Goal: Task Accomplishment & Management: Use online tool/utility

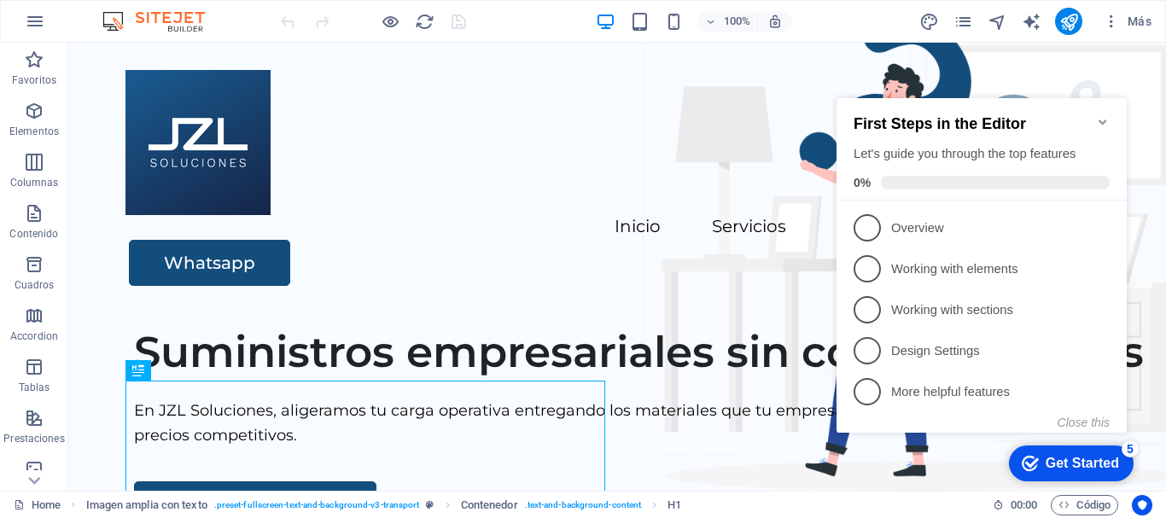
click at [1105, 115] on icon "Minimize checklist" at bounding box center [1103, 122] width 14 height 14
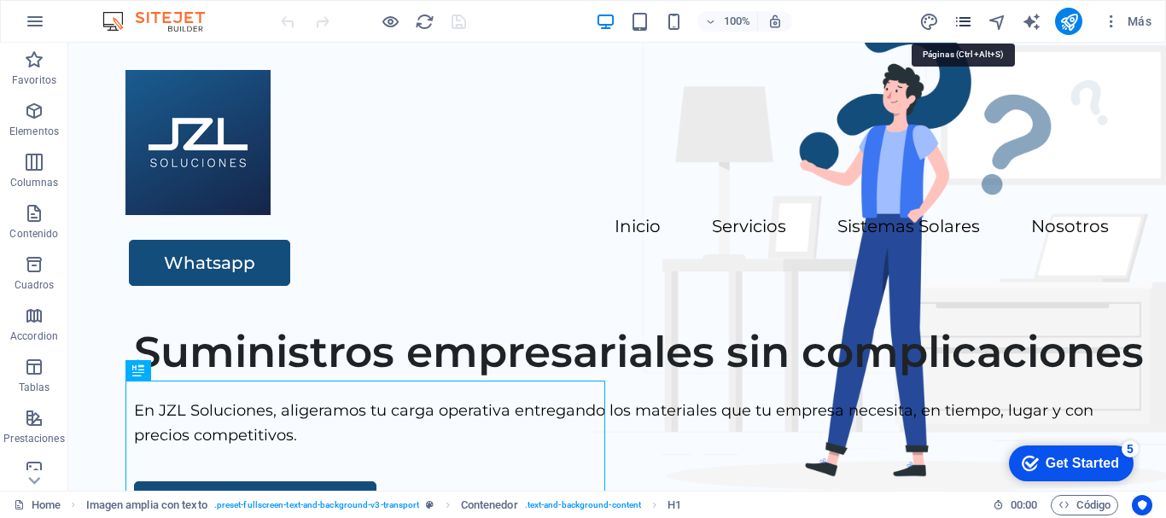
click at [964, 21] on icon "pages" at bounding box center [963, 22] width 20 height 20
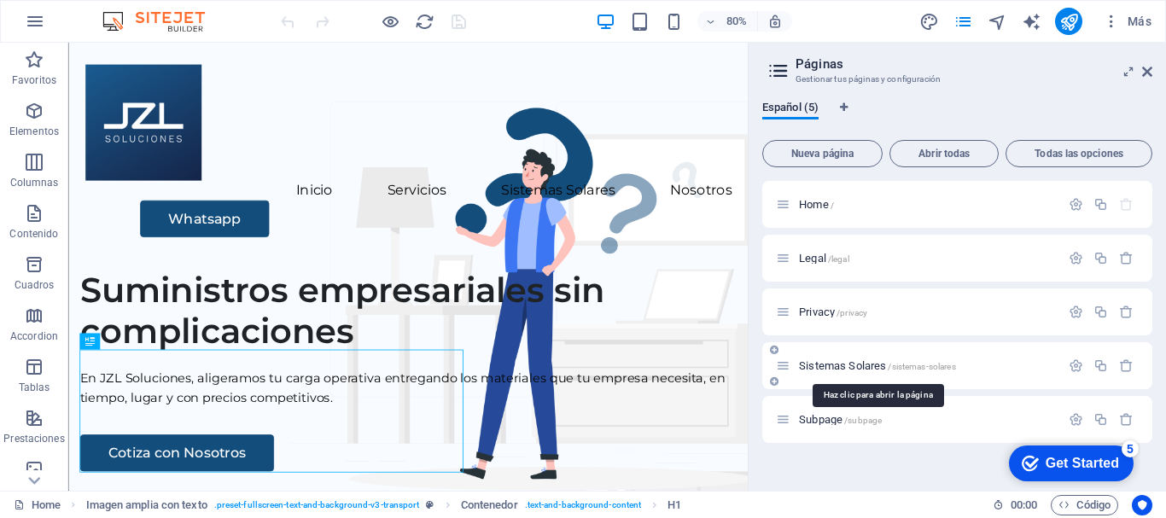
click at [884, 362] on span "Sistemas Solares /sistemas-solares" at bounding box center [877, 365] width 157 height 13
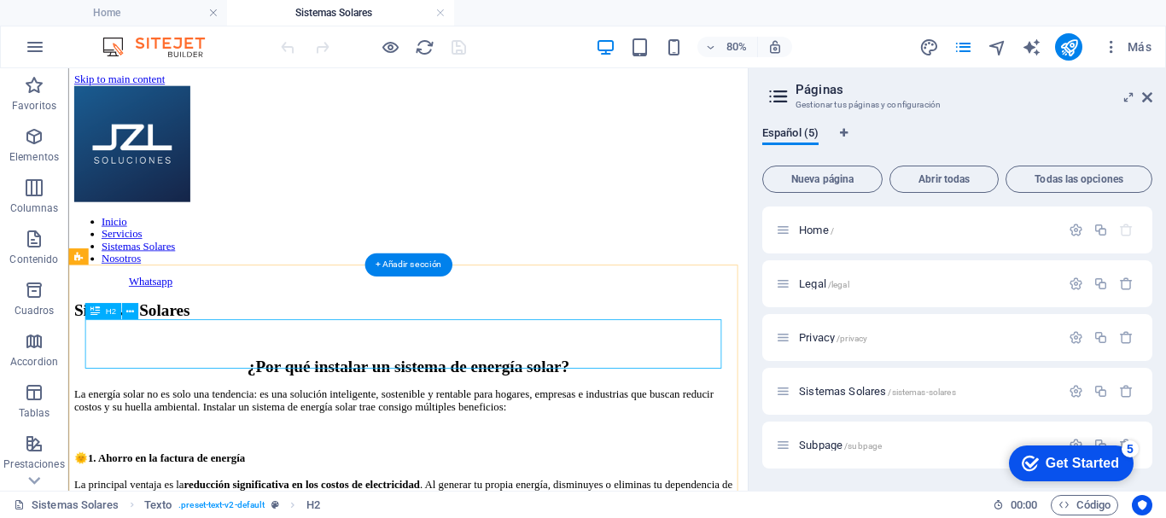
click at [556, 383] on div "Sistemas Solares" at bounding box center [493, 371] width 836 height 23
click at [536, 383] on div "Sistemas Solares" at bounding box center [493, 371] width 836 height 23
click at [533, 383] on div "Sistemas Solares" at bounding box center [493, 371] width 836 height 23
click at [510, 383] on div "Sistemas Solares" at bounding box center [493, 371] width 836 height 23
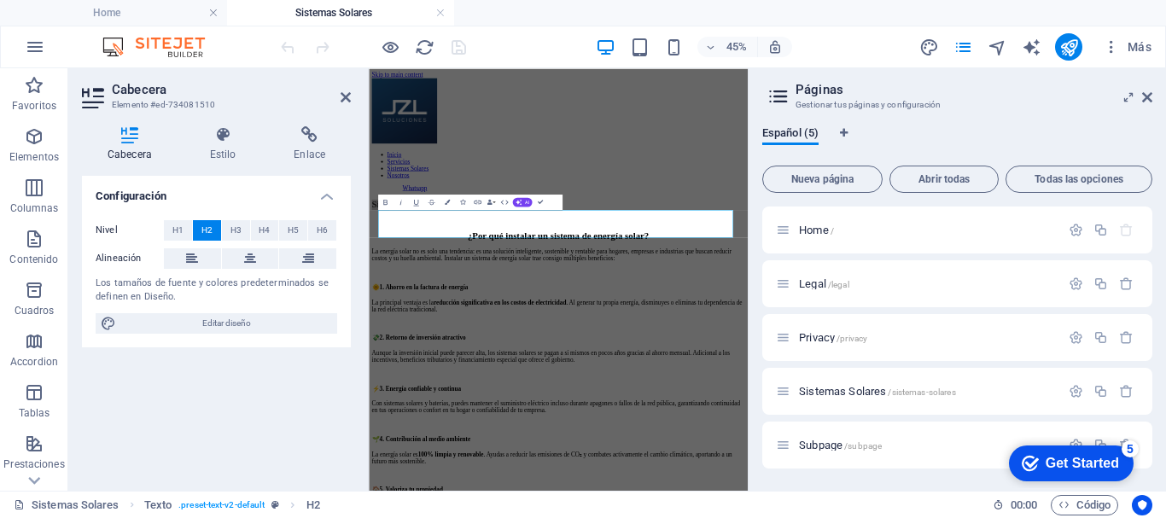
click at [335, 369] on div "Configuración Nivel H1 H2 H3 H4 H5 H6 Alineación Los tamaños de fuente y colore…" at bounding box center [216, 326] width 269 height 301
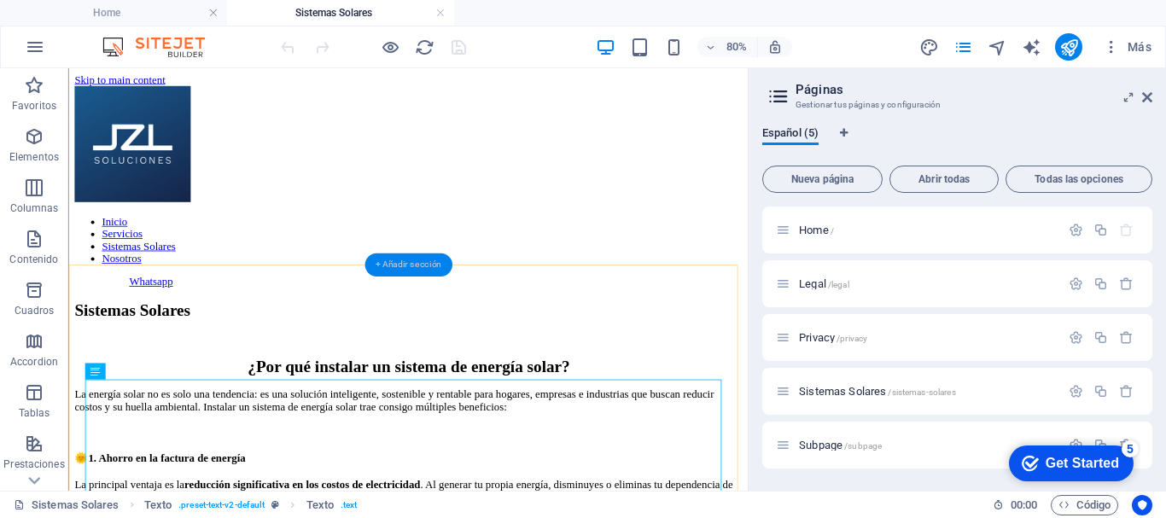
click at [388, 265] on div "+ Añadir sección" at bounding box center [408, 264] width 88 height 23
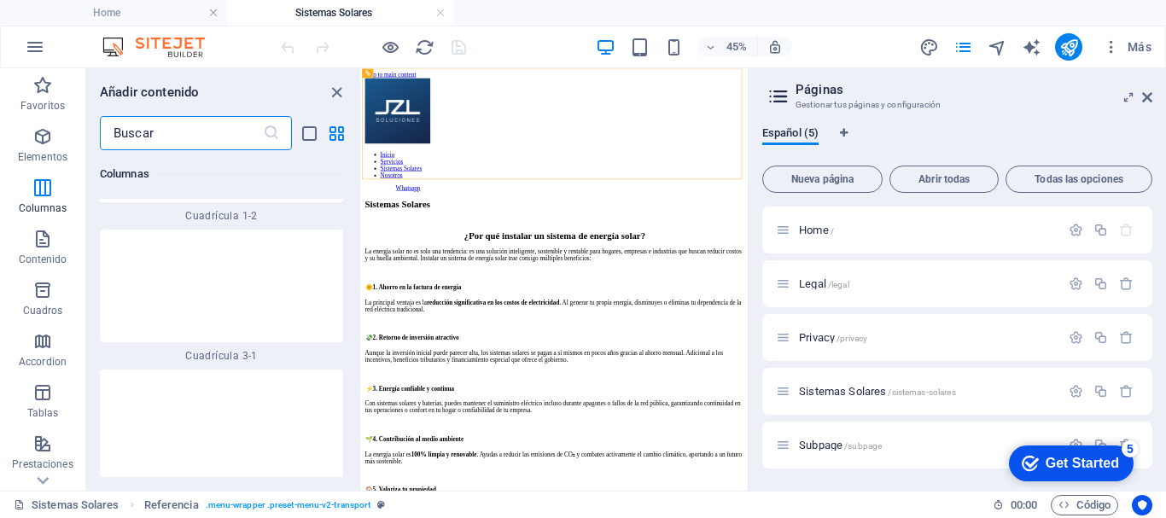
scroll to position [3755, 0]
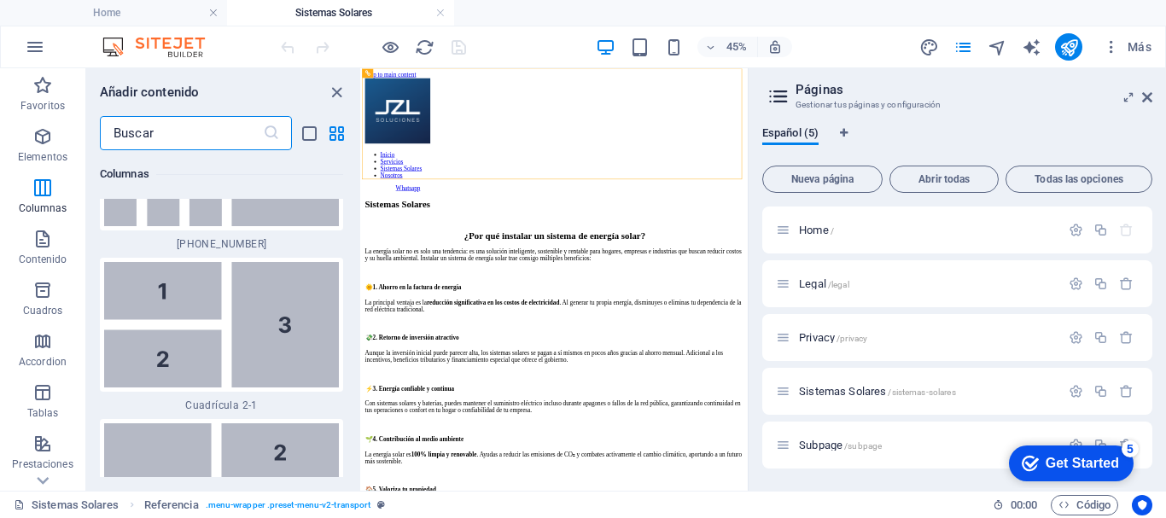
click at [203, 330] on img at bounding box center [221, 324] width 235 height 125
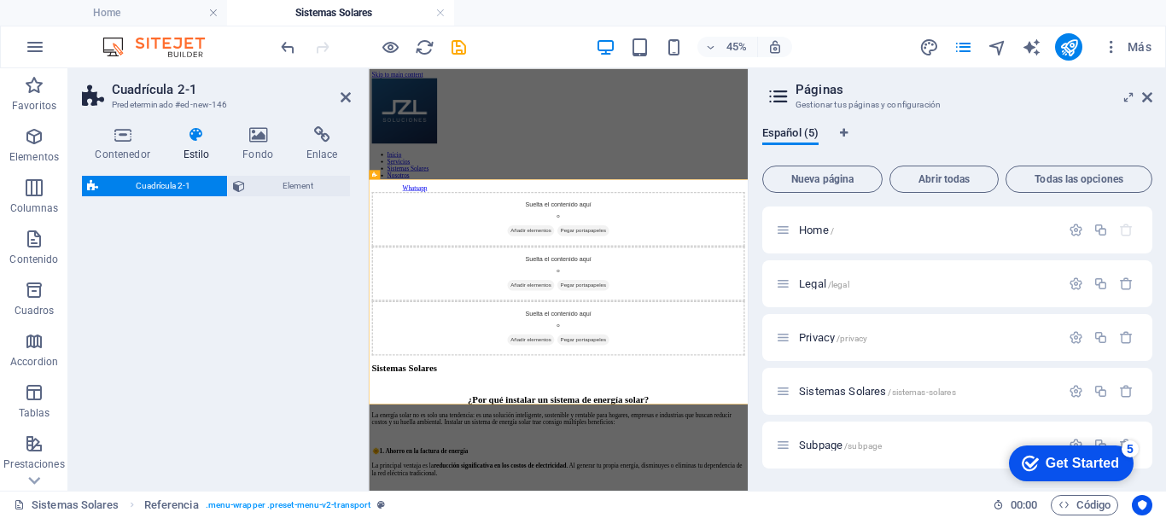
select select "rem"
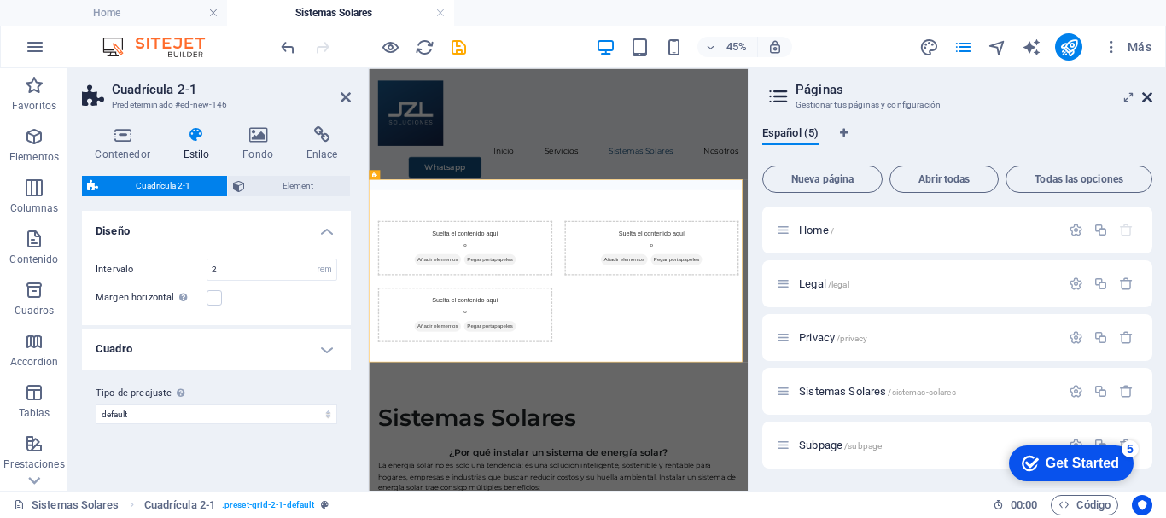
click at [1149, 96] on icon at bounding box center [1147, 97] width 10 height 14
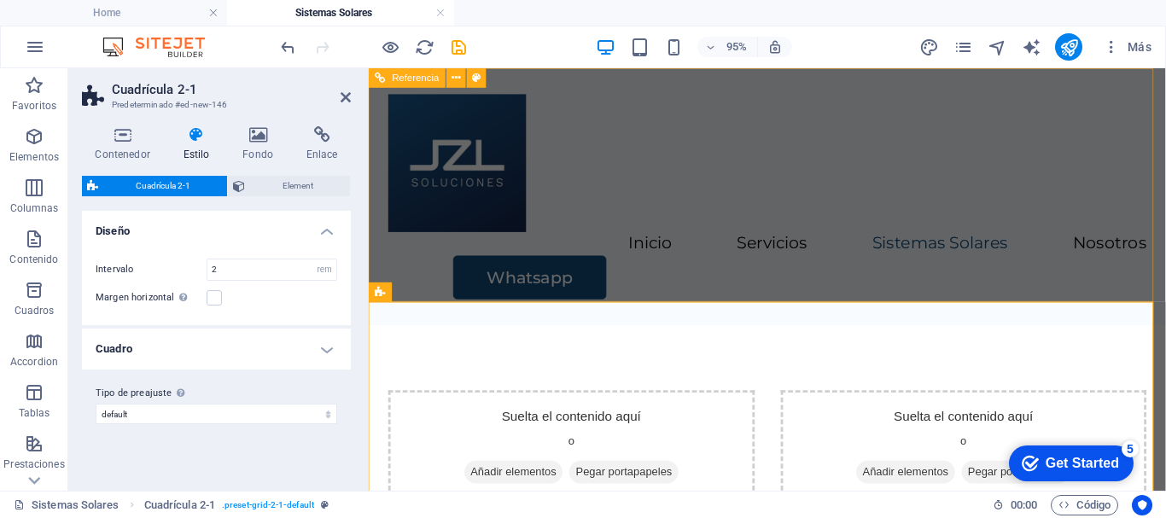
scroll to position [171, 0]
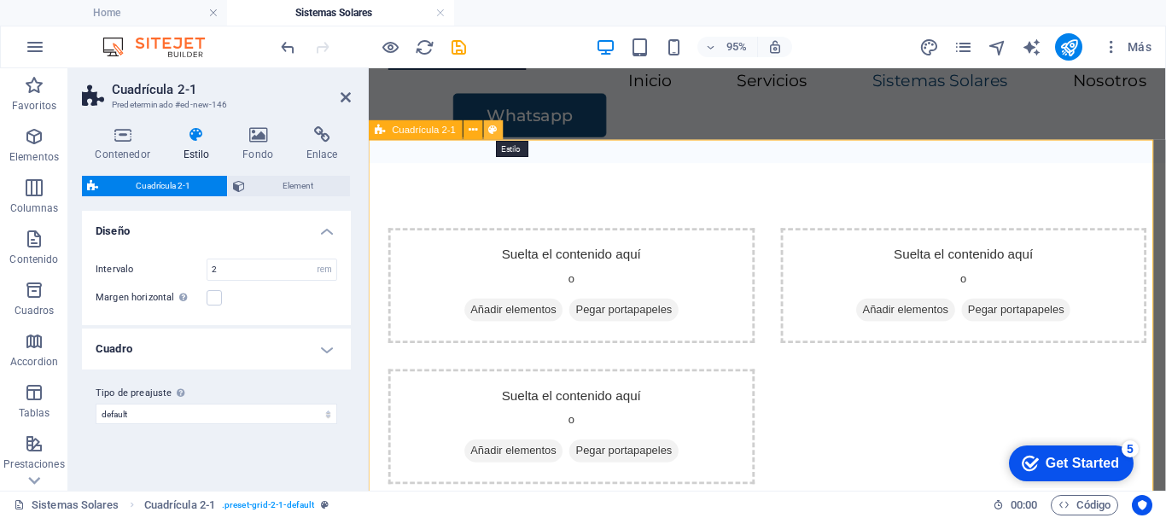
click at [492, 131] on icon at bounding box center [493, 129] width 9 height 17
click at [346, 100] on icon at bounding box center [346, 97] width 10 height 14
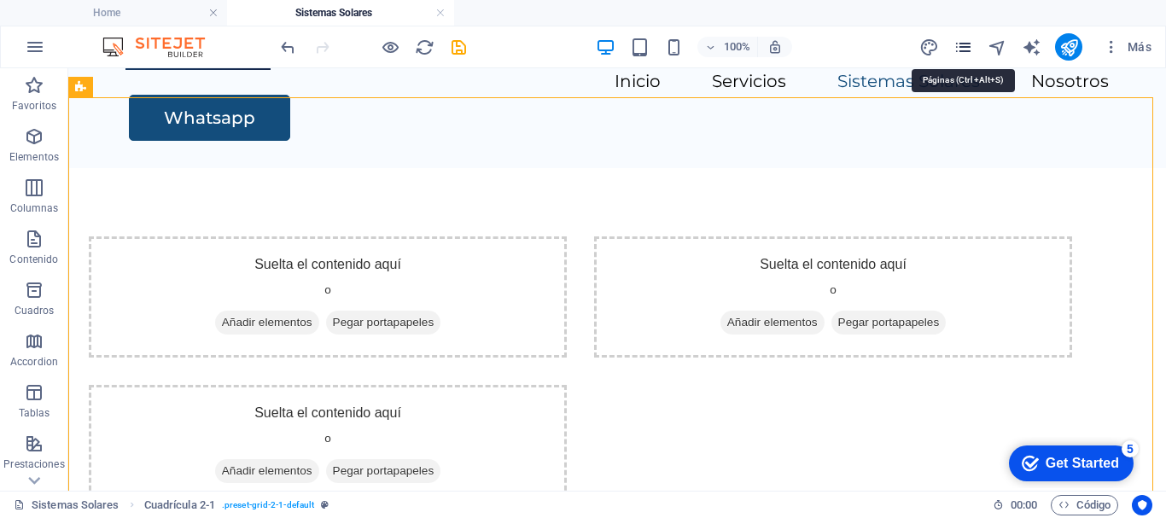
click at [963, 50] on icon "pages" at bounding box center [963, 48] width 20 height 20
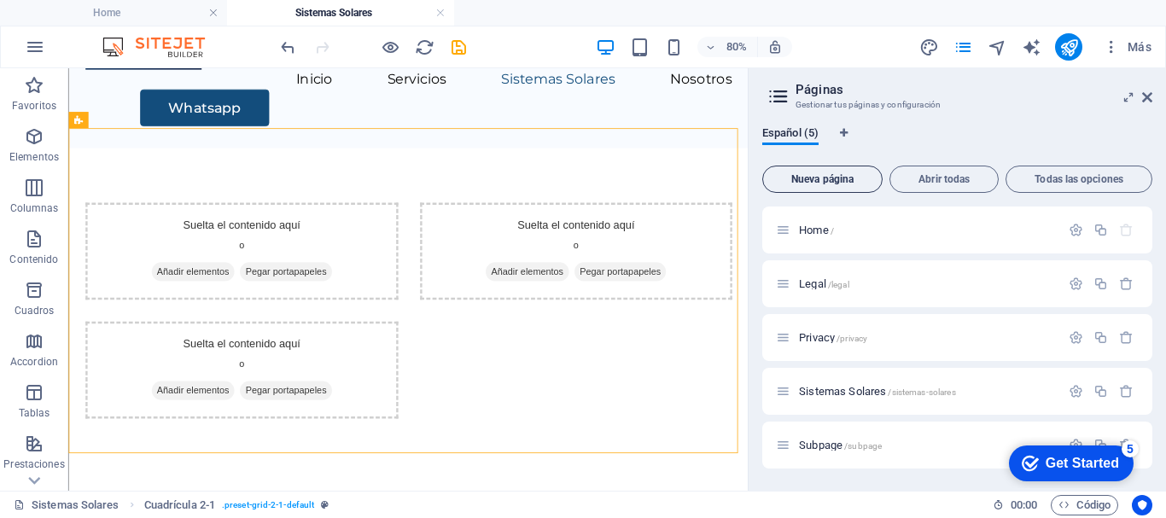
click at [853, 179] on span "Nueva página" at bounding box center [822, 179] width 105 height 10
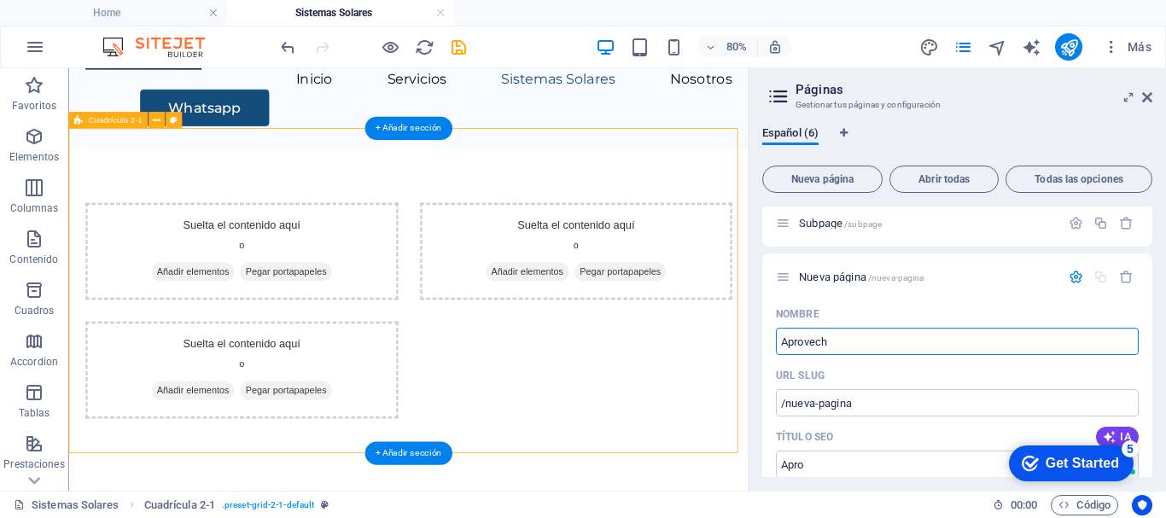
type input "Aprovecha"
type input "/apro"
type input "A"
type input "E"
type input "/"
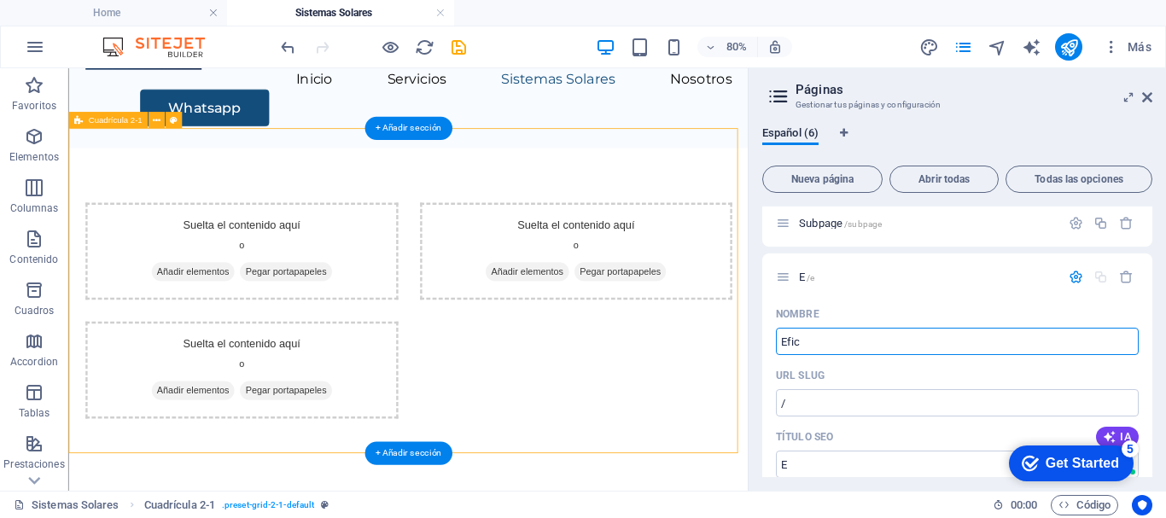
type input "Efici"
type input "/e"
type input "E"
type input "Eficiencia Ener"
type input "/eficiencia"
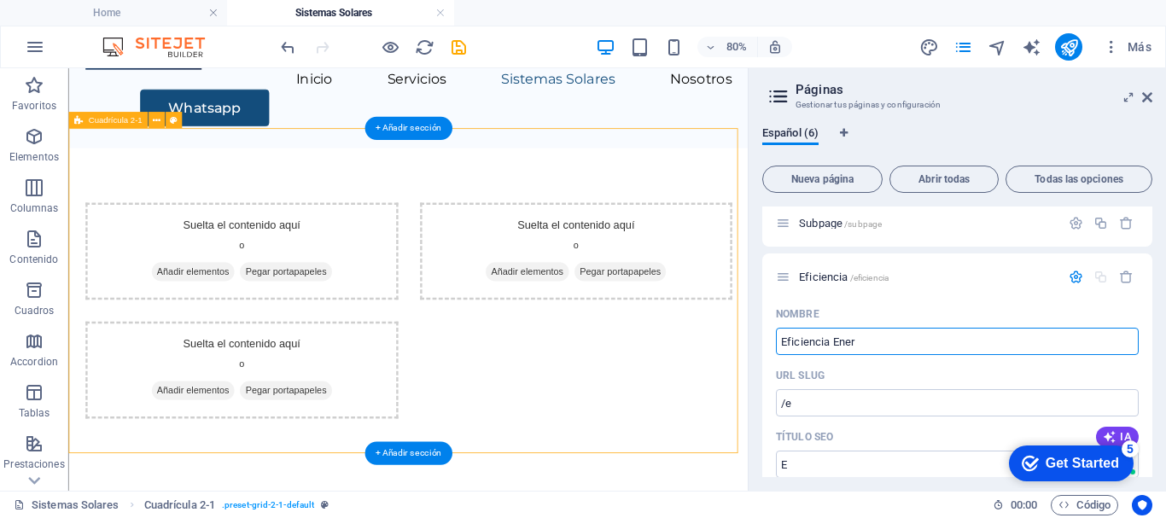
type input "Eficiencia"
type input "Eficiencia Ener"
type input "/eficiencia-ener"
type input "Eficiencia Ener"
type input "Eficiencia Energe"
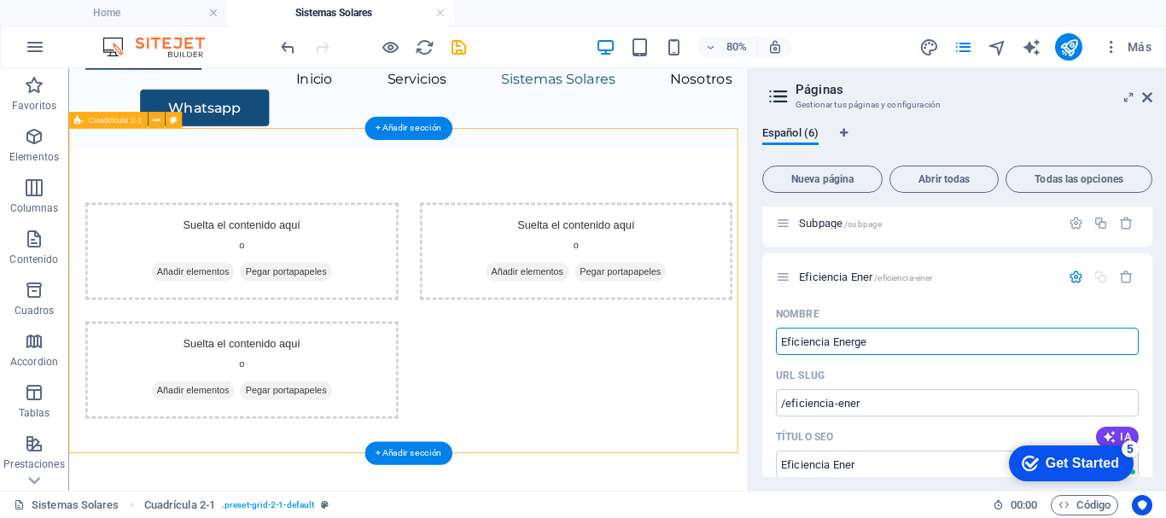
type input "/eficiencia-energe"
type input "Eficiencia Energe"
type input "Eficiencia Energét"
type input "/eficiencia-energ"
type input "Eficiencia Energ"
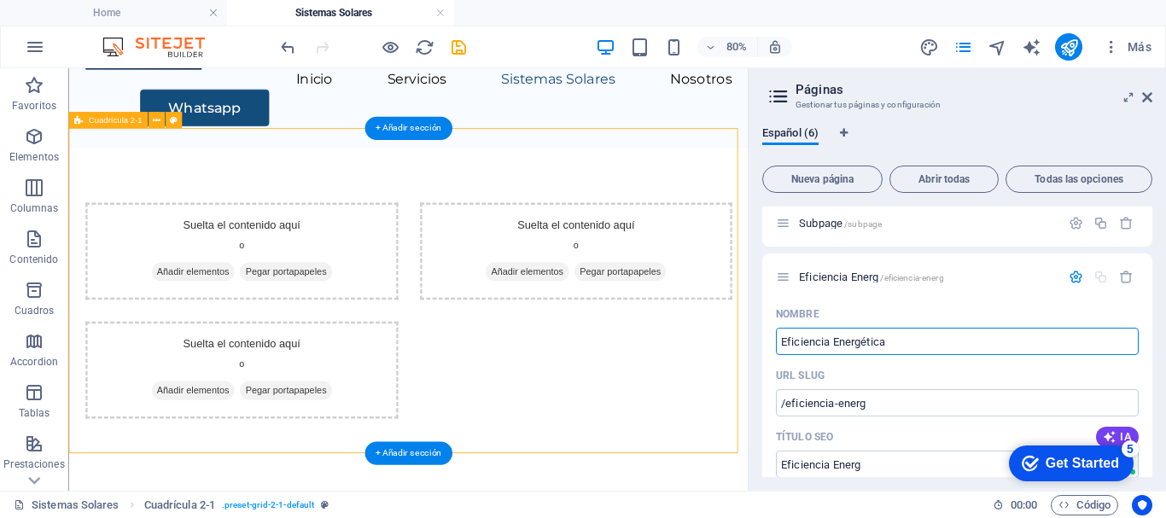
type input "Eficiencia Energética"
type input "/eficiencia-energetica"
type input "Eficiencia Energética"
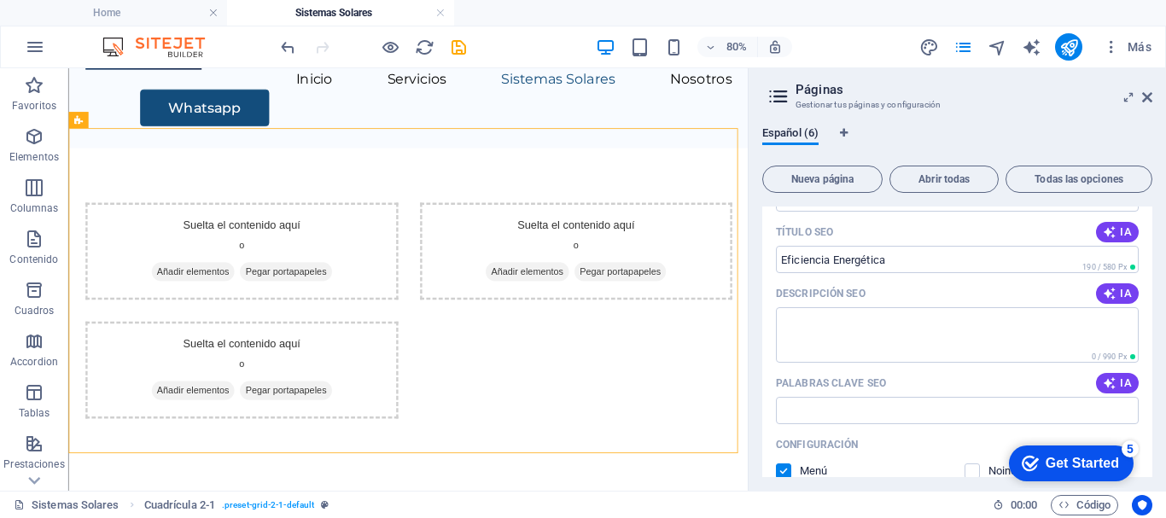
scroll to position [671, 0]
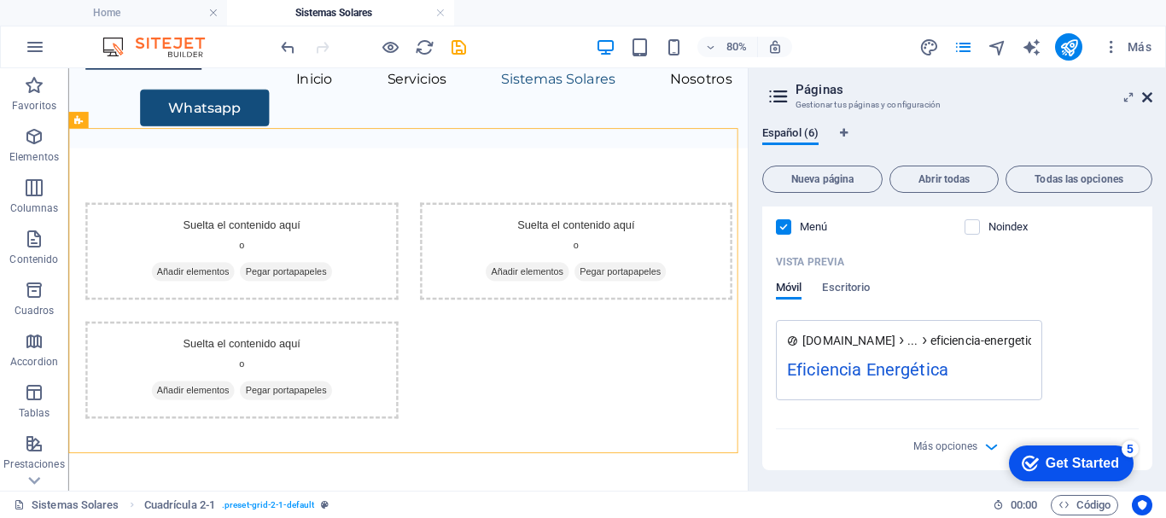
type input "Eficiencia Energética"
click at [1146, 93] on icon at bounding box center [1147, 97] width 10 height 14
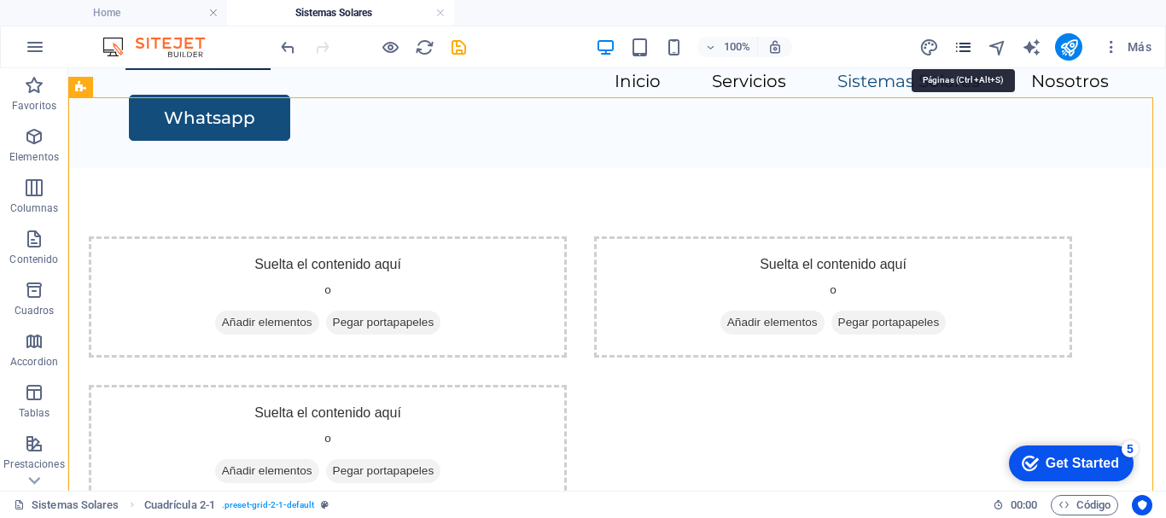
click at [972, 49] on icon "pages" at bounding box center [963, 48] width 20 height 20
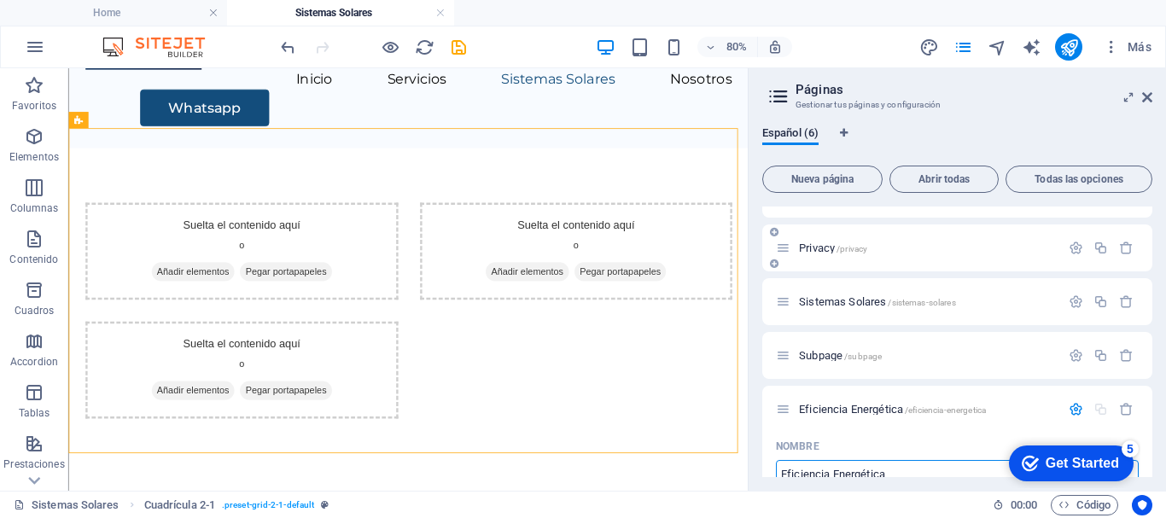
scroll to position [171, 0]
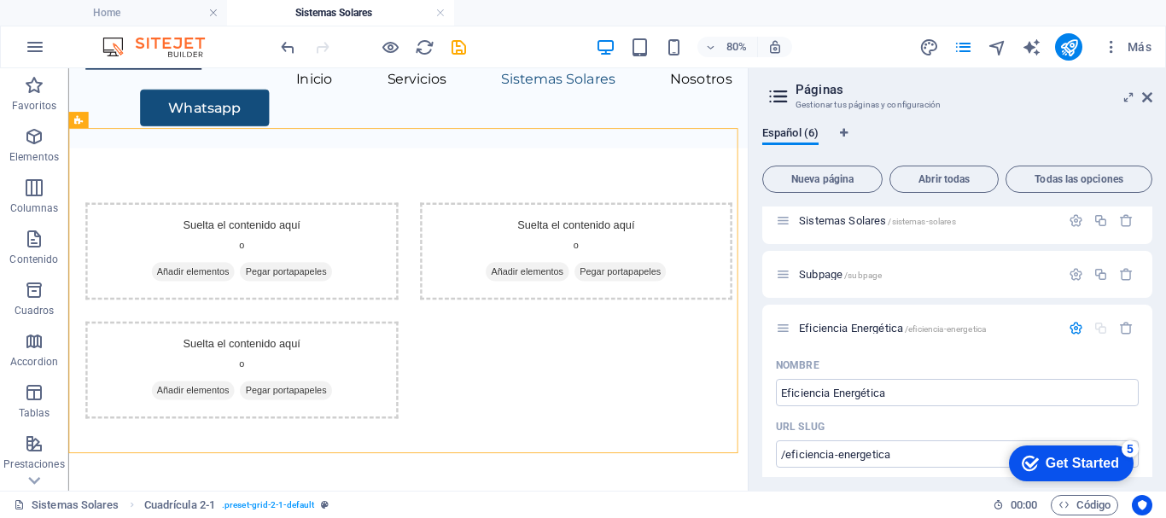
click at [830, 325] on span "Eficiencia Energética /eficiencia-energetica" at bounding box center [892, 328] width 187 height 13
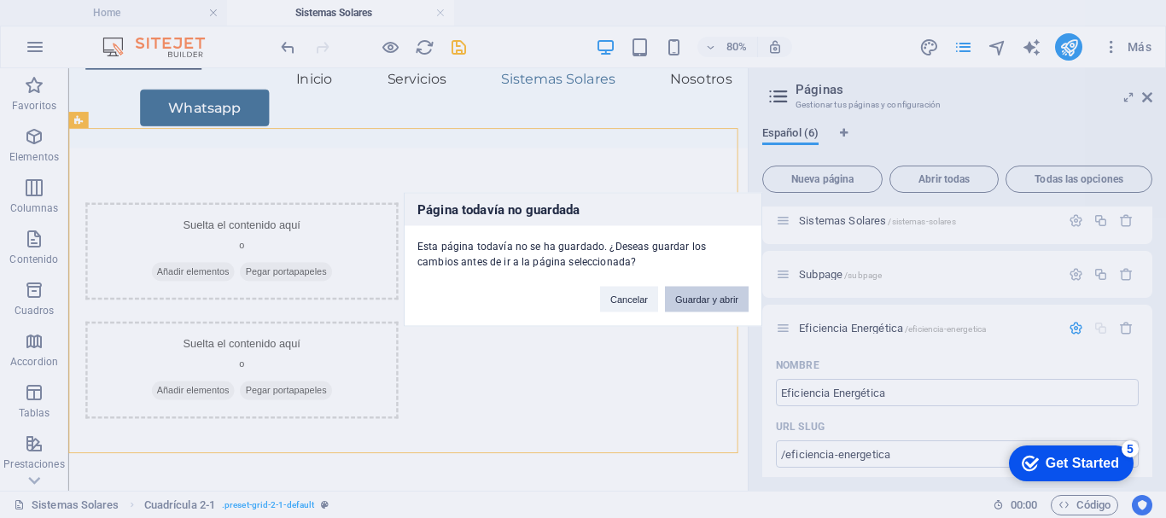
click at [686, 302] on button "Guardar y abrir" at bounding box center [707, 299] width 84 height 26
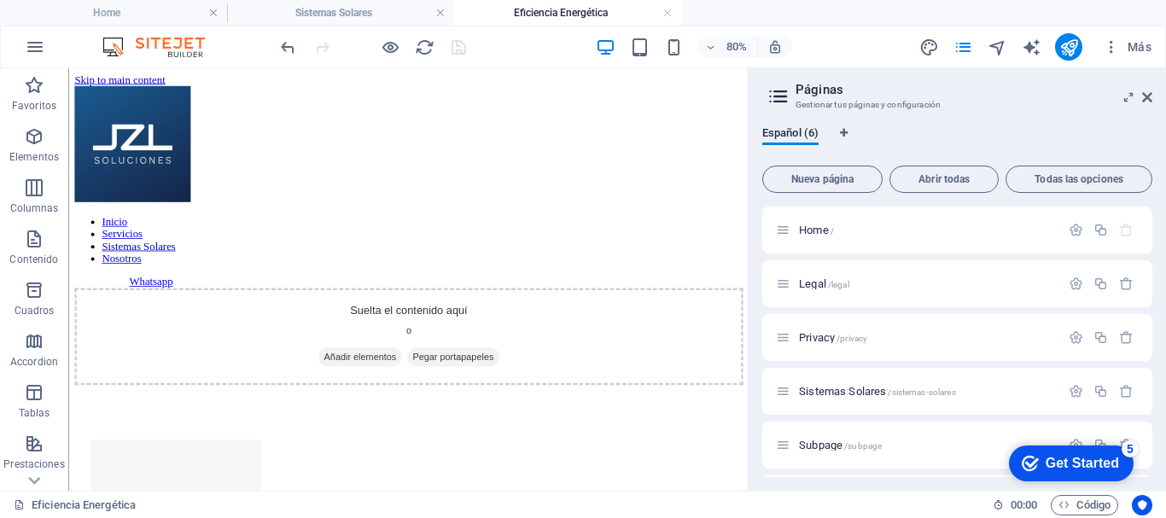
scroll to position [0, 0]
click at [775, 380] on icon at bounding box center [774, 375] width 9 height 10
click at [0, 0] on icon at bounding box center [0, 0] width 0 height 0
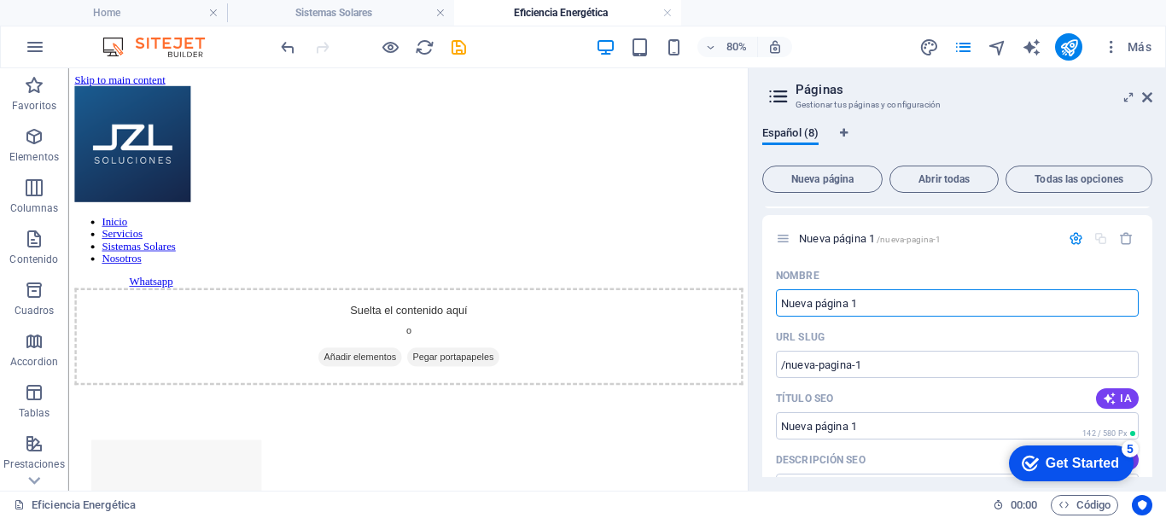
scroll to position [164, 0]
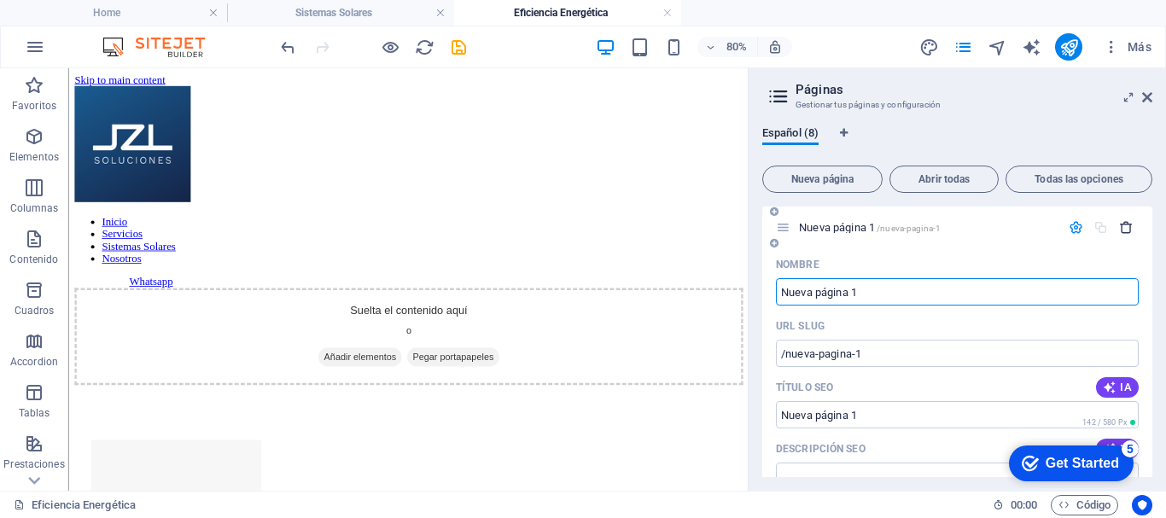
click at [1123, 230] on icon "button" at bounding box center [1126, 227] width 15 height 15
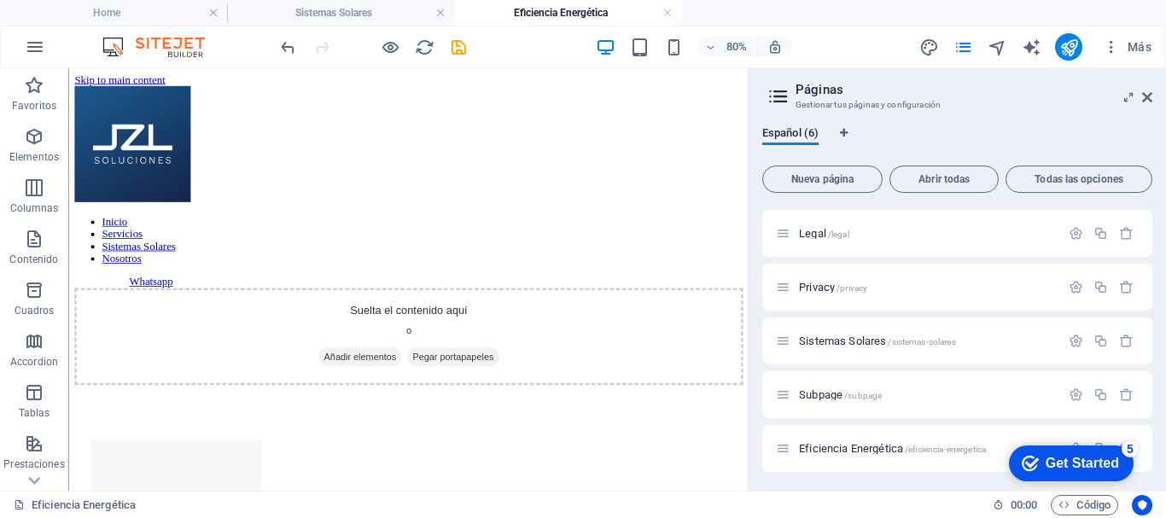
scroll to position [52, 0]
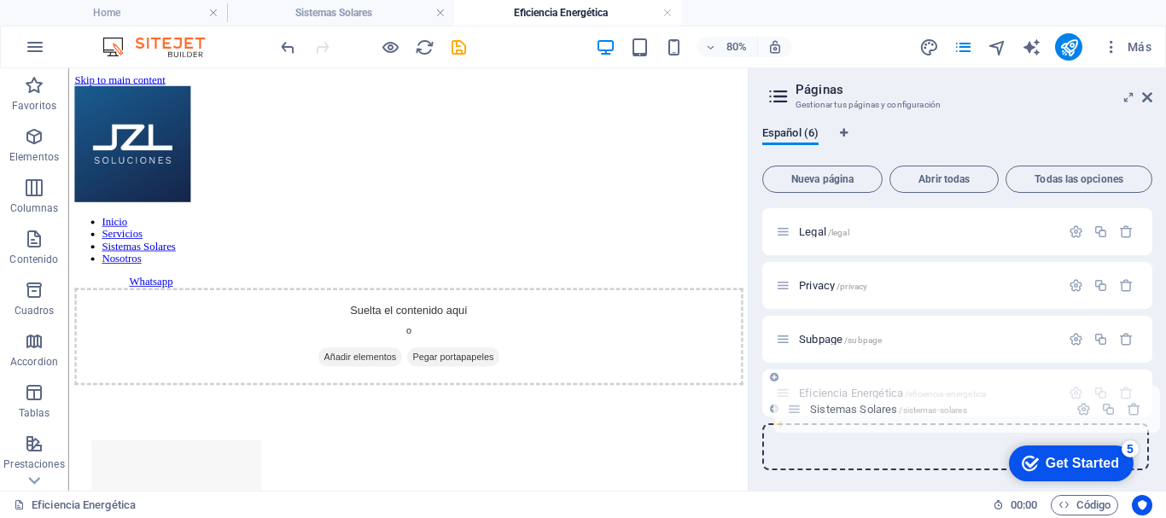
drag, startPoint x: 781, startPoint y: 338, endPoint x: 792, endPoint y: 412, distance: 75.1
click at [792, 412] on div "Home / Legal /legal Privacy /privacy Sistemas Solares /sistemas-solares Subpage…" at bounding box center [957, 285] width 390 height 262
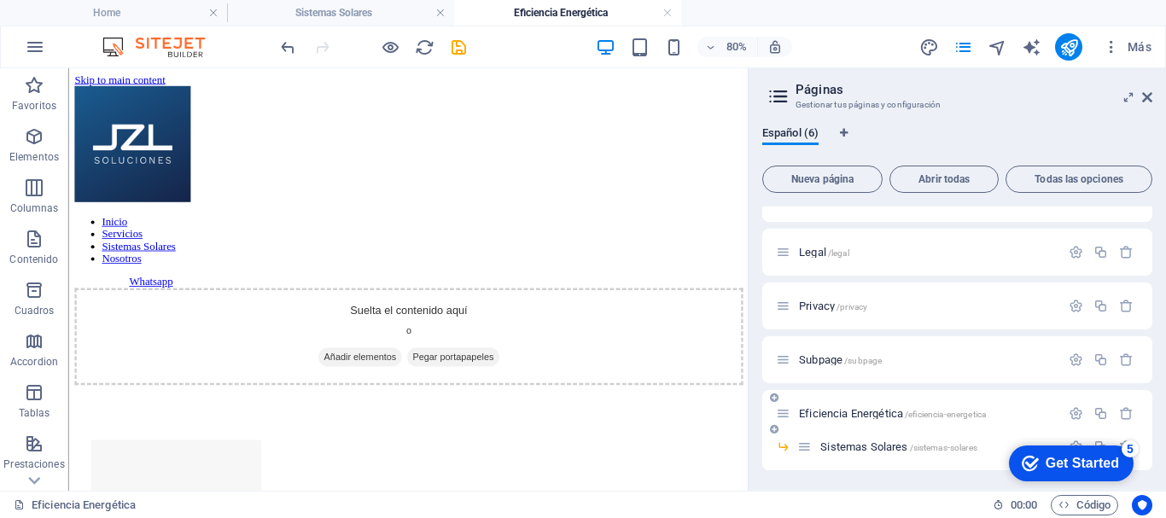
scroll to position [32, 0]
click at [825, 416] on span "Eficiencia Energética /eficiencia-energetica" at bounding box center [892, 413] width 187 height 13
click at [886, 412] on span "Eficiencia Energética /eficiencia-energetica" at bounding box center [892, 413] width 187 height 13
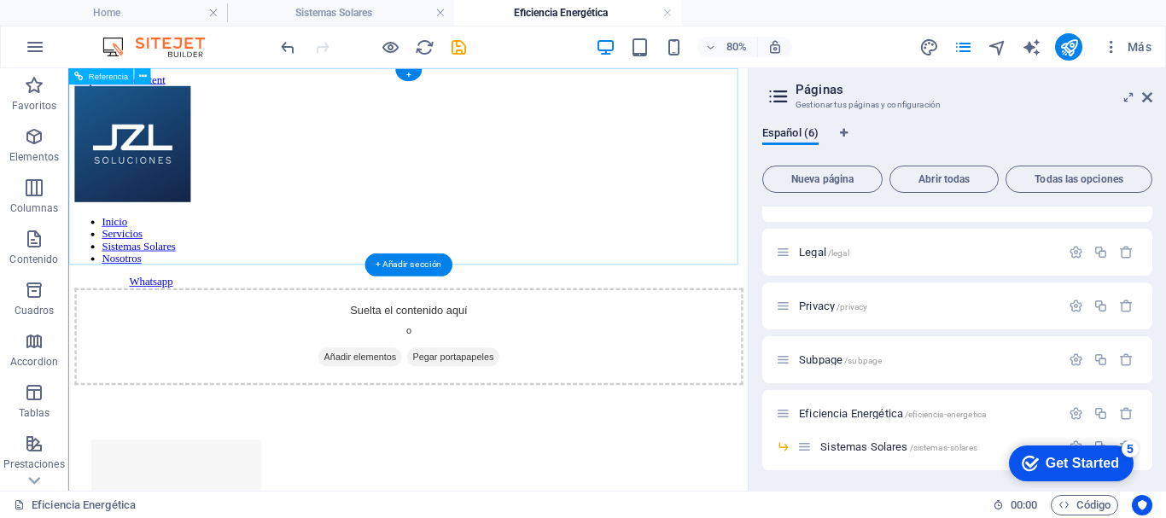
click at [646, 253] on nav "Inicio Servicios Sistemas Solares Nosotros" at bounding box center [493, 283] width 836 height 61
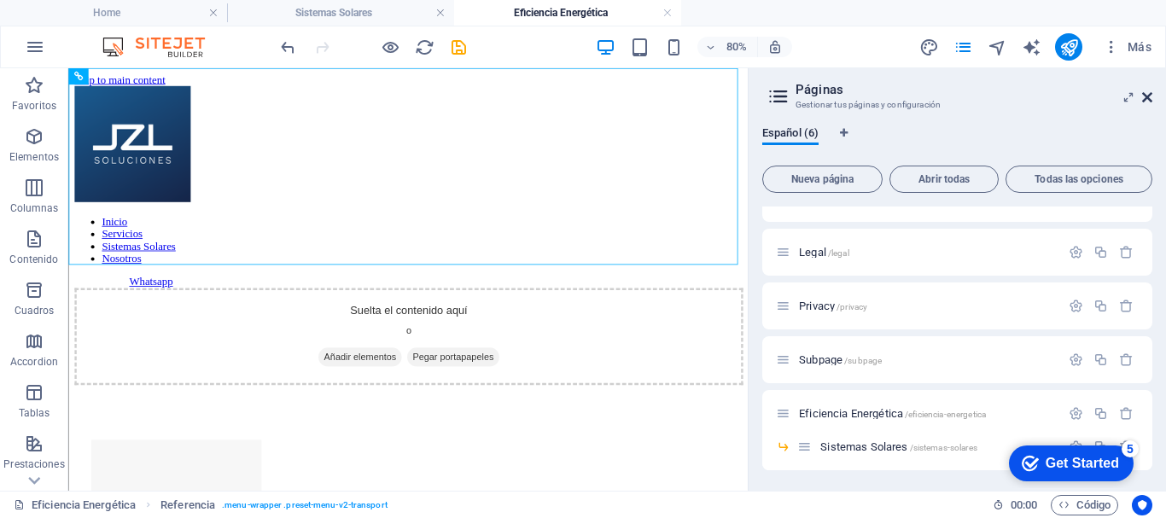
click at [1150, 102] on icon at bounding box center [1147, 97] width 10 height 14
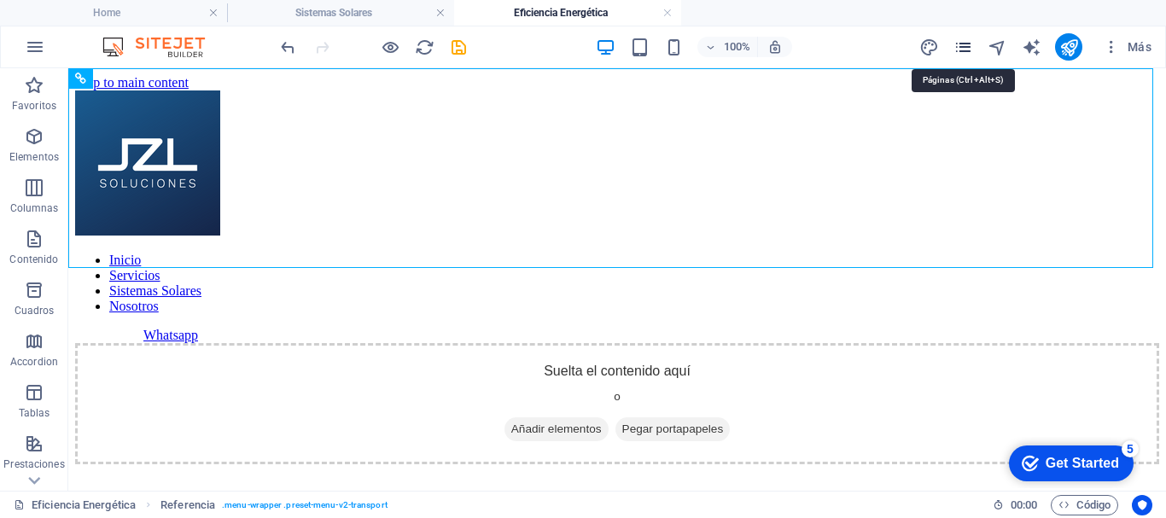
click at [968, 51] on icon "pages" at bounding box center [963, 48] width 20 height 20
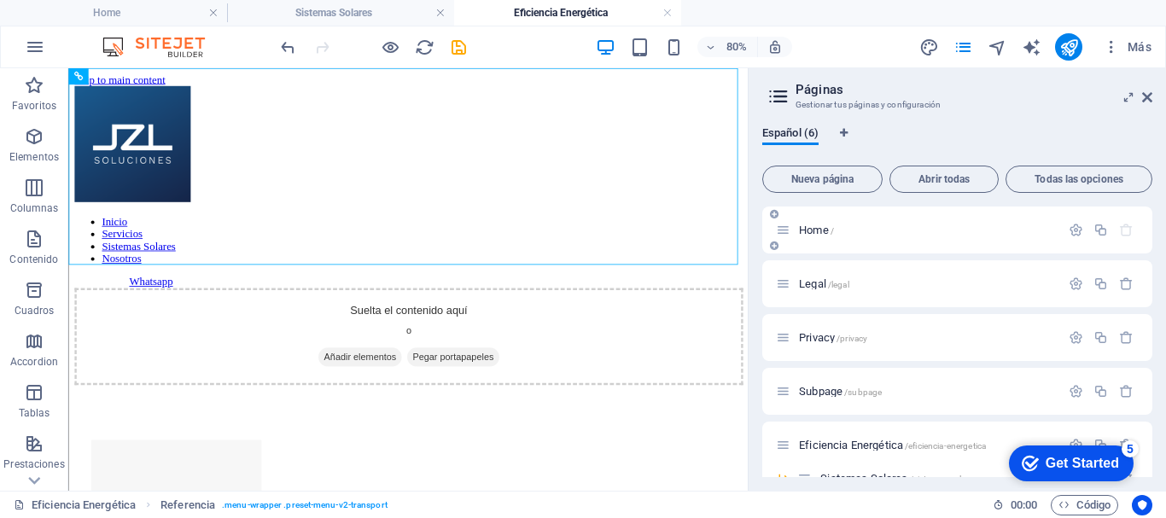
click at [841, 230] on p "Home /" at bounding box center [927, 229] width 256 height 11
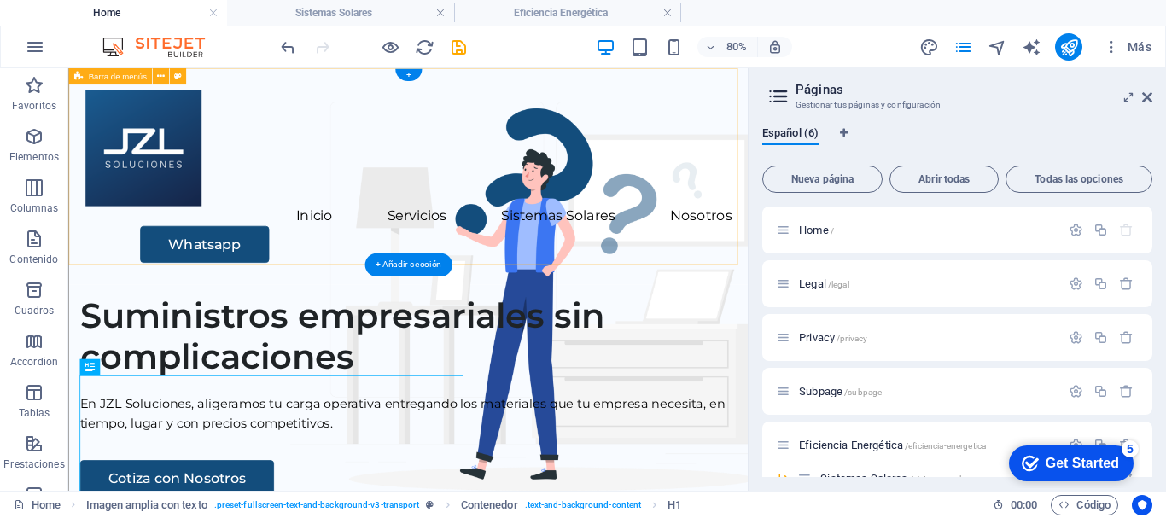
click at [480, 210] on div "Inicio Servicios Sistemas Solares Nosotros Whatsapp" at bounding box center [492, 203] width 849 height 271
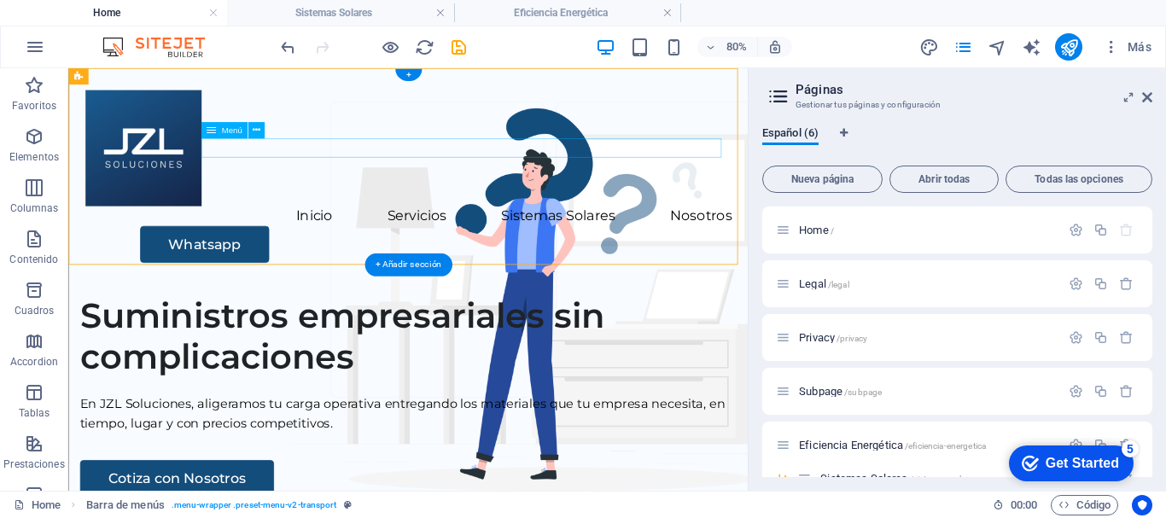
click at [640, 241] on nav "Inicio Servicios Sistemas Solares Nosotros" at bounding box center [493, 253] width 808 height 25
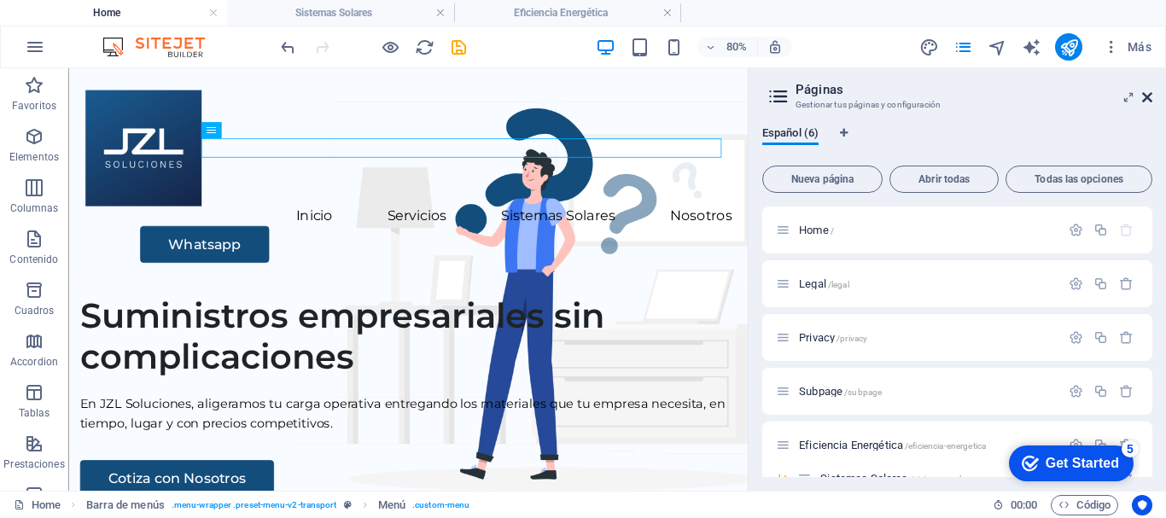
click at [1146, 98] on icon at bounding box center [1147, 97] width 10 height 14
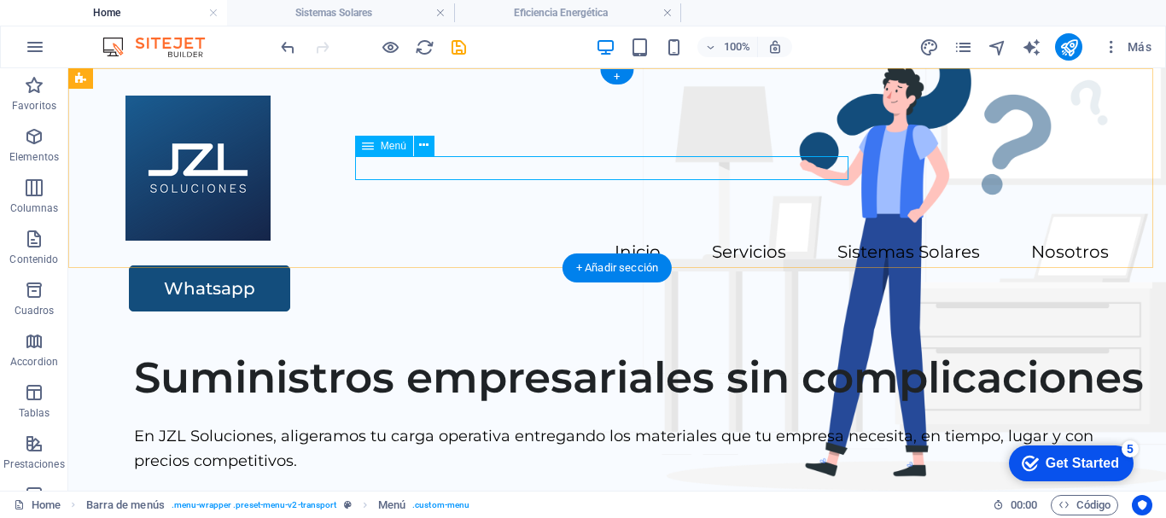
click at [713, 241] on nav "Inicio Servicios Sistemas Solares Nosotros" at bounding box center [616, 253] width 983 height 25
click at [393, 148] on span "Menú" at bounding box center [394, 146] width 26 height 10
click at [427, 144] on icon at bounding box center [423, 146] width 9 height 18
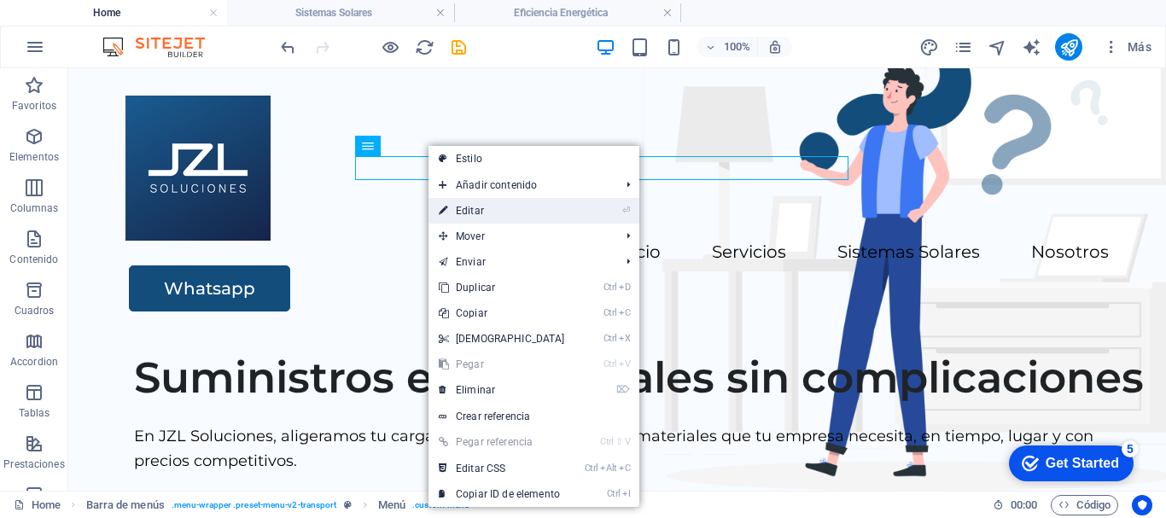
click at [459, 211] on link "⏎ Editar" at bounding box center [501, 211] width 147 height 26
select select
select select "5"
select select
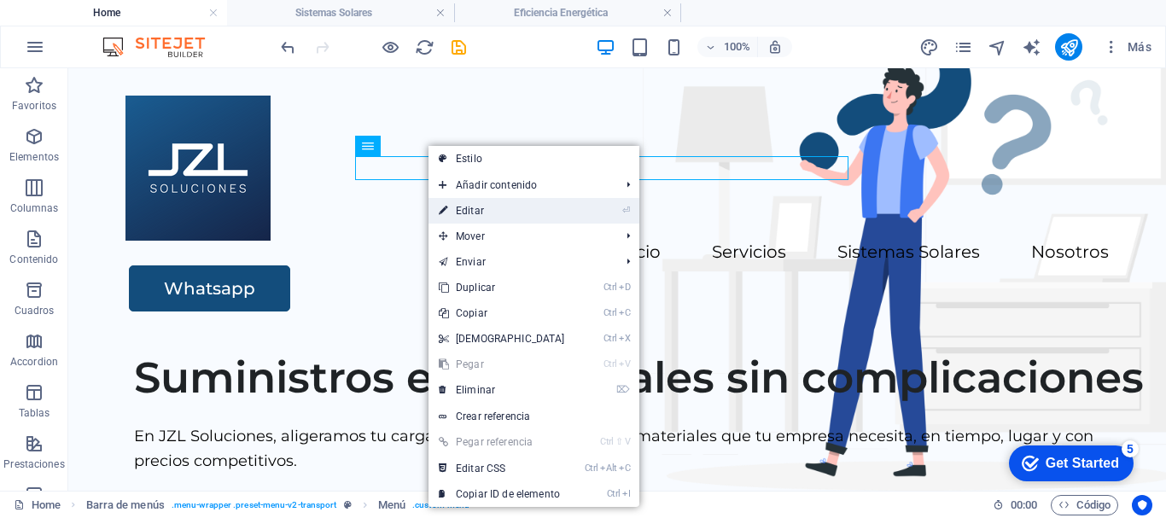
select select
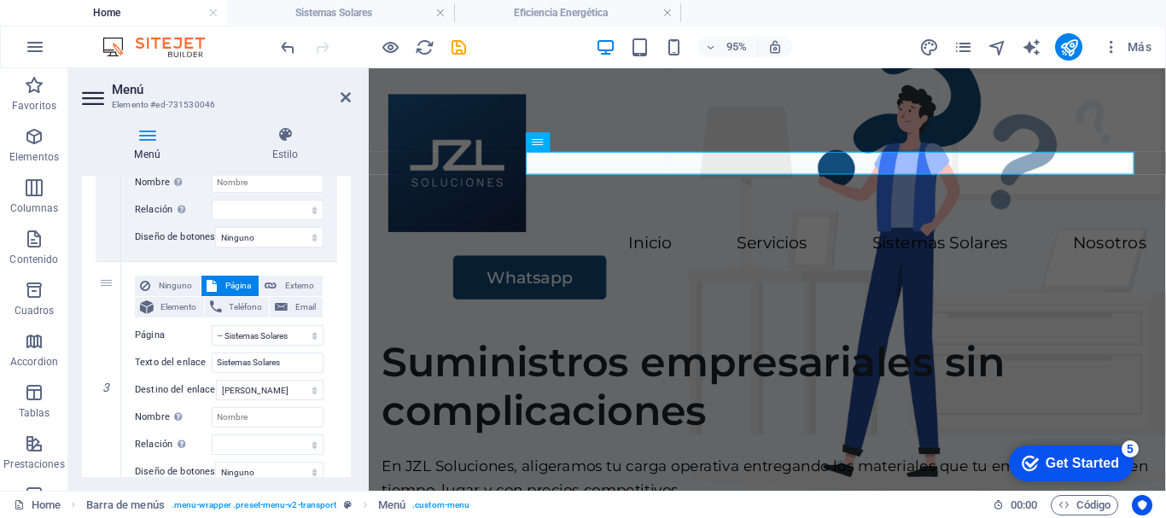
scroll to position [543, 0]
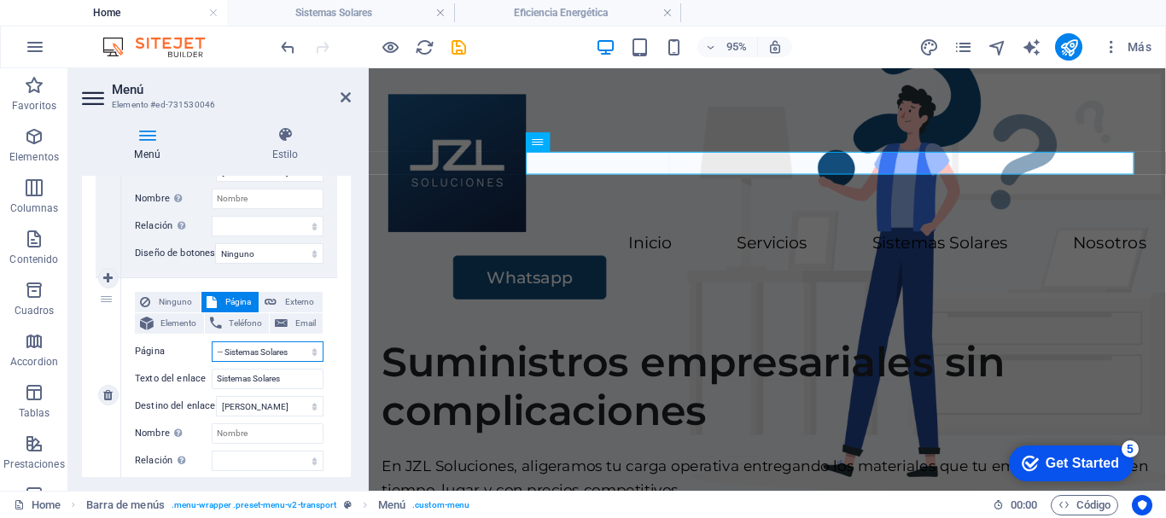
click at [308, 353] on select "Home Legal Privacy Subpage Eficiencia Energética -- Sistemas Solares" at bounding box center [268, 351] width 112 height 20
select select "4"
click at [212, 341] on select "Home Legal Privacy Subpage Eficiencia Energética -- Sistemas Solares" at bounding box center [268, 351] width 112 height 20
select select
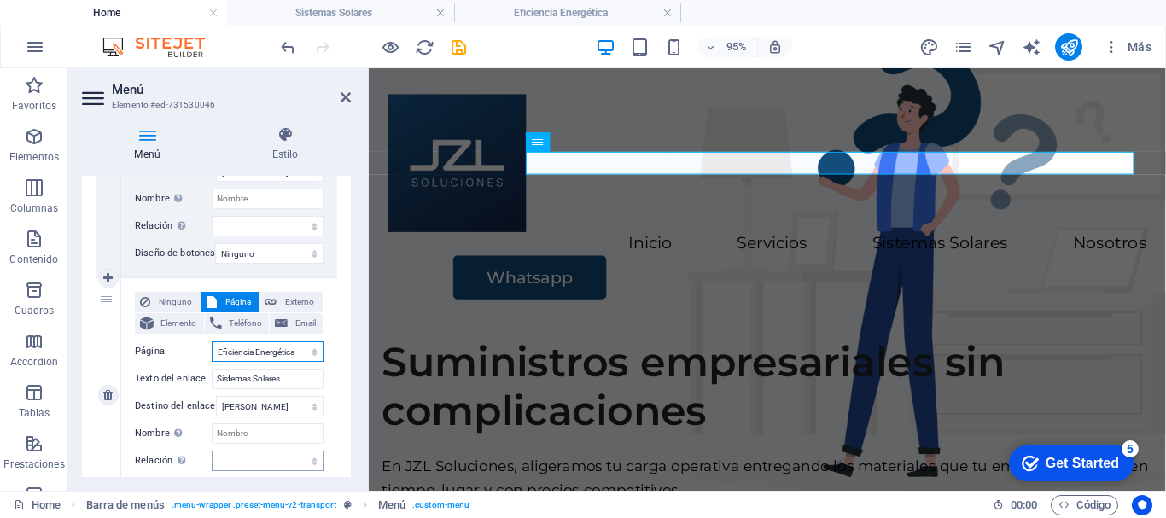
type input "Eficiencia Energética"
select select
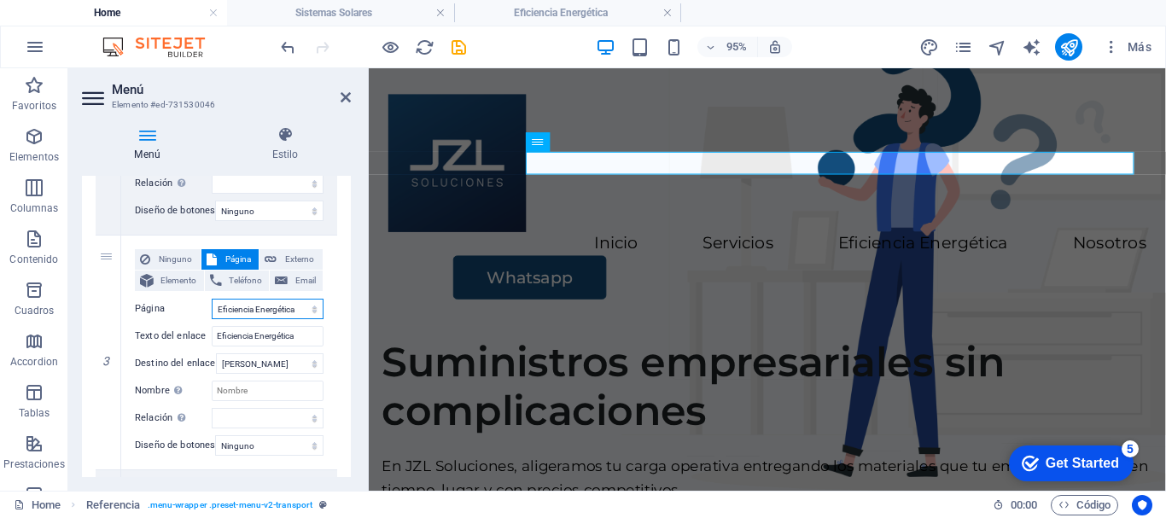
scroll to position [606, 0]
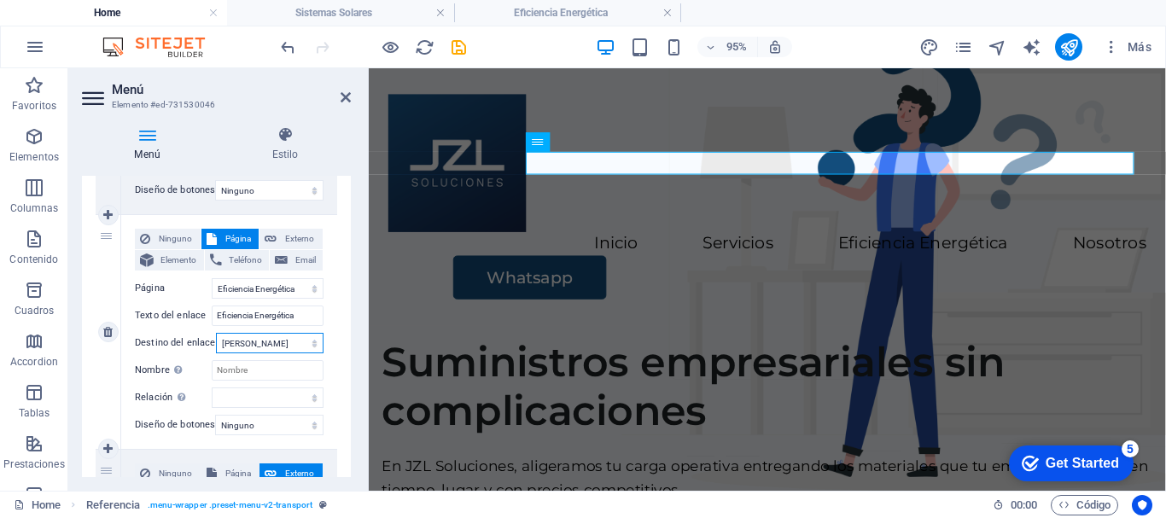
click at [313, 341] on select "Nueva pestaña Misma pestaña Superposición" at bounding box center [270, 343] width 108 height 20
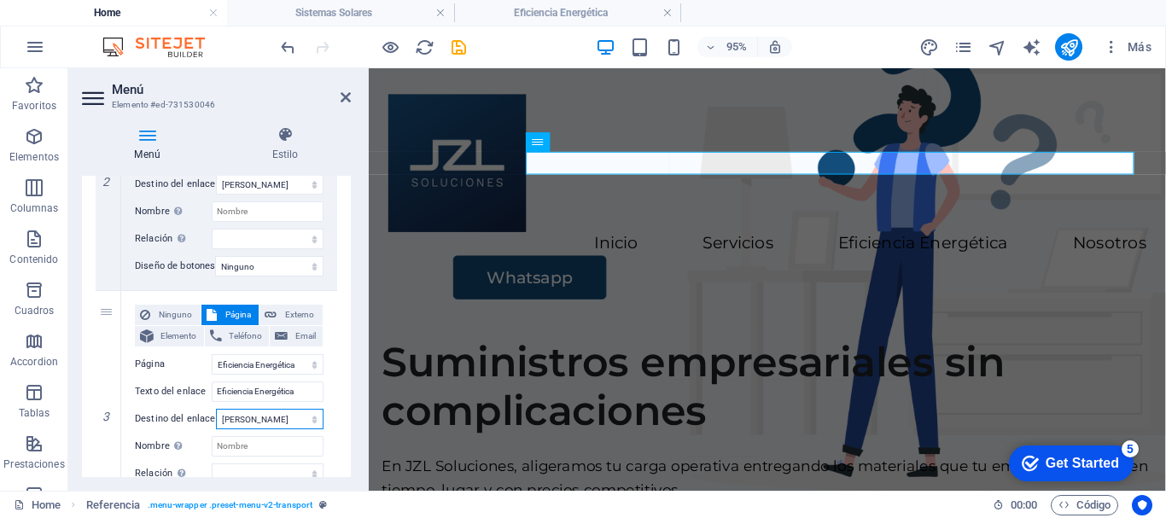
scroll to position [526, 0]
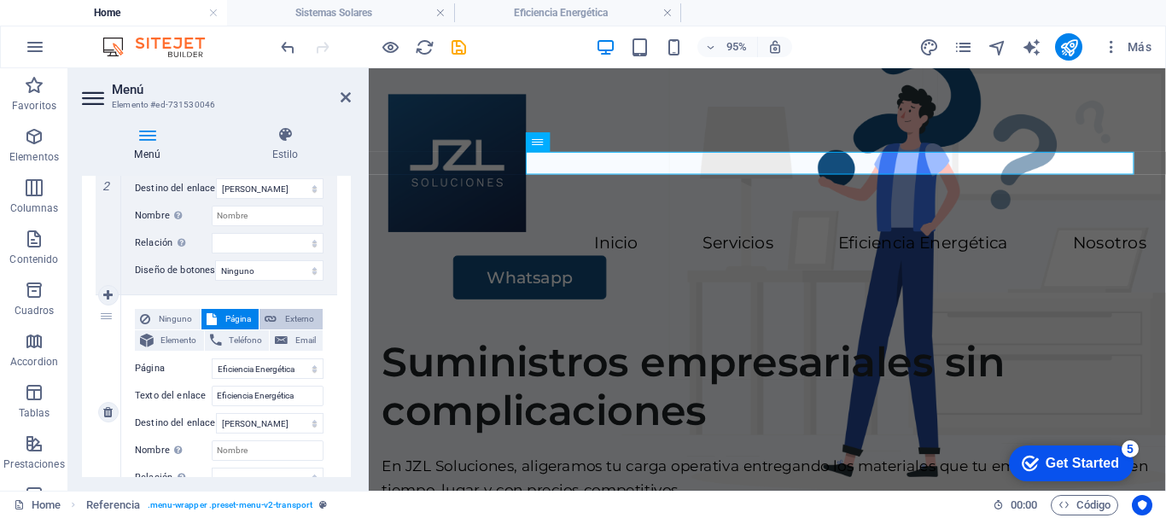
click at [275, 315] on button "Externo" at bounding box center [290, 319] width 63 height 20
select select
select select "blank"
select select
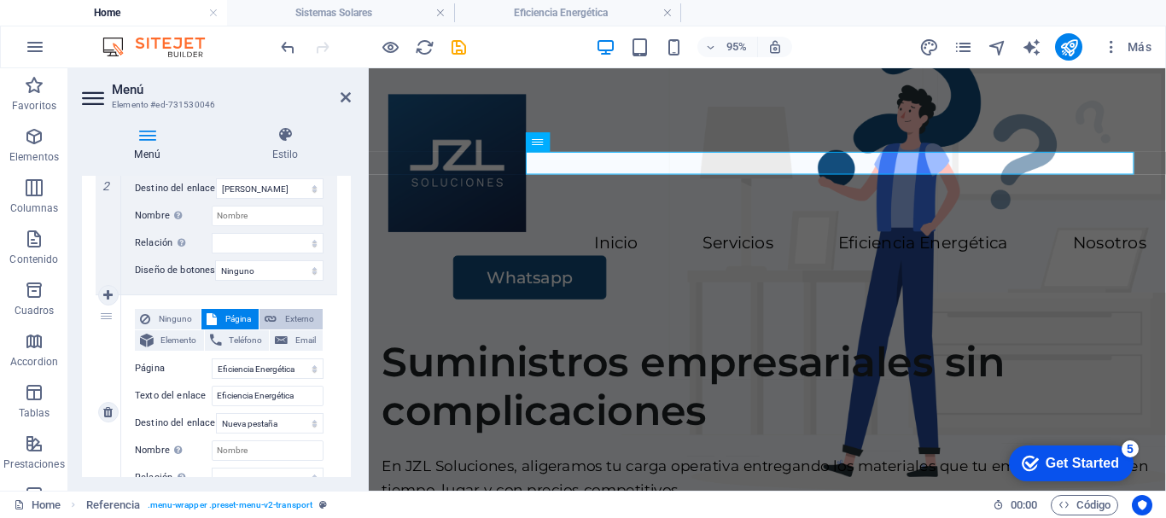
select select
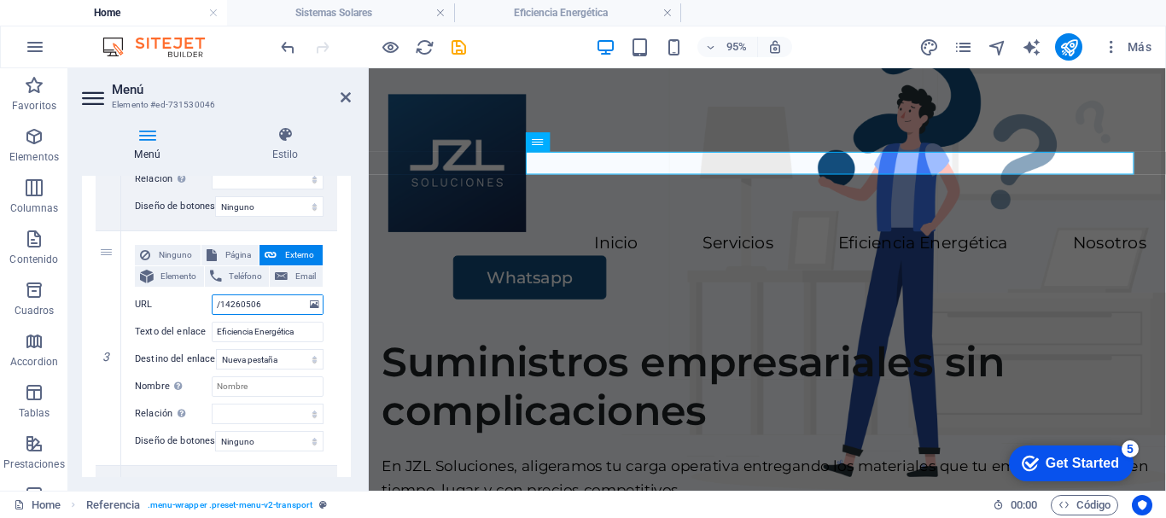
scroll to position [566, 0]
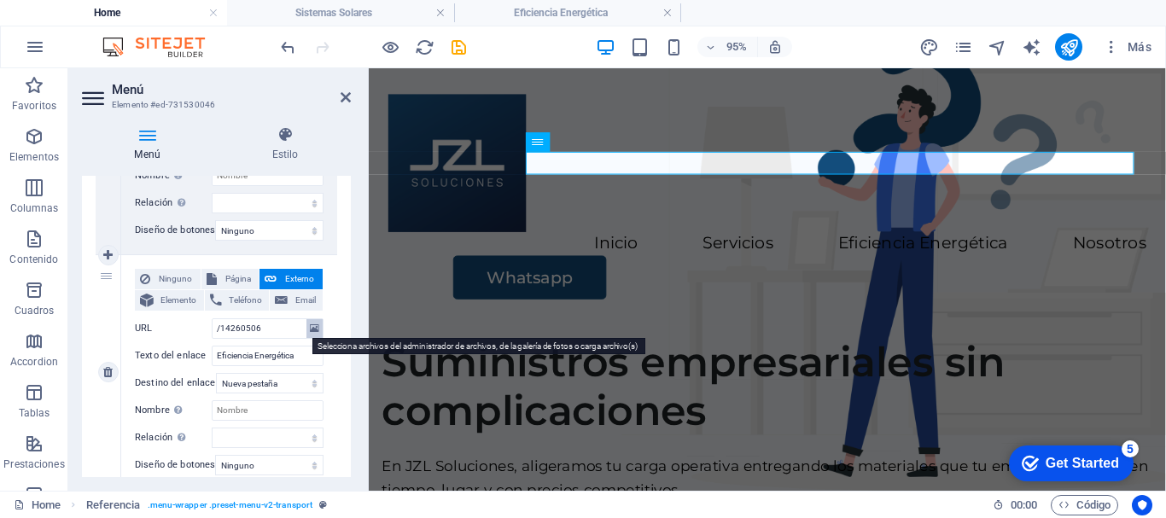
click at [312, 331] on icon at bounding box center [314, 328] width 9 height 19
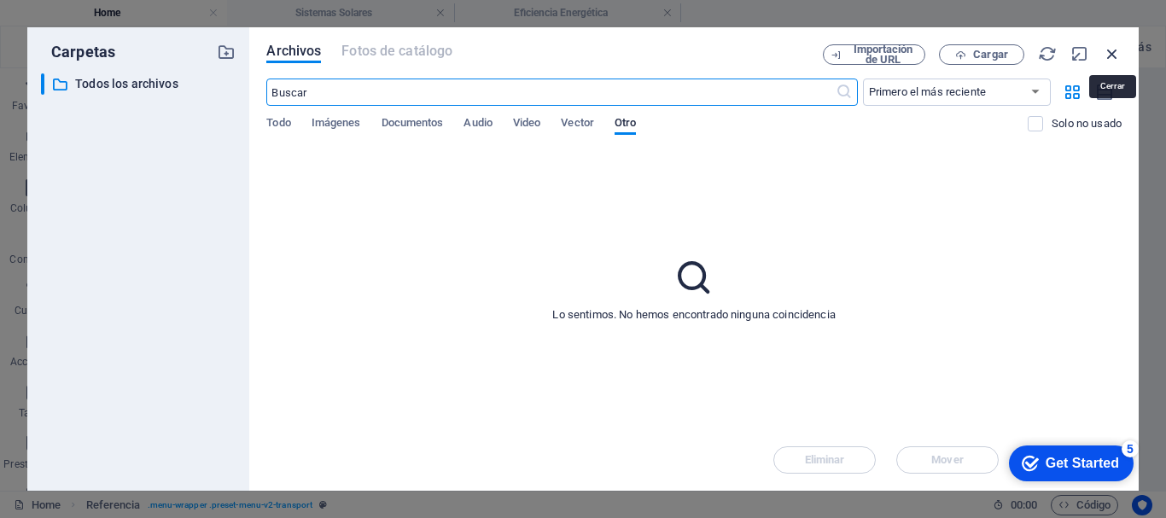
click at [1111, 52] on icon "button" at bounding box center [1112, 53] width 19 height 19
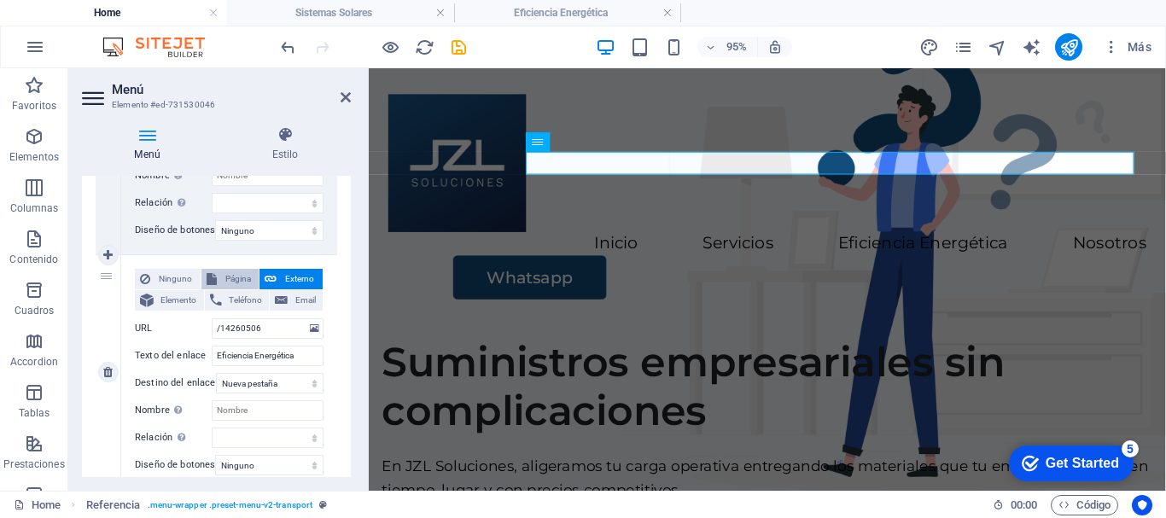
click at [241, 278] on span "Página" at bounding box center [238, 279] width 32 height 20
select select
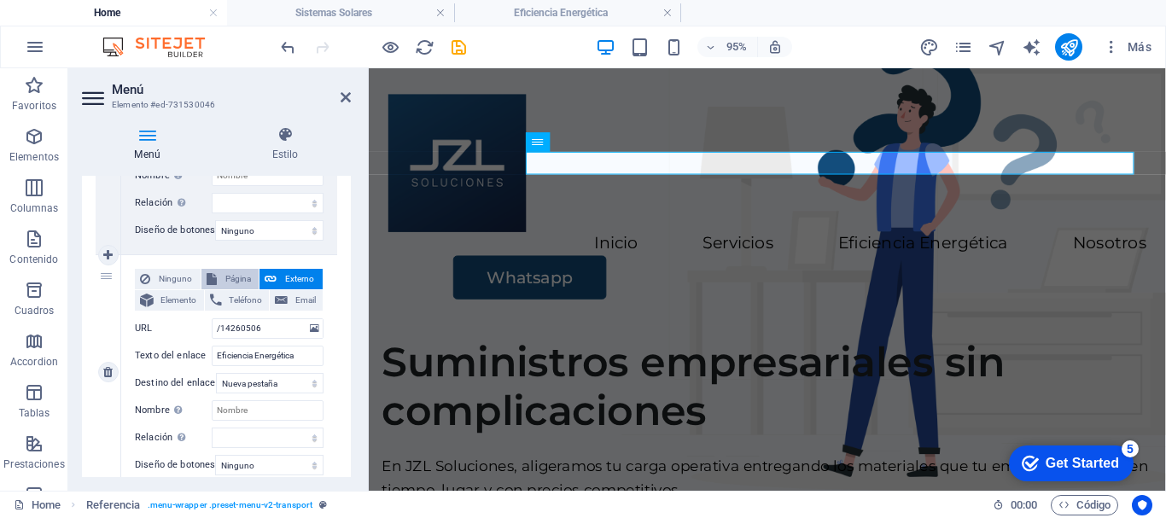
select select
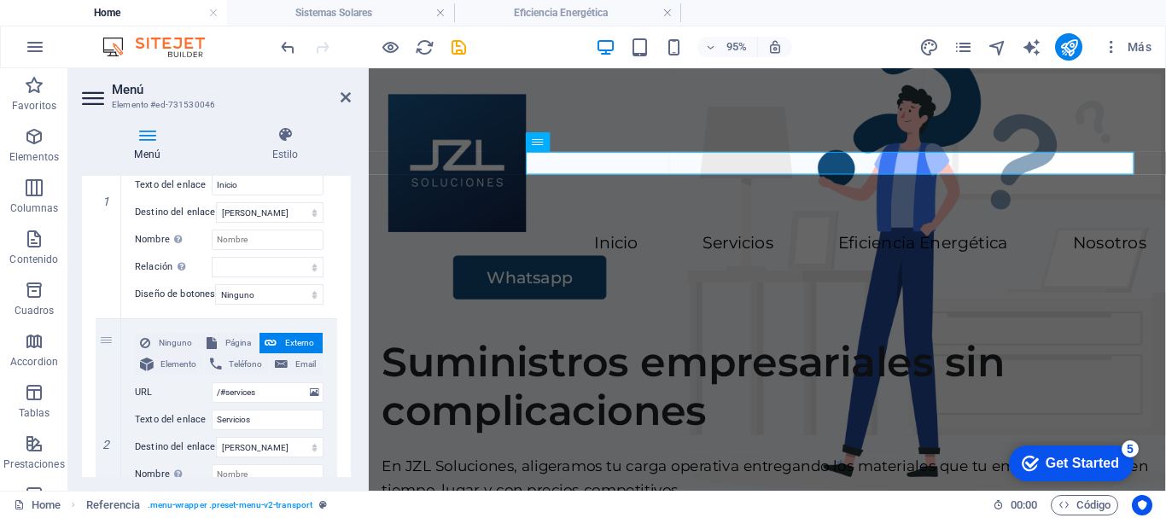
scroll to position [282, 0]
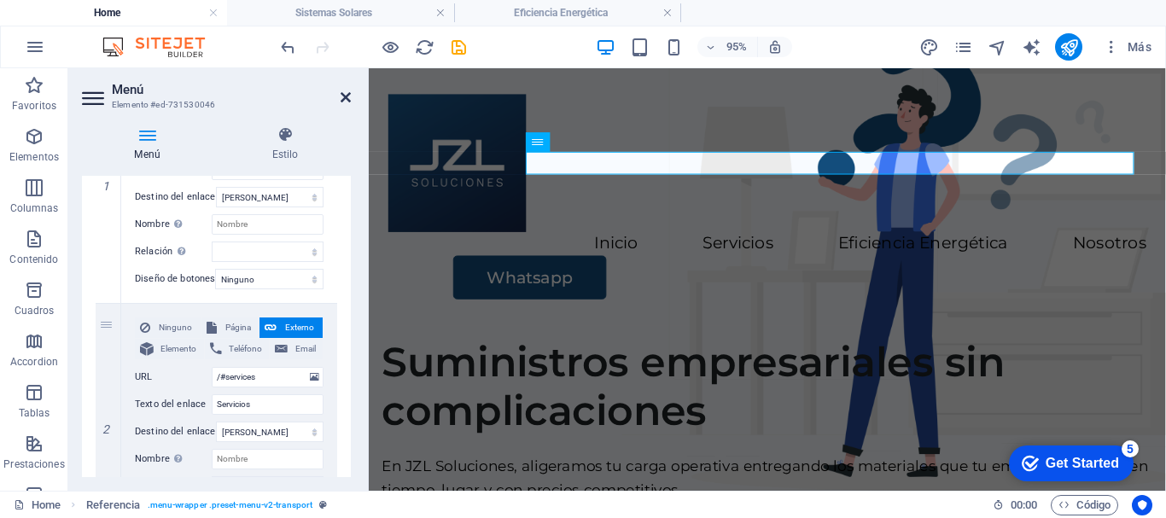
click at [347, 97] on icon at bounding box center [346, 97] width 10 height 14
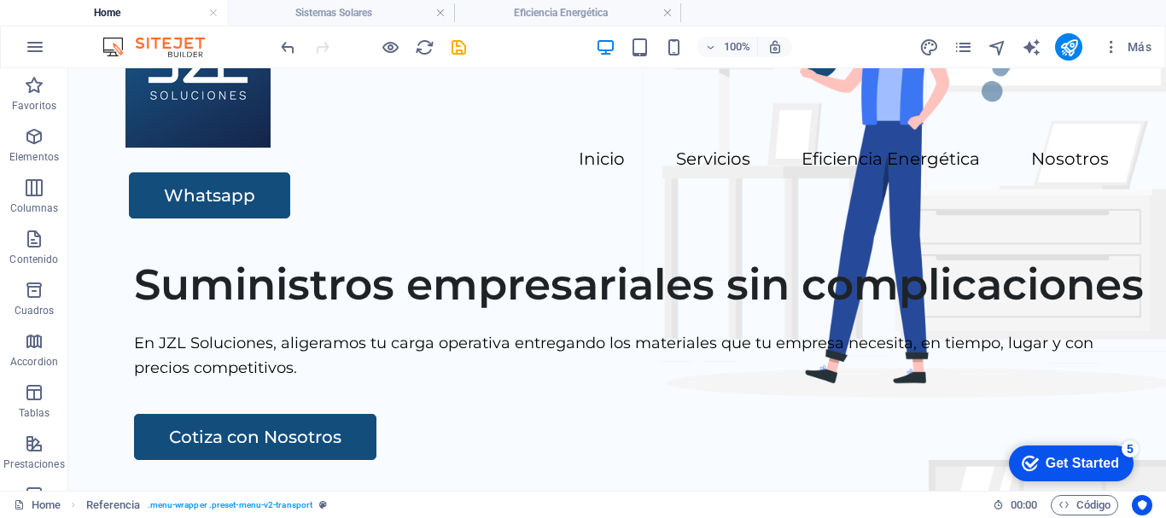
scroll to position [0, 0]
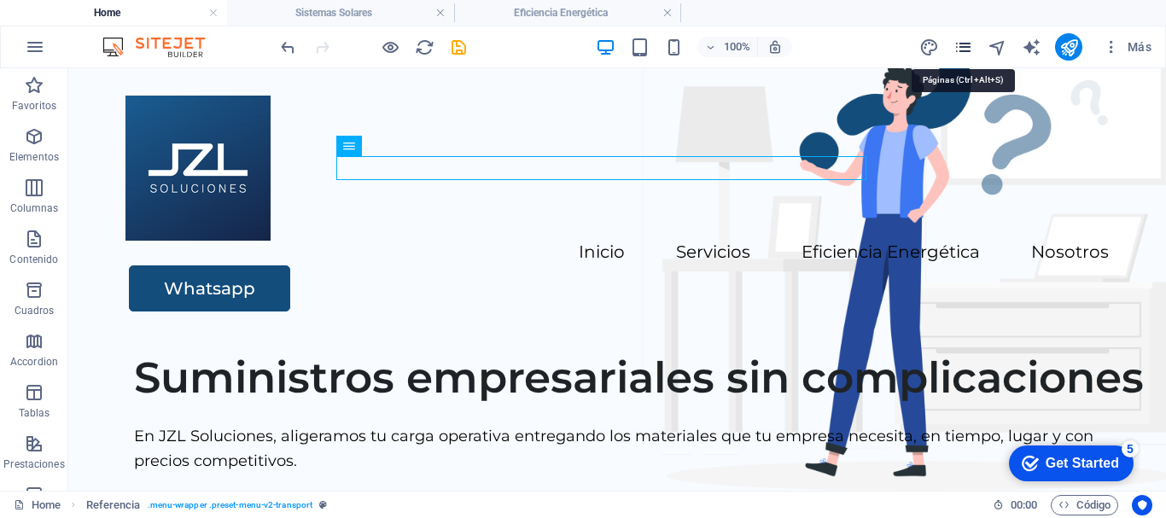
click at [969, 51] on icon "pages" at bounding box center [963, 48] width 20 height 20
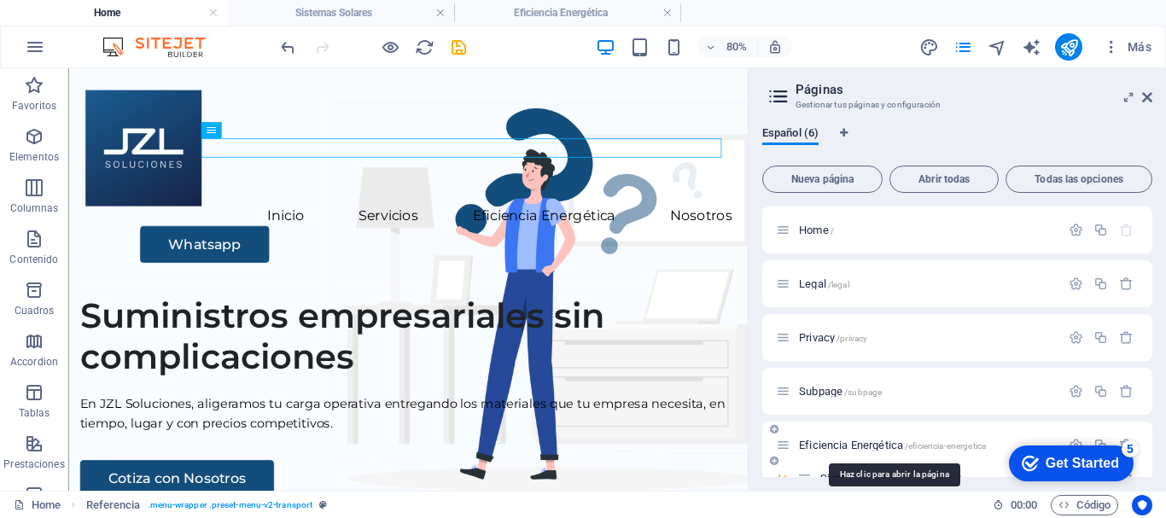
click at [861, 440] on span "Eficiencia Energética /eficiencia-energetica" at bounding box center [892, 445] width 187 height 13
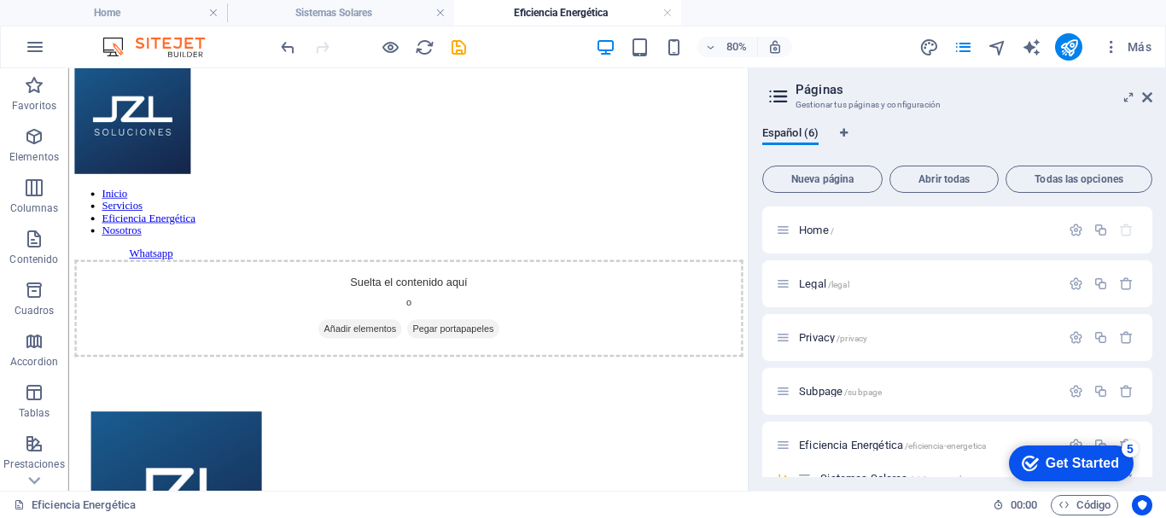
scroll to position [44, 0]
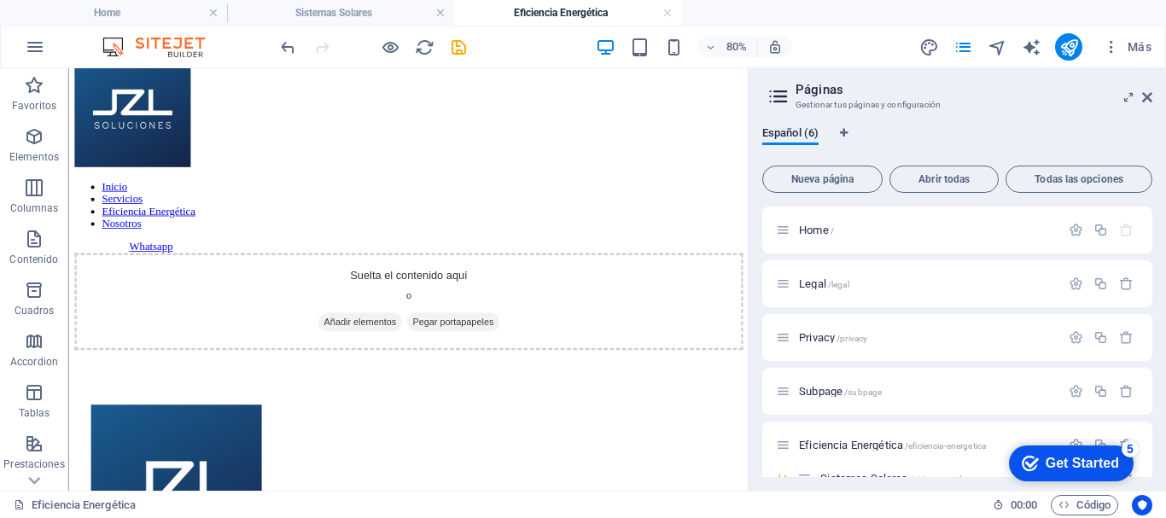
drag, startPoint x: 907, startPoint y: 263, endPoint x: 830, endPoint y: 327, distance: 100.6
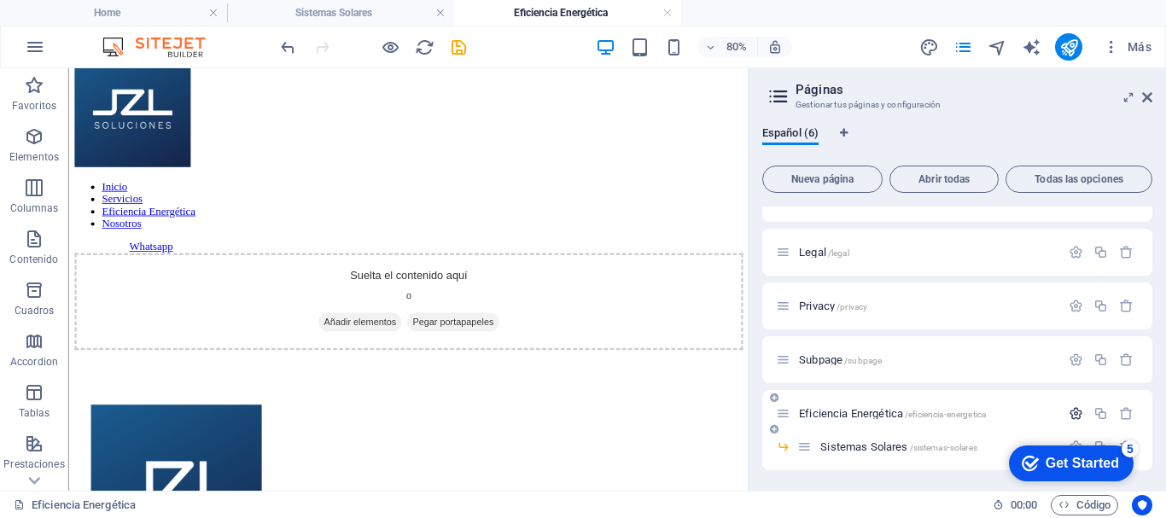
click at [1077, 415] on icon "button" at bounding box center [1075, 413] width 15 height 15
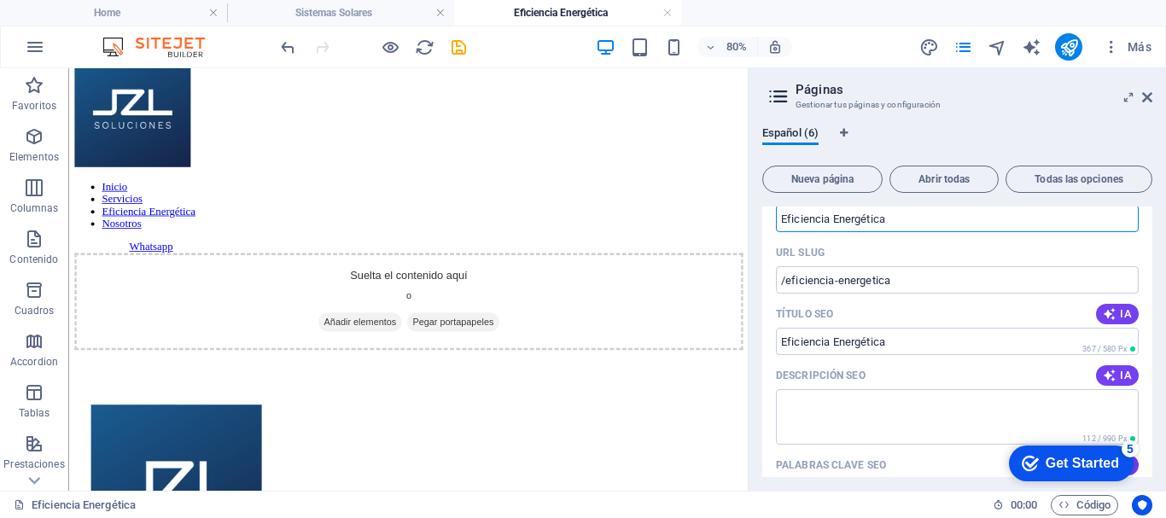
scroll to position [310, 0]
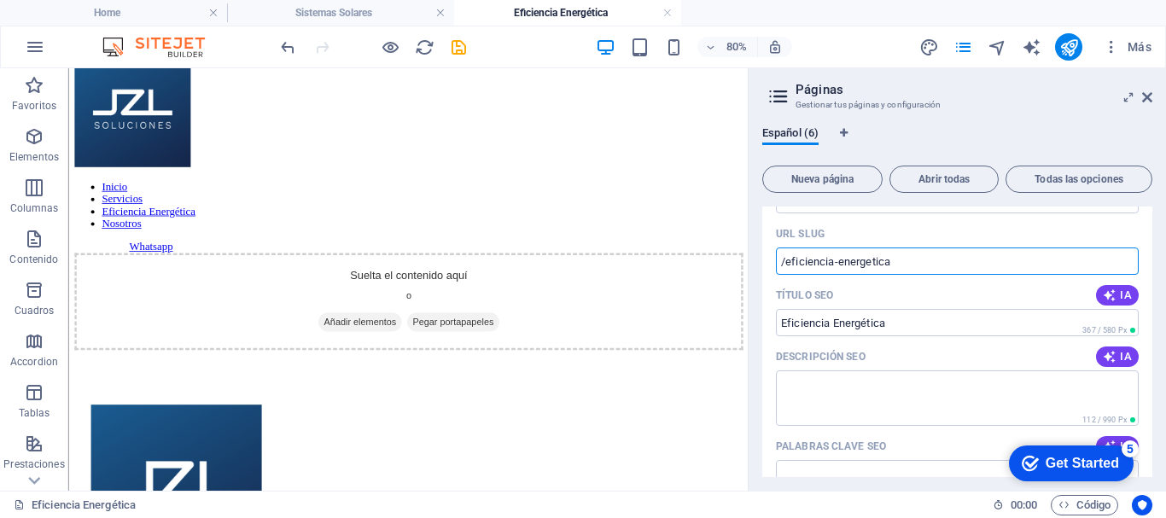
drag, startPoint x: 916, startPoint y: 266, endPoint x: 762, endPoint y: 262, distance: 153.7
click at [762, 262] on div "Nombre Eficiencia Energética ​ URL SLUG /eficiencia-energetica ​ Título SEO IA …" at bounding box center [957, 489] width 390 height 660
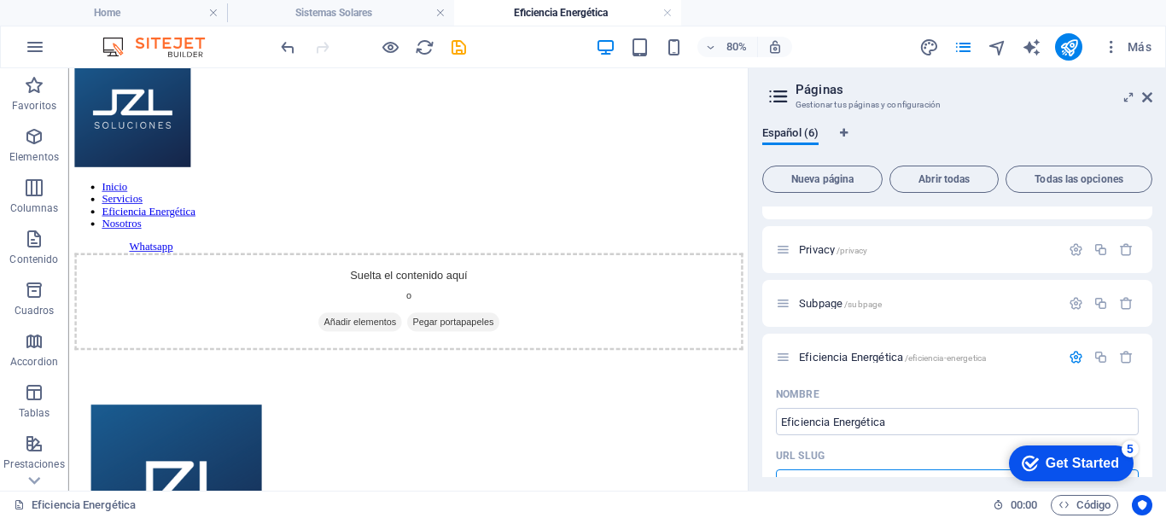
scroll to position [0, 0]
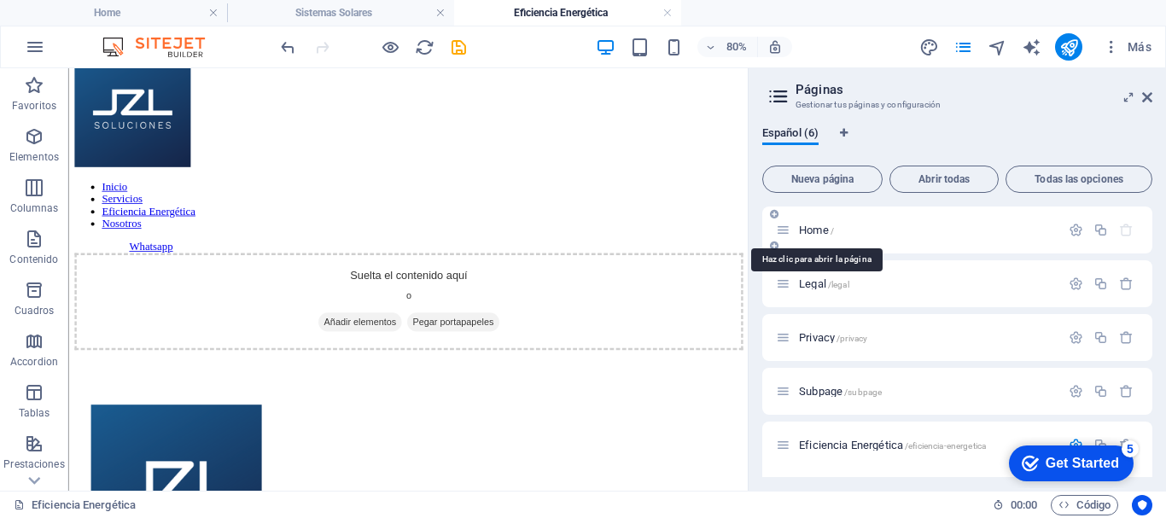
click at [812, 230] on span "Home /" at bounding box center [816, 230] width 35 height 13
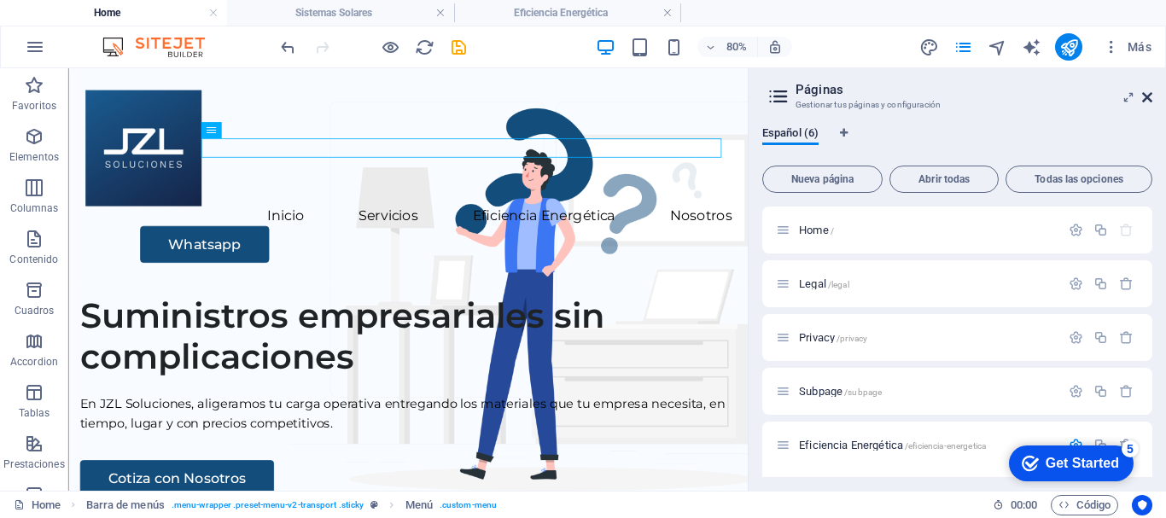
click at [1145, 96] on icon at bounding box center [1147, 97] width 10 height 14
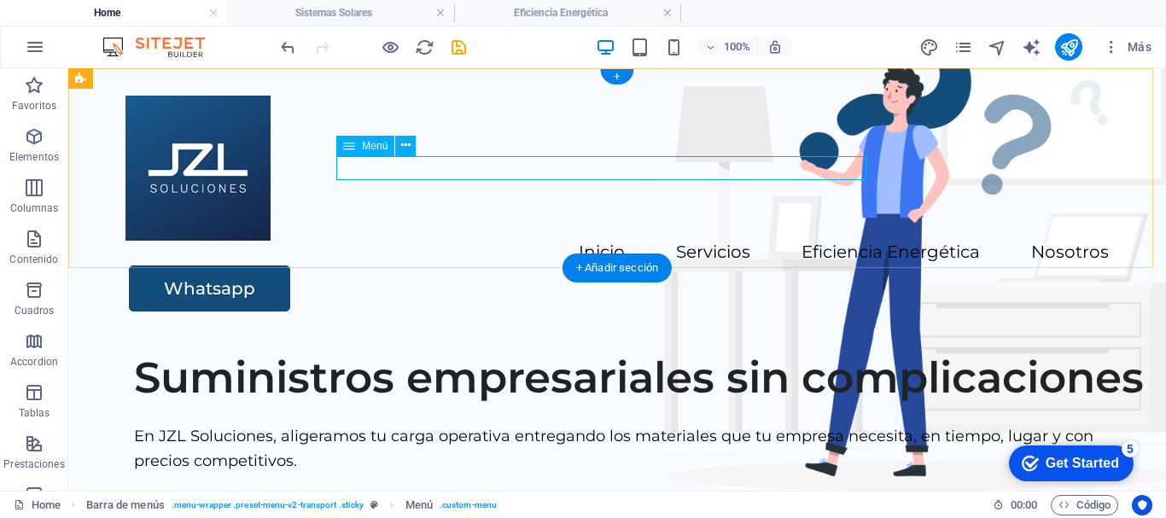
click at [667, 241] on nav "Inicio Servicios Eficiencia Energética Nosotros" at bounding box center [616, 253] width 983 height 25
click at [408, 145] on icon at bounding box center [405, 146] width 9 height 18
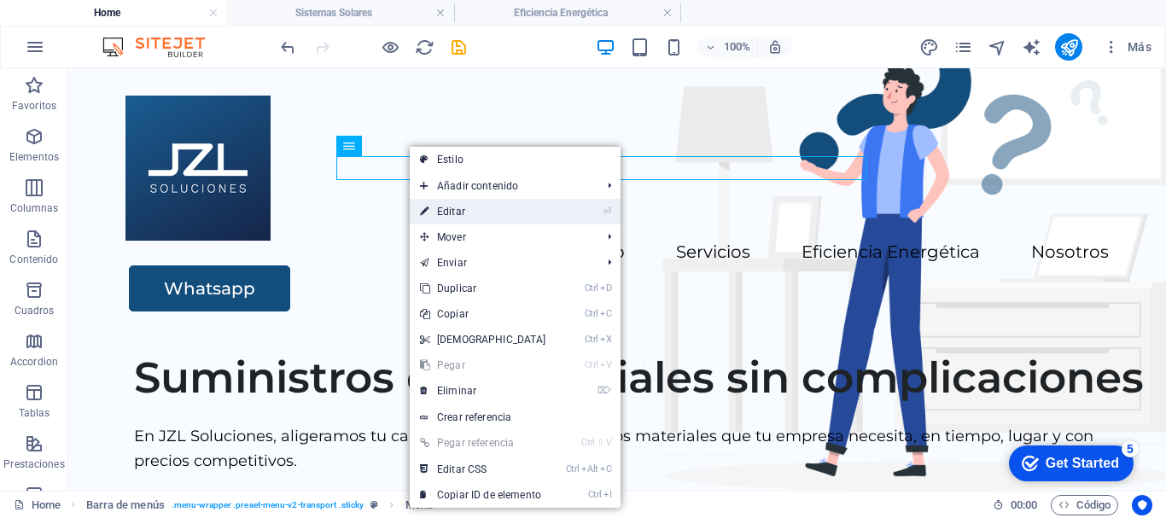
click at [460, 205] on link "⏎ Editar" at bounding box center [483, 212] width 147 height 26
click at [164, 212] on div at bounding box center [616, 168] width 983 height 145
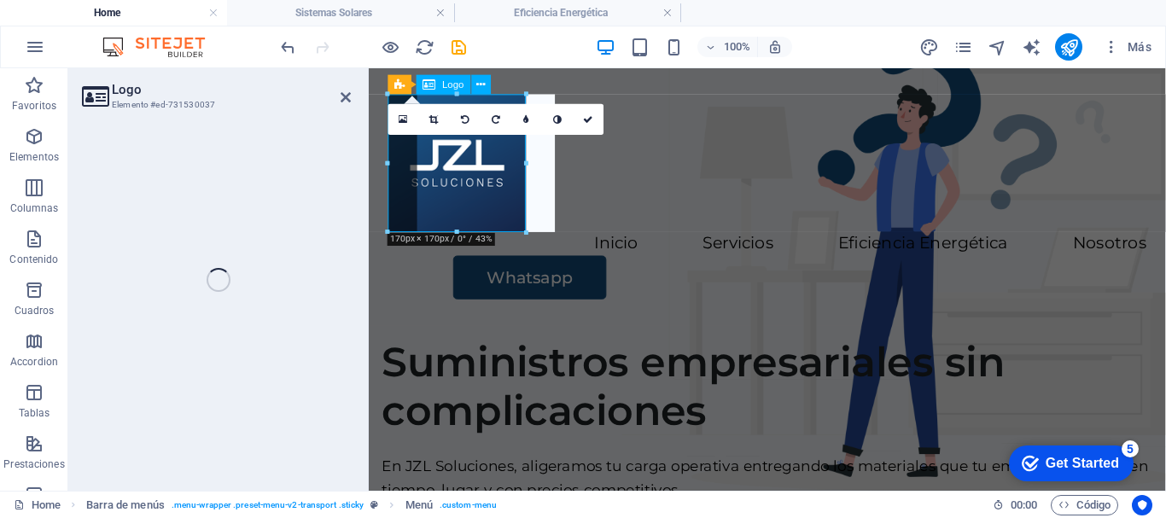
select select "px"
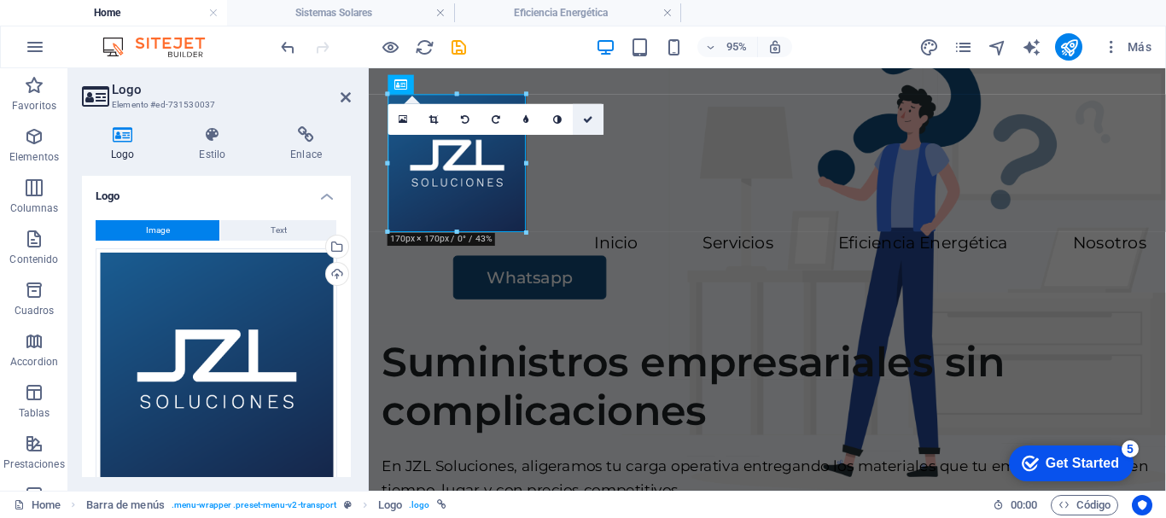
click at [585, 119] on icon at bounding box center [589, 118] width 10 height 9
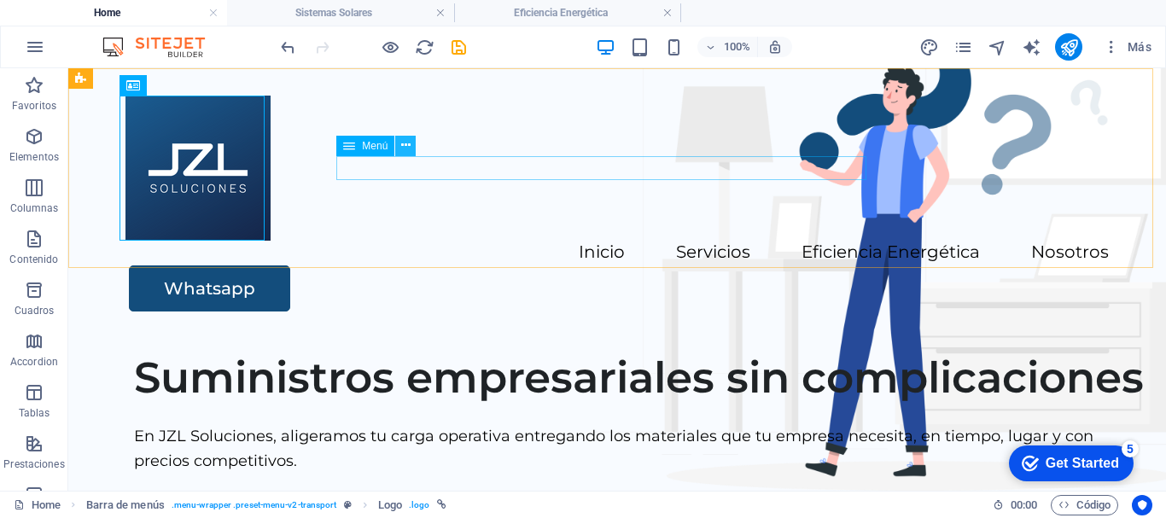
click at [407, 149] on icon at bounding box center [405, 146] width 9 height 18
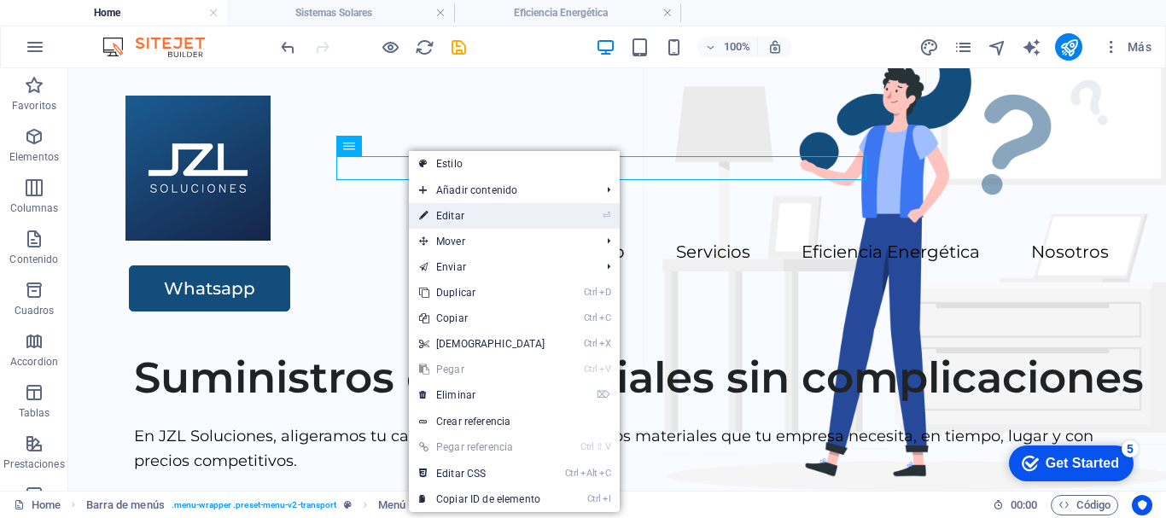
click at [462, 218] on link "⏎ Editar" at bounding box center [482, 216] width 147 height 26
select select
select select "4"
select select
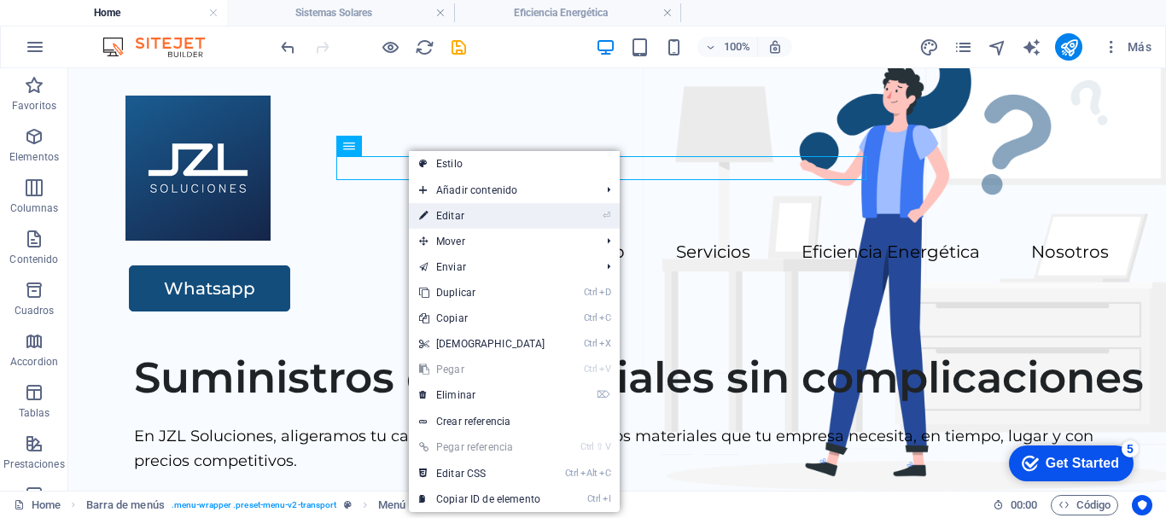
select select
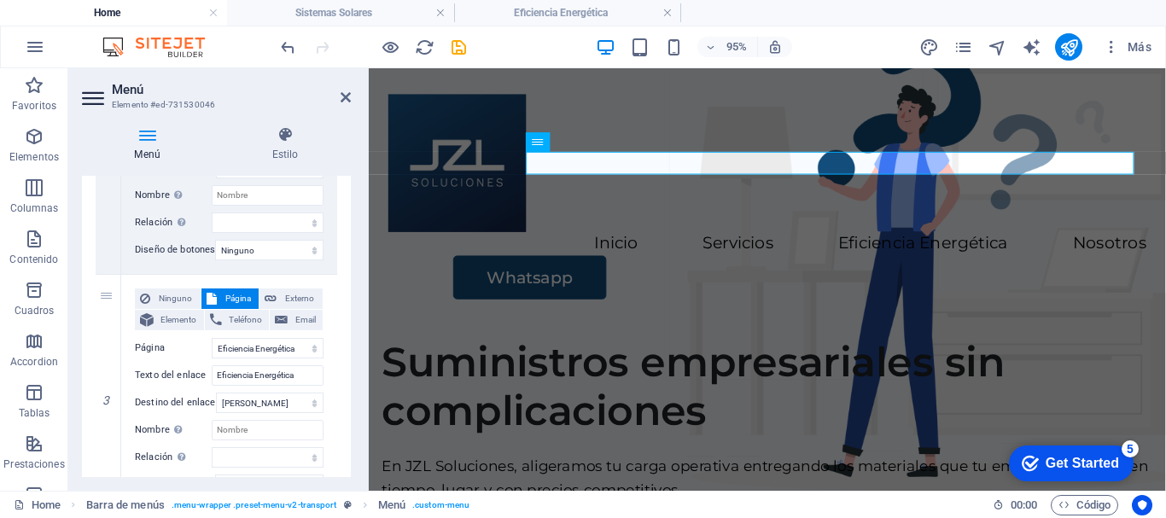
scroll to position [549, 0]
click at [305, 299] on span "Externo" at bounding box center [300, 296] width 36 height 20
select select
select select "blank"
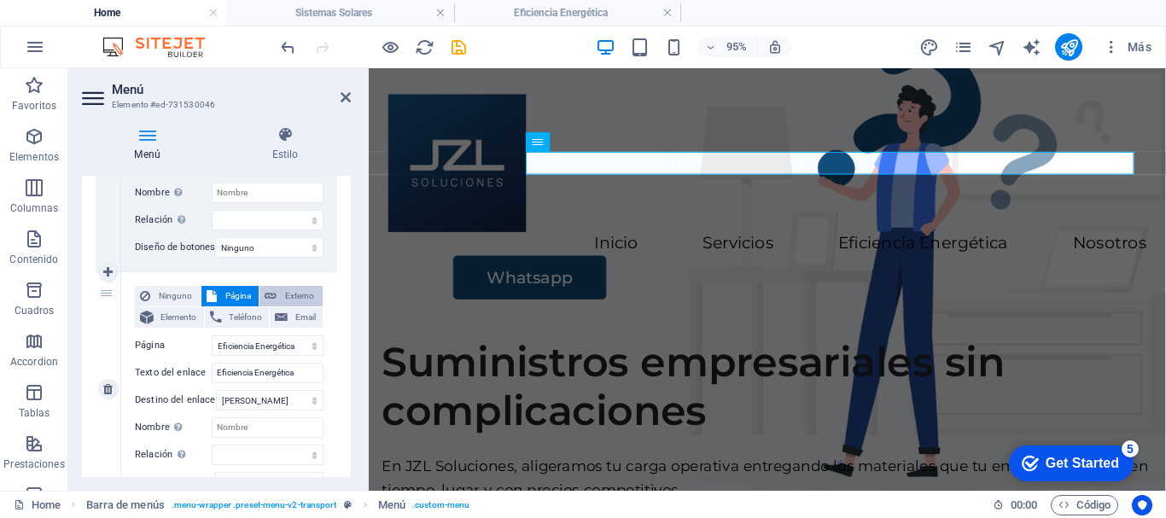
select select
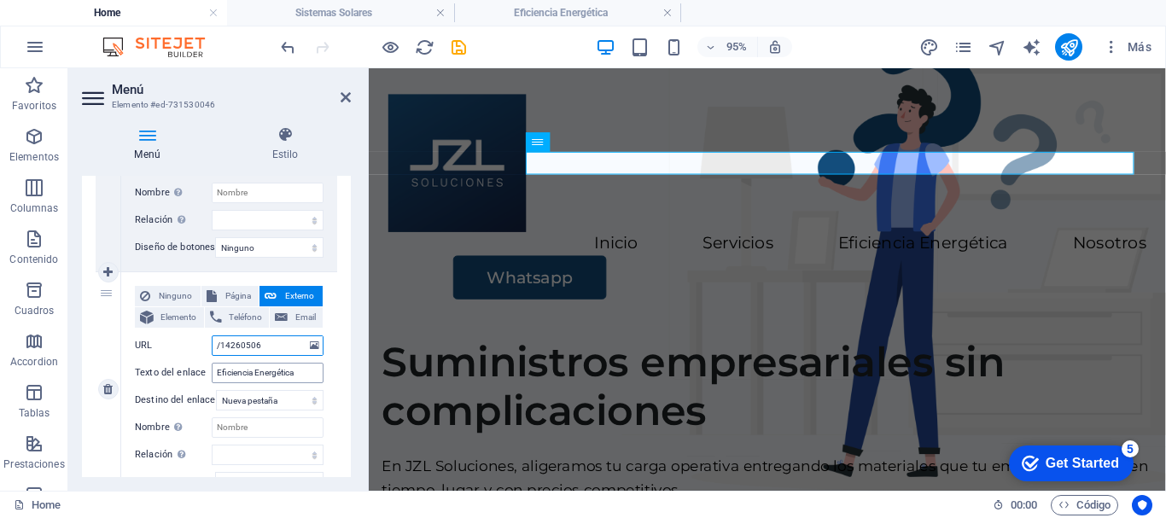
type input "/#"
select select
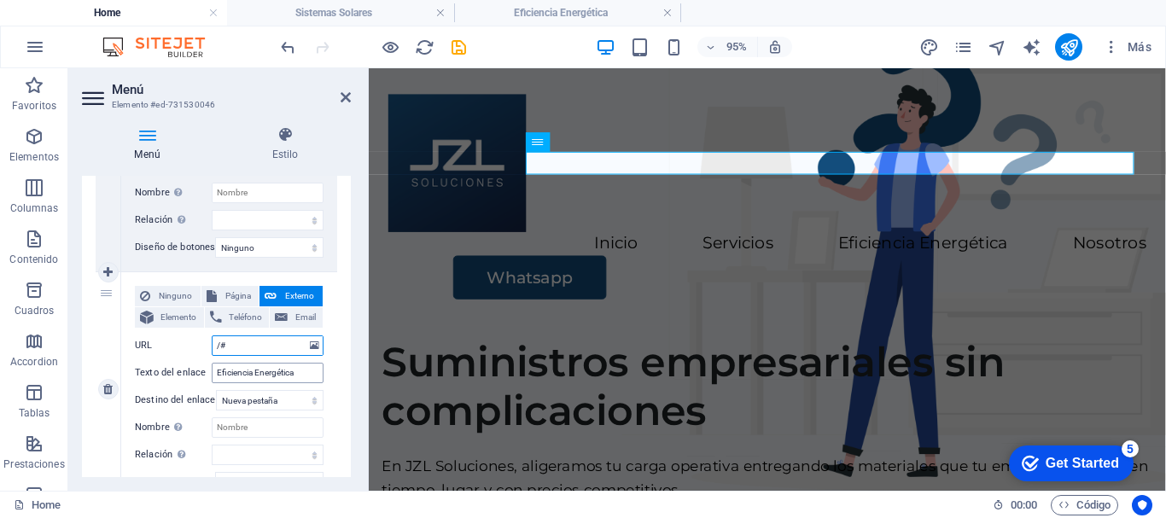
paste input "/eficiencia-energetica"
type input "/#/eficiencia-energetica"
select select
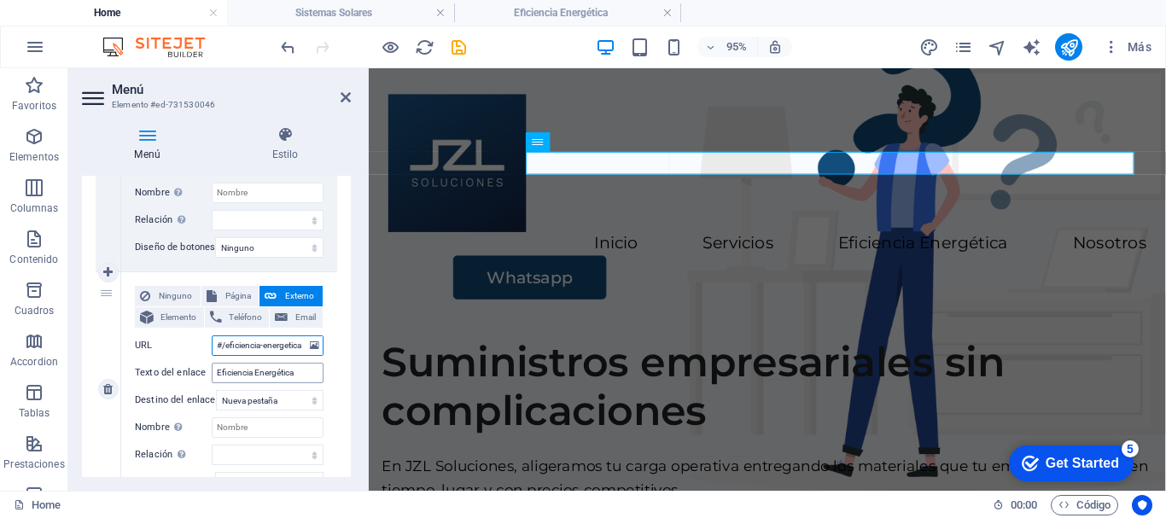
select select
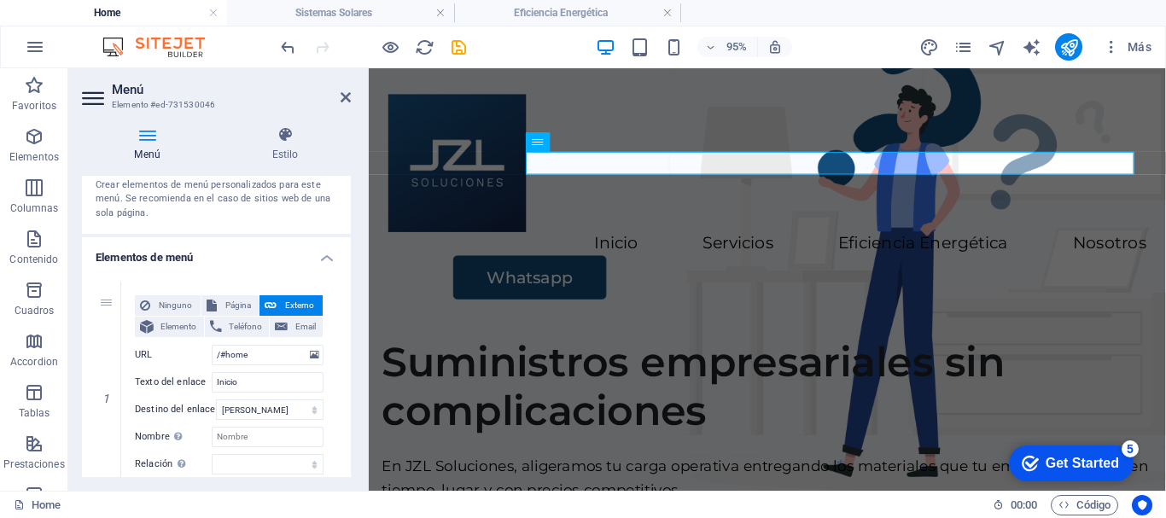
scroll to position [0, 0]
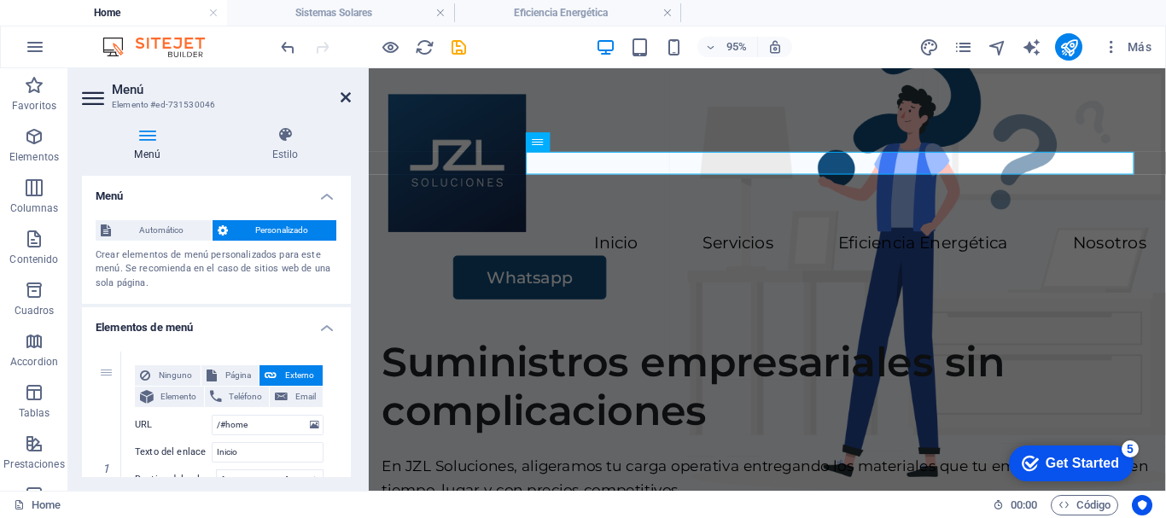
click at [346, 102] on icon at bounding box center [346, 97] width 10 height 14
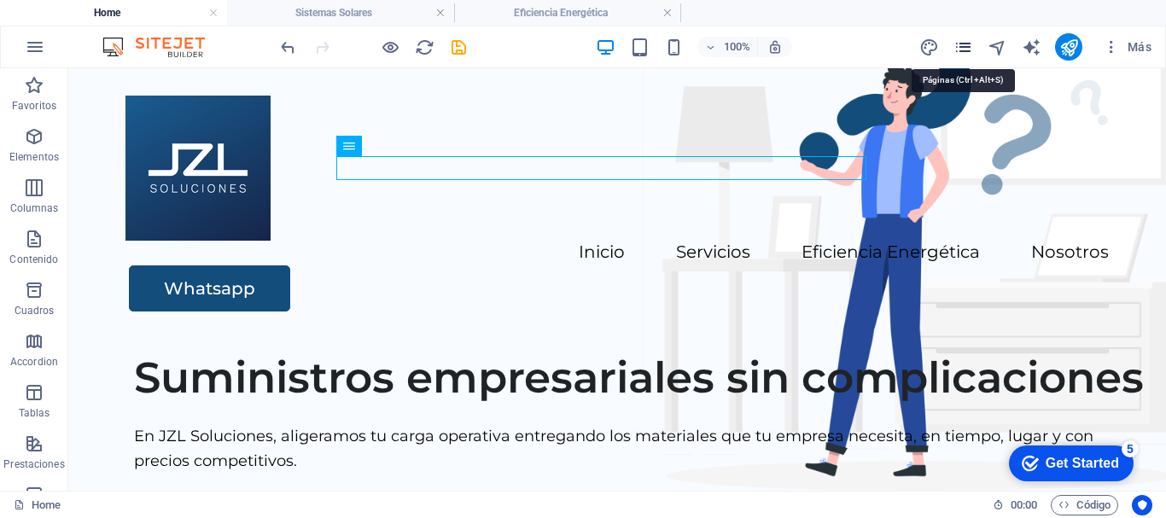
click at [958, 47] on icon "pages" at bounding box center [963, 48] width 20 height 20
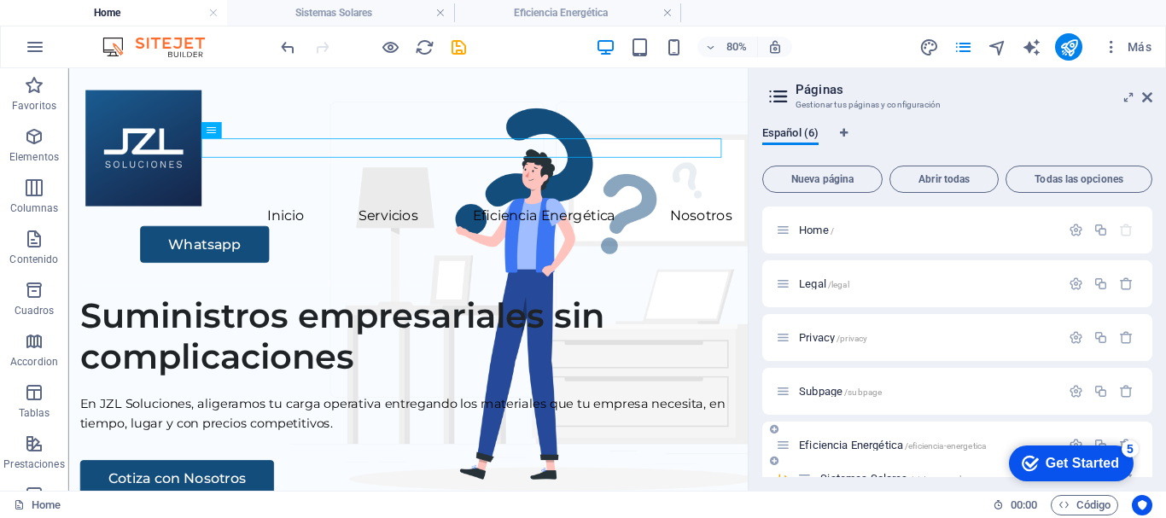
click at [929, 440] on span "Eficiencia Energética /eficiencia-energetica" at bounding box center [892, 445] width 187 height 13
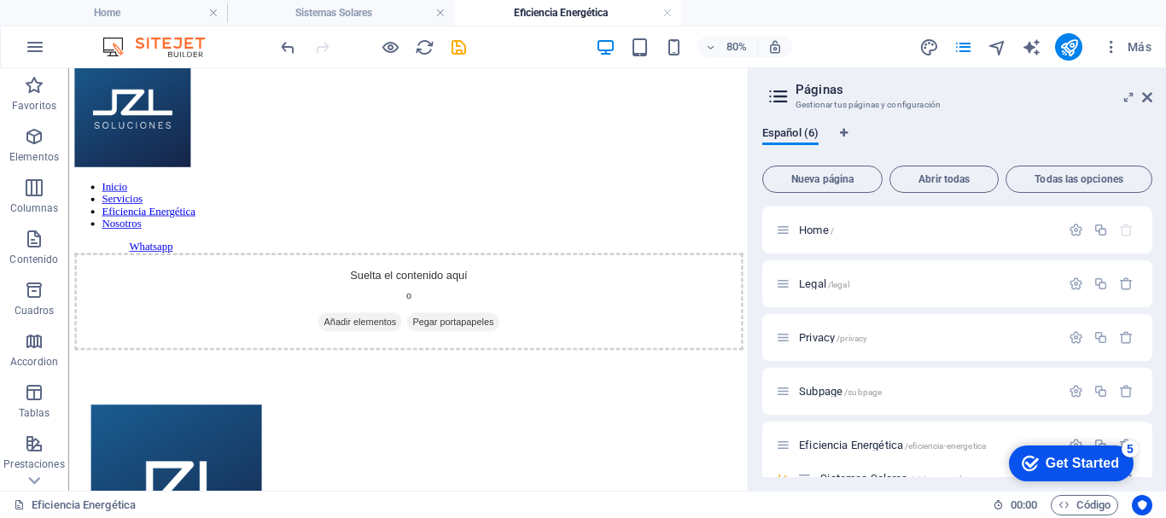
click at [1049, 463] on div "Get Started" at bounding box center [1081, 463] width 73 height 15
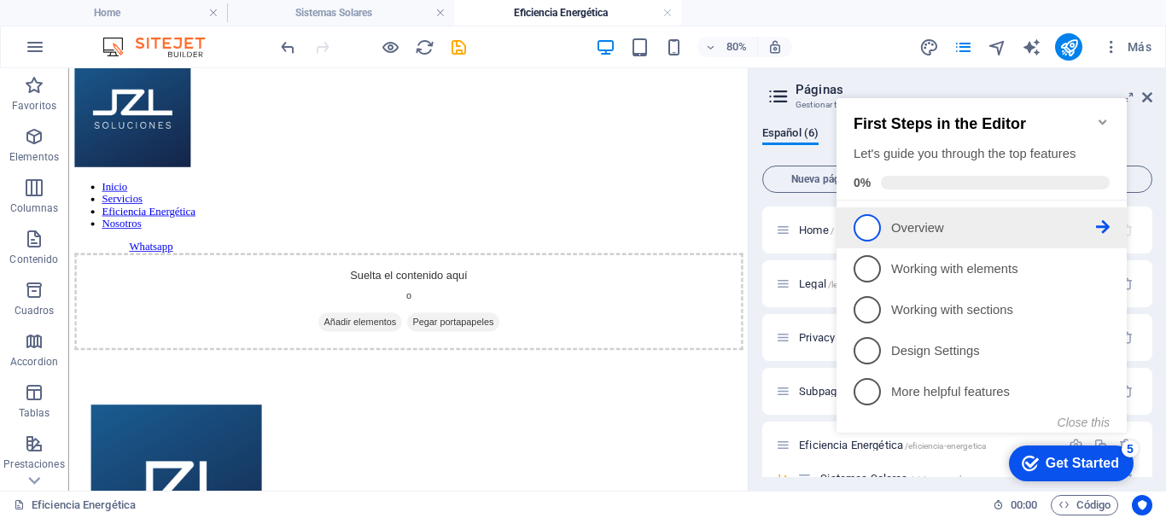
click at [890, 220] on link "1 Overview - incomplete" at bounding box center [981, 227] width 256 height 27
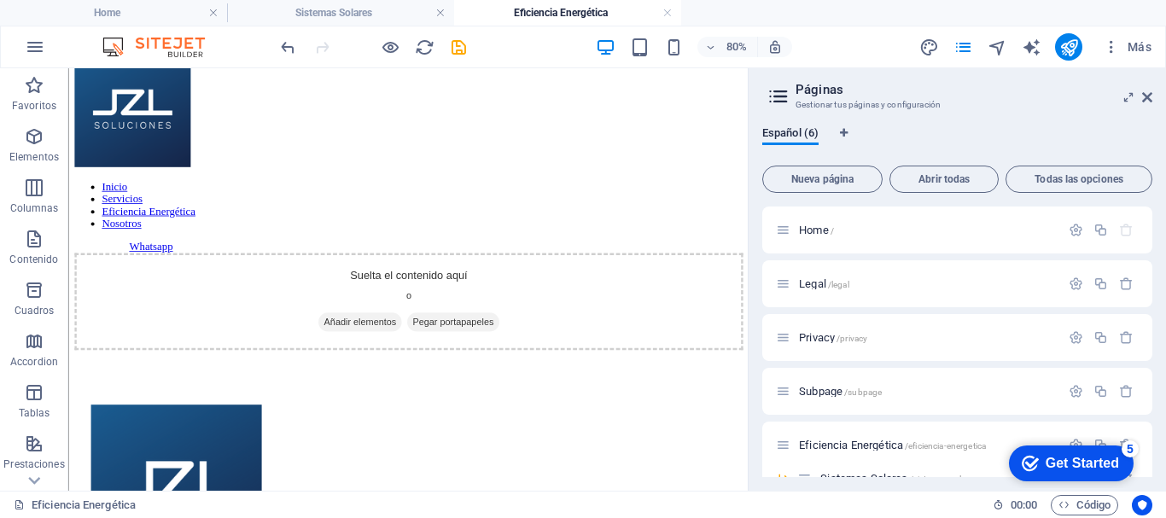
click at [1088, 463] on div "Get Started" at bounding box center [1081, 463] width 73 height 15
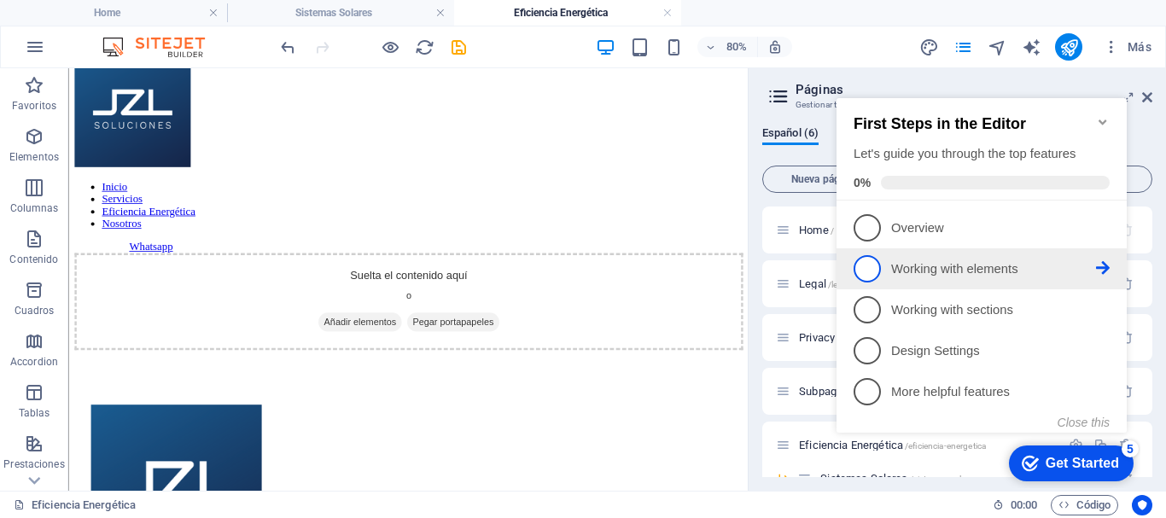
click at [1103, 234] on icon at bounding box center [1103, 227] width 14 height 14
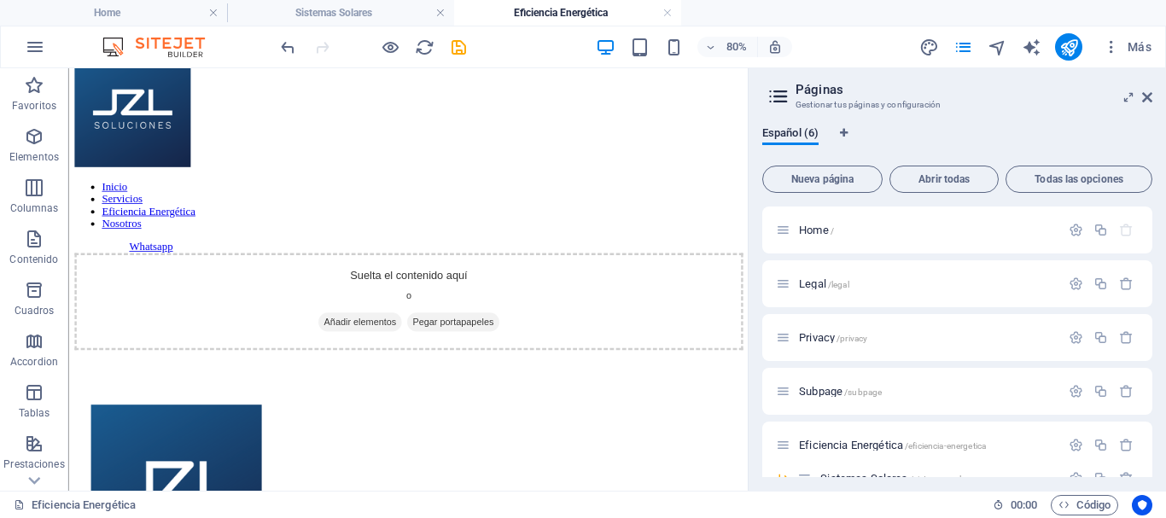
scroll to position [0, 0]
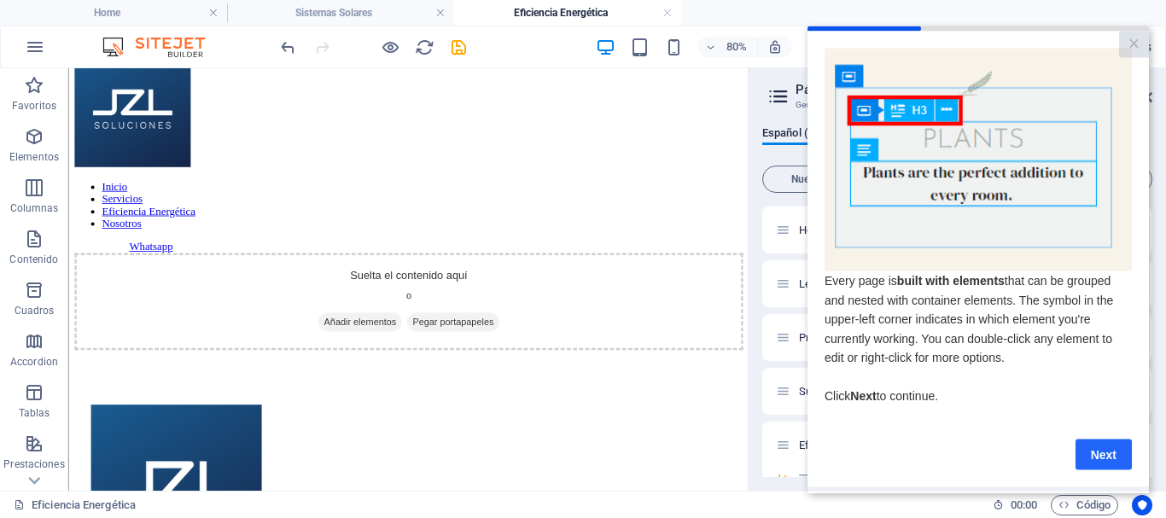
click at [1090, 457] on link "Next" at bounding box center [1103, 454] width 56 height 31
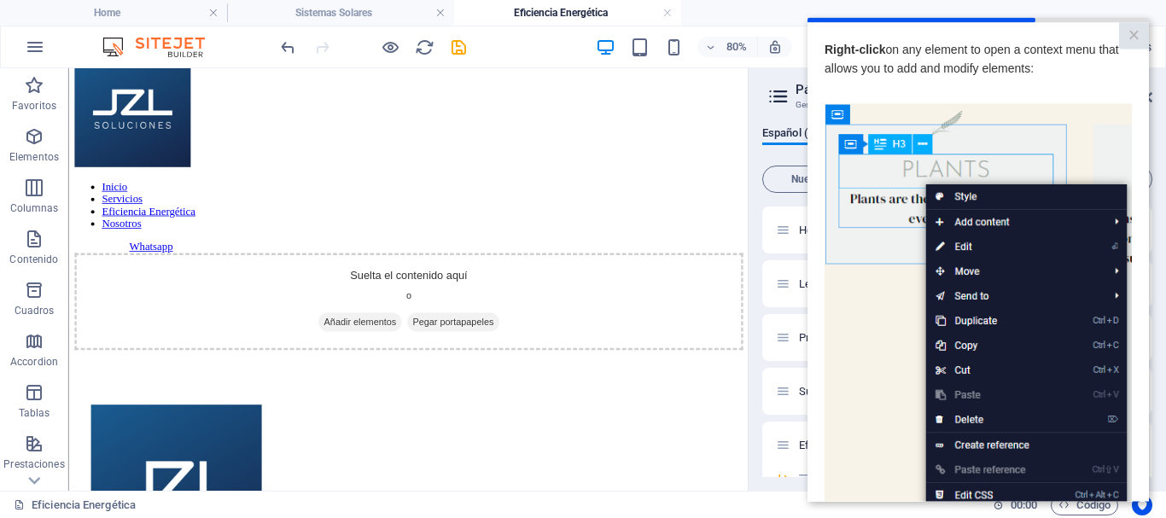
click at [1106, 459] on img at bounding box center [977, 345] width 307 height 484
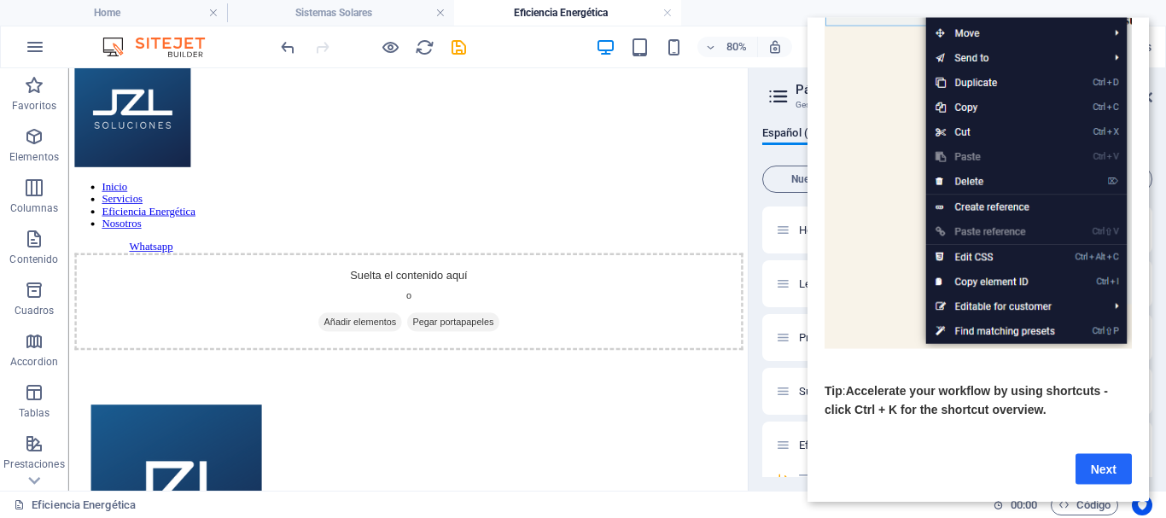
click at [1105, 454] on link "Next" at bounding box center [1103, 468] width 56 height 31
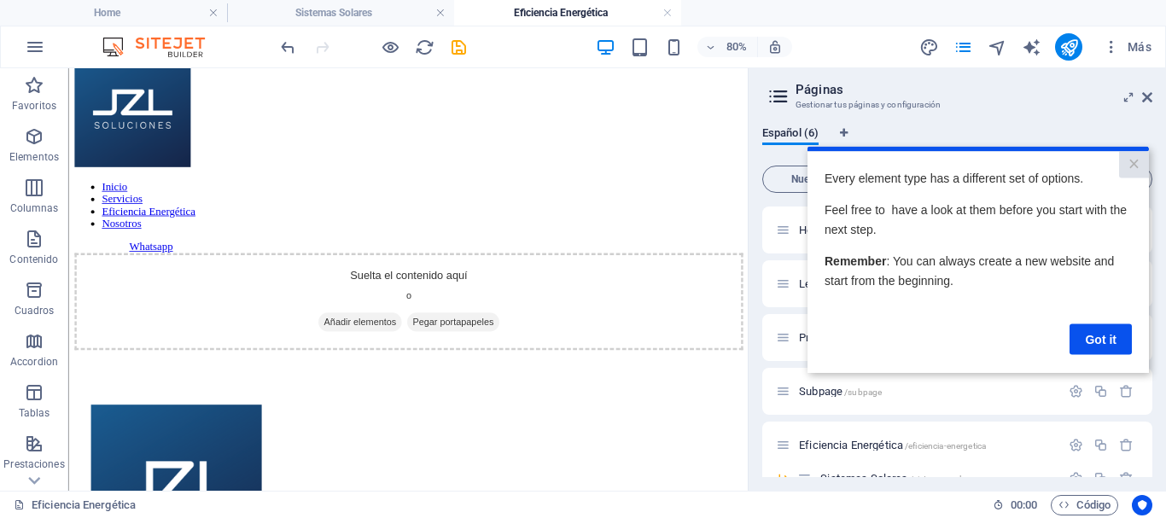
scroll to position [0, 0]
click at [1100, 347] on link "Got it" at bounding box center [1100, 338] width 62 height 31
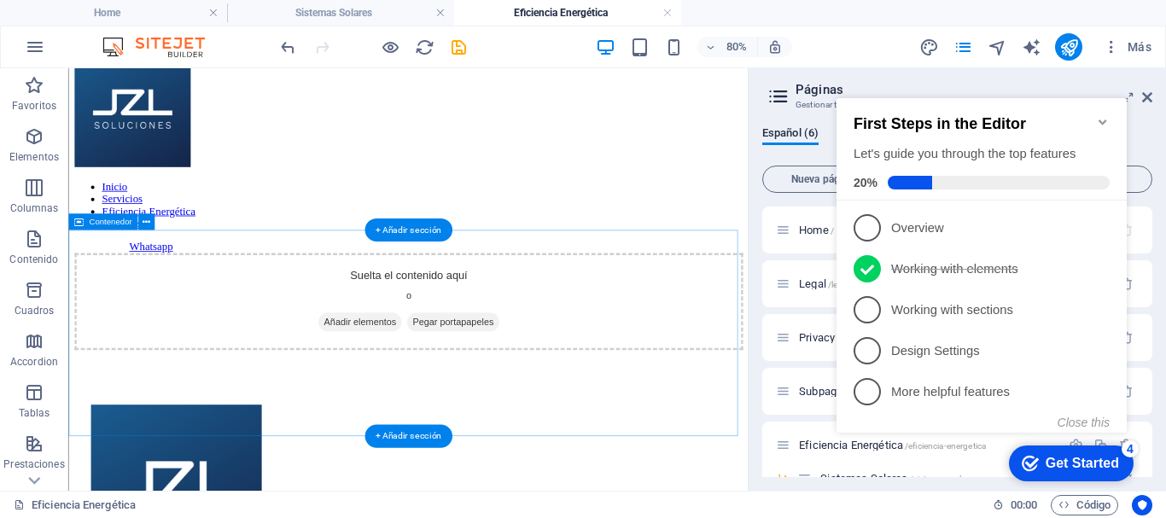
click at [736, 320] on div "Suelta el contenido aquí o Añadir elementos Pegar portapapeles" at bounding box center [493, 360] width 836 height 121
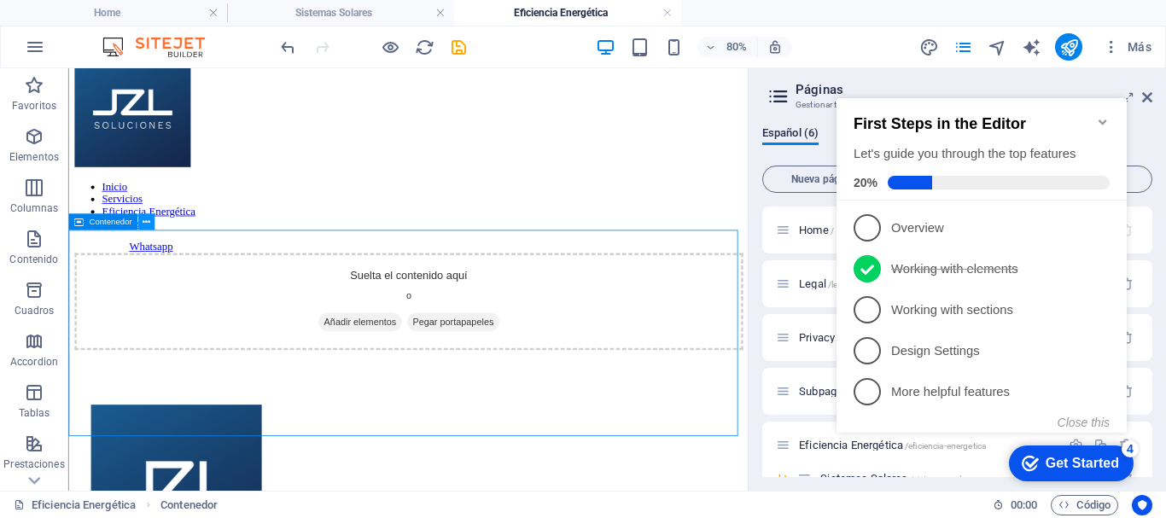
click at [143, 220] on icon at bounding box center [147, 222] width 8 height 15
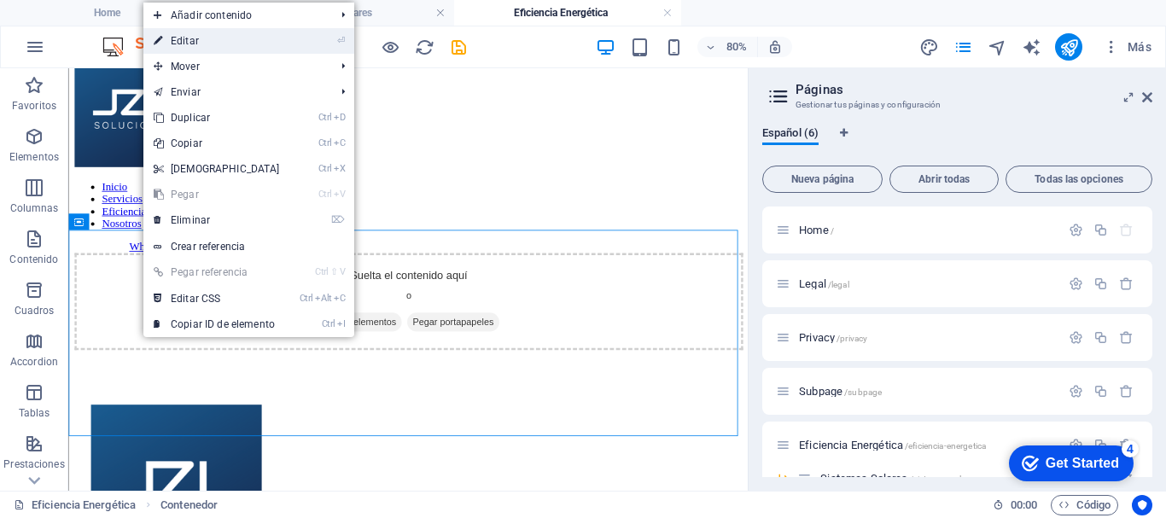
click at [223, 45] on link "⏎ Editar" at bounding box center [216, 41] width 147 height 26
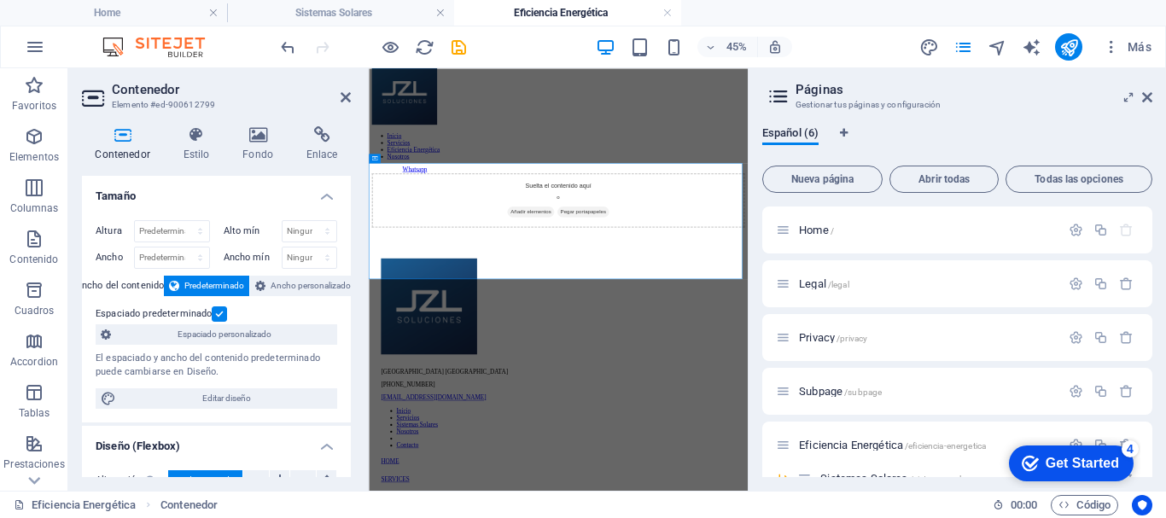
scroll to position [36, 0]
click at [1151, 97] on icon at bounding box center [1147, 97] width 10 height 14
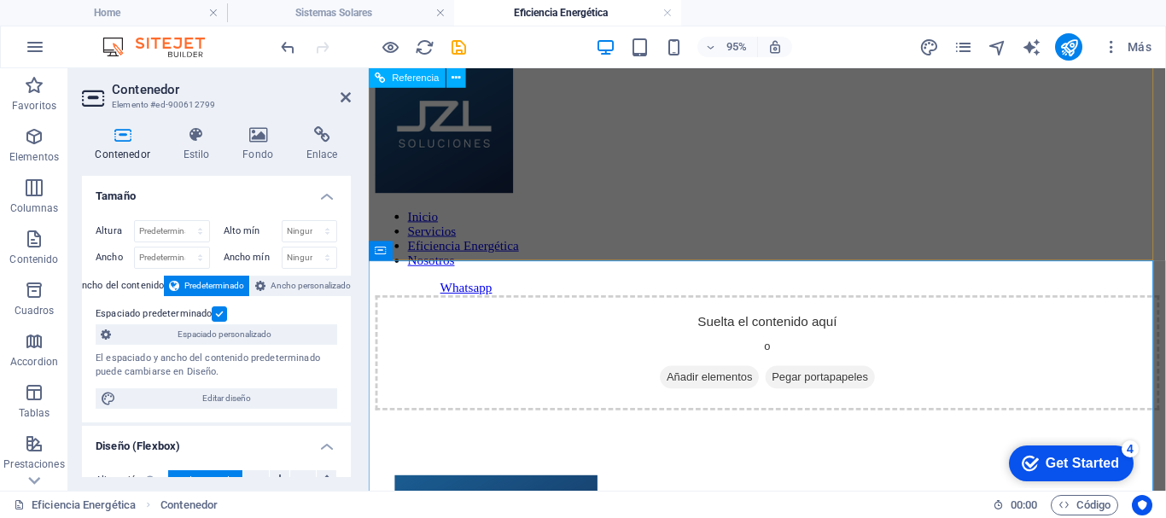
scroll to position [44, 0]
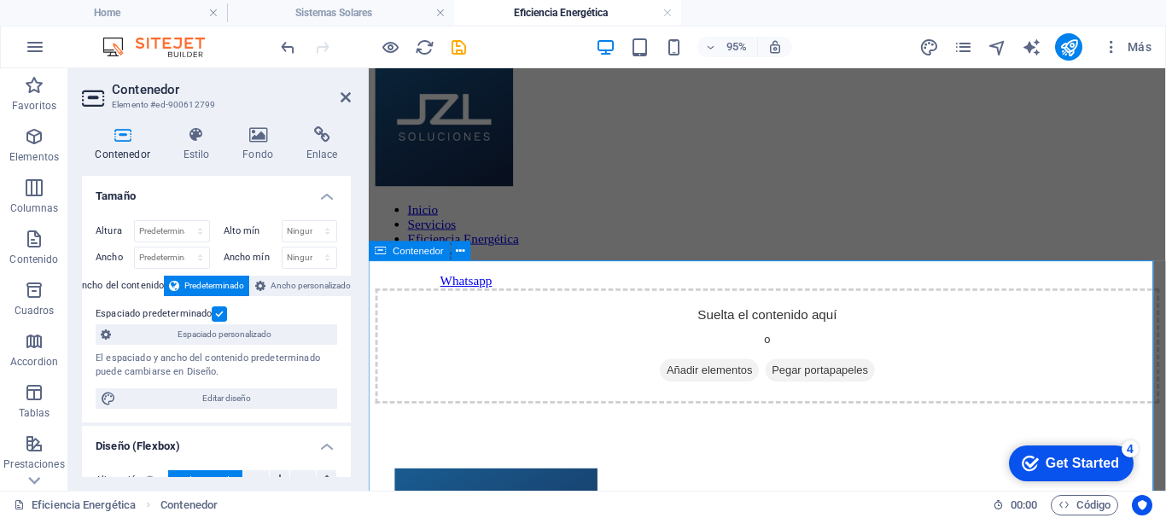
click at [732, 398] on span "Añadir elementos" at bounding box center [727, 386] width 104 height 24
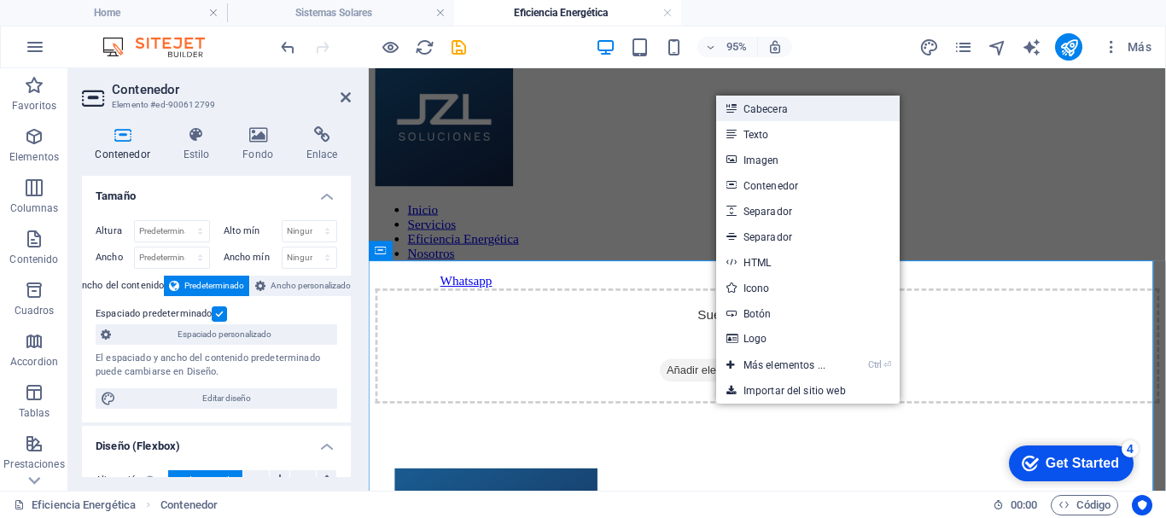
click at [795, 109] on link "Cabecera" at bounding box center [807, 109] width 183 height 26
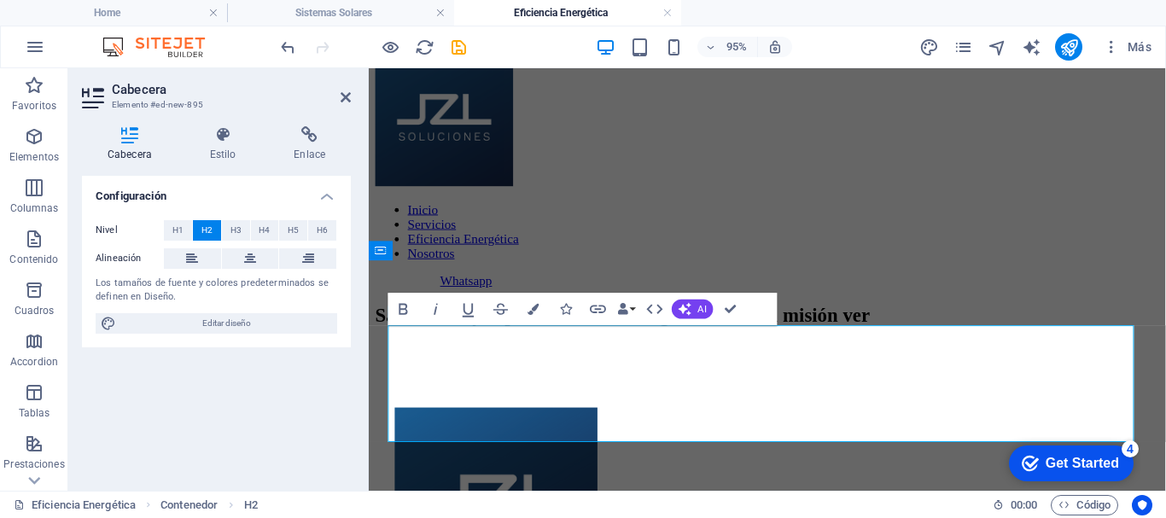
scroll to position [54, 0]
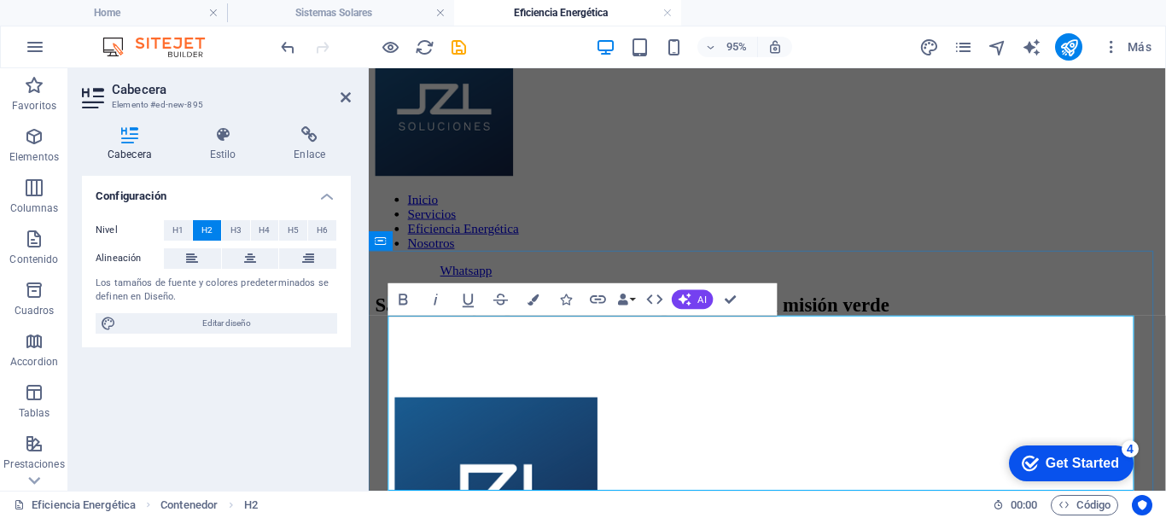
click at [439, 329] on h2 "​​Sacar el mayor provecho a tu energía, es nuestra misión verde" at bounding box center [788, 317] width 825 height 23
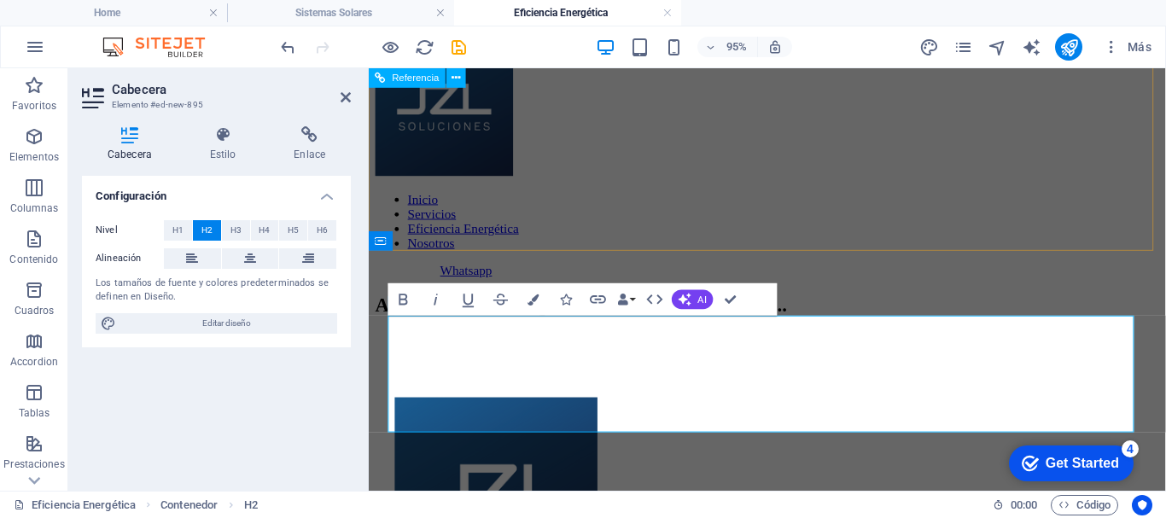
click at [872, 208] on div "Inicio Servicios Eficiencia Energética Nosotros Whatsapp" at bounding box center [788, 163] width 825 height 253
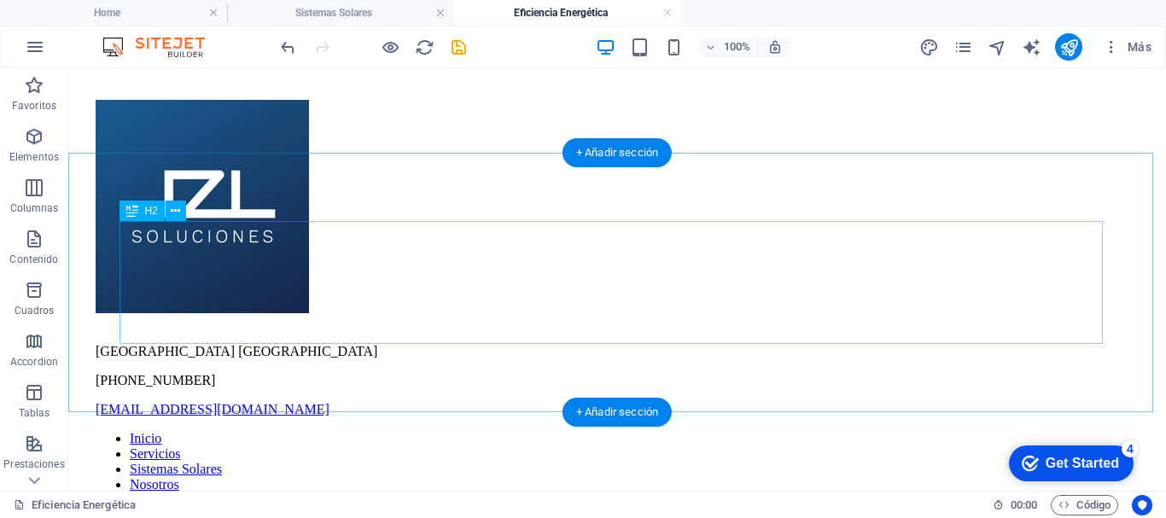
scroll to position [395, 0]
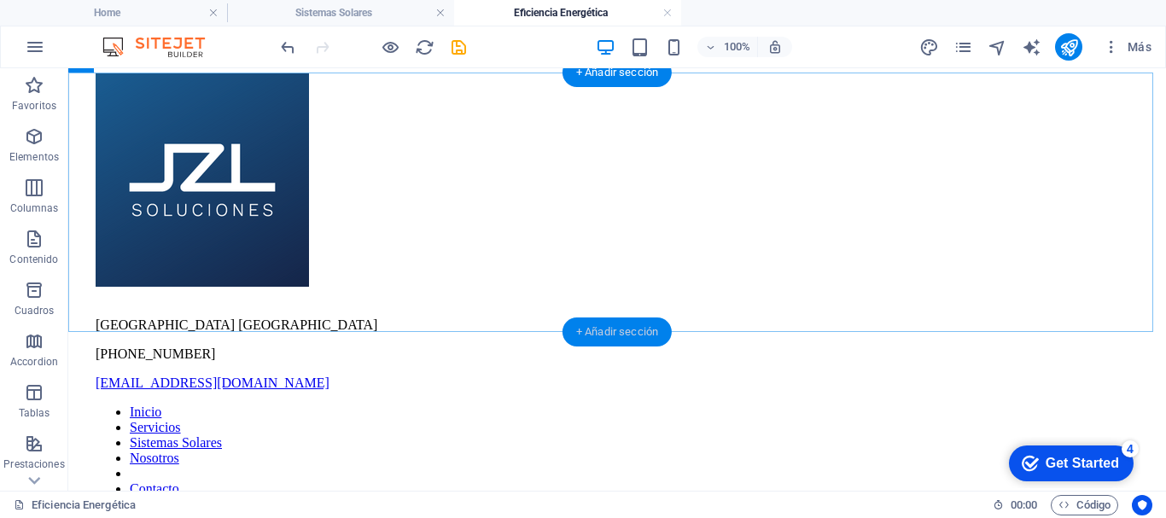
click at [614, 332] on div "+ Añadir sección" at bounding box center [616, 331] width 109 height 29
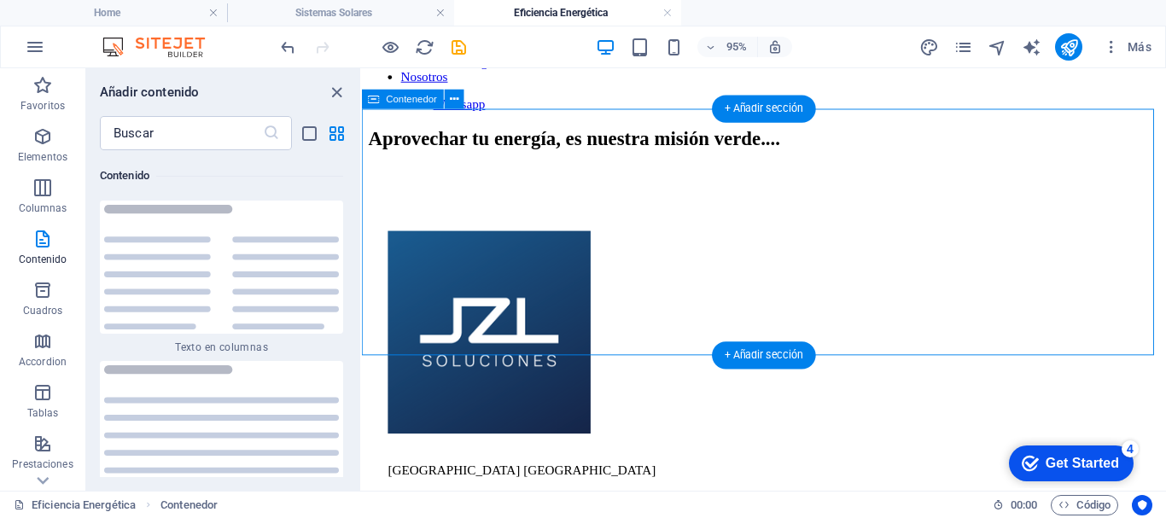
scroll to position [256, 0]
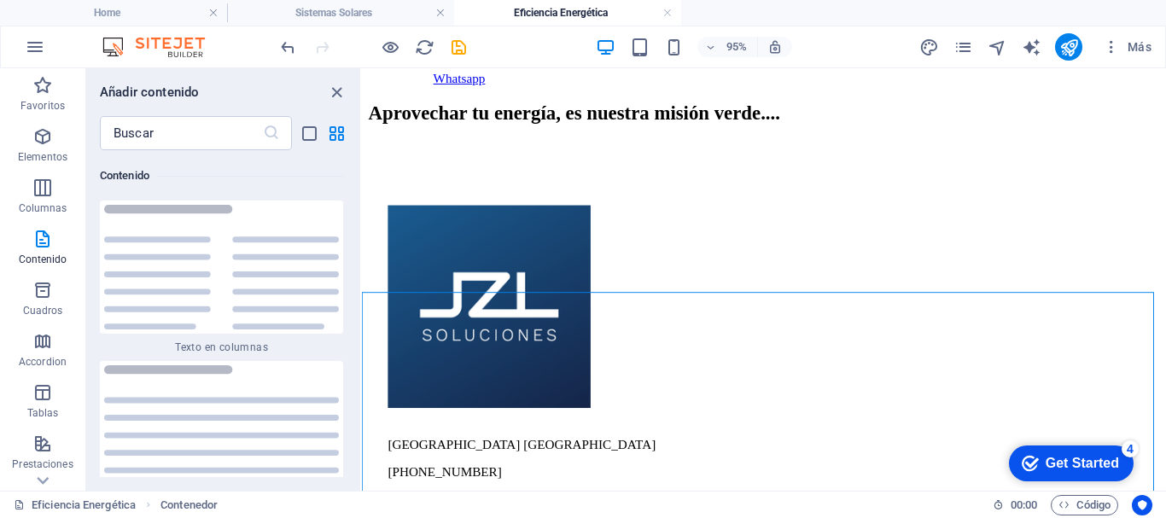
click at [760, 242] on div "Inicio Servicios Eficiencia Energética Nosotros Whatsapp Aprovechar tu energía,…" at bounding box center [785, 433] width 833 height 1198
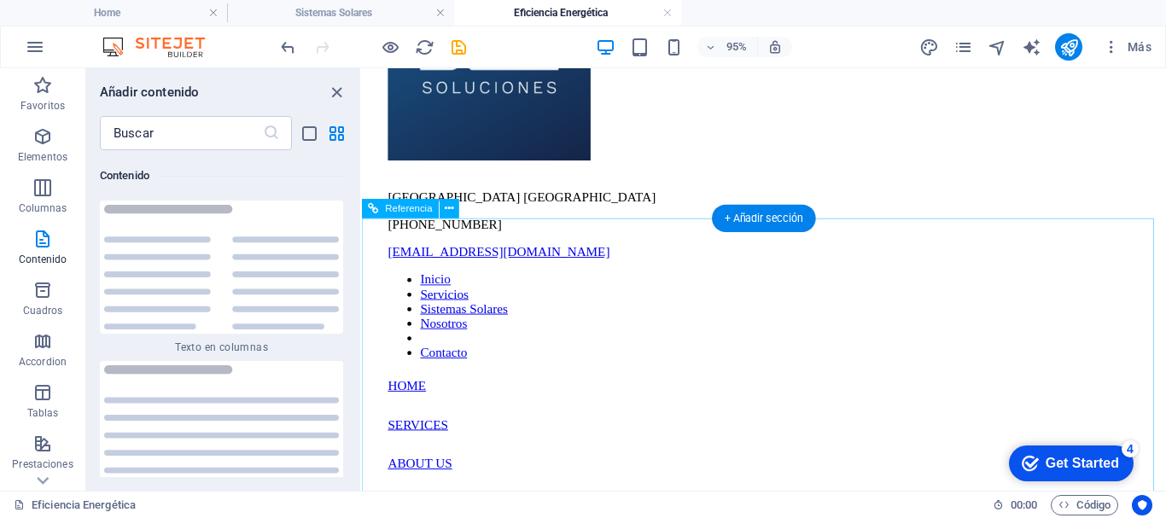
scroll to position [512, 0]
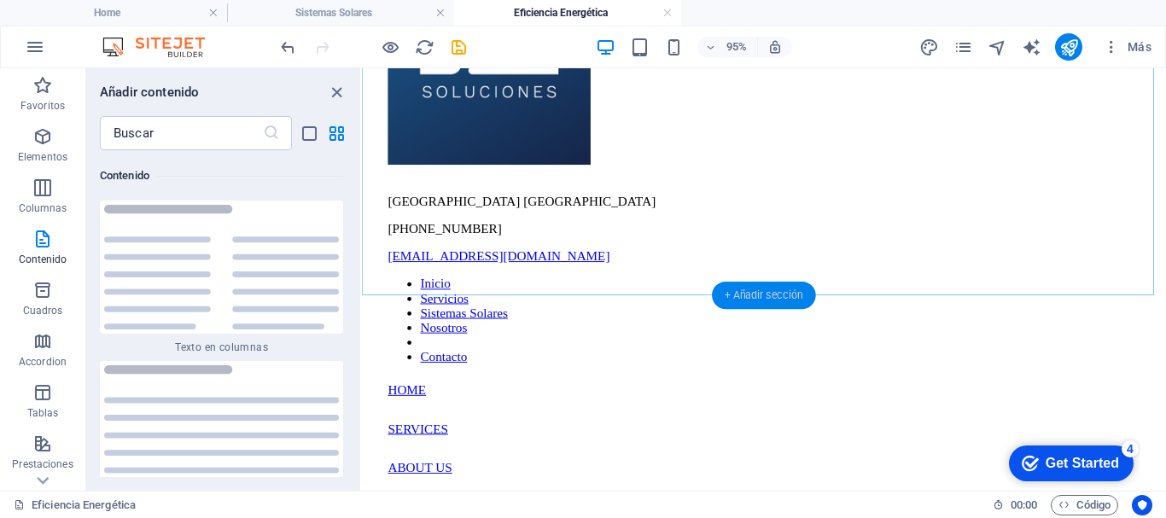
click at [758, 300] on div "+ Añadir sección" at bounding box center [764, 295] width 104 height 27
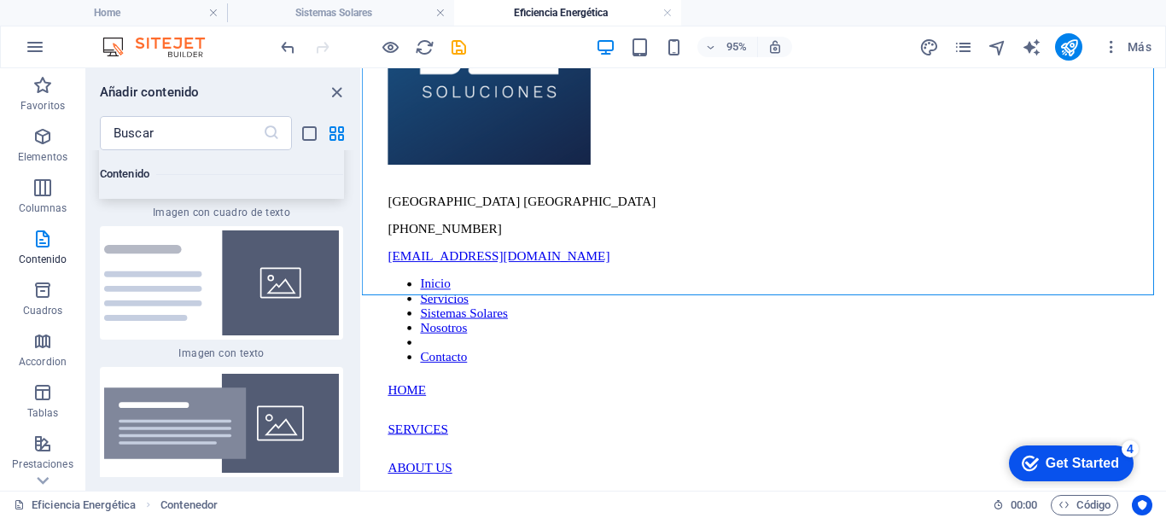
scroll to position [6045, 0]
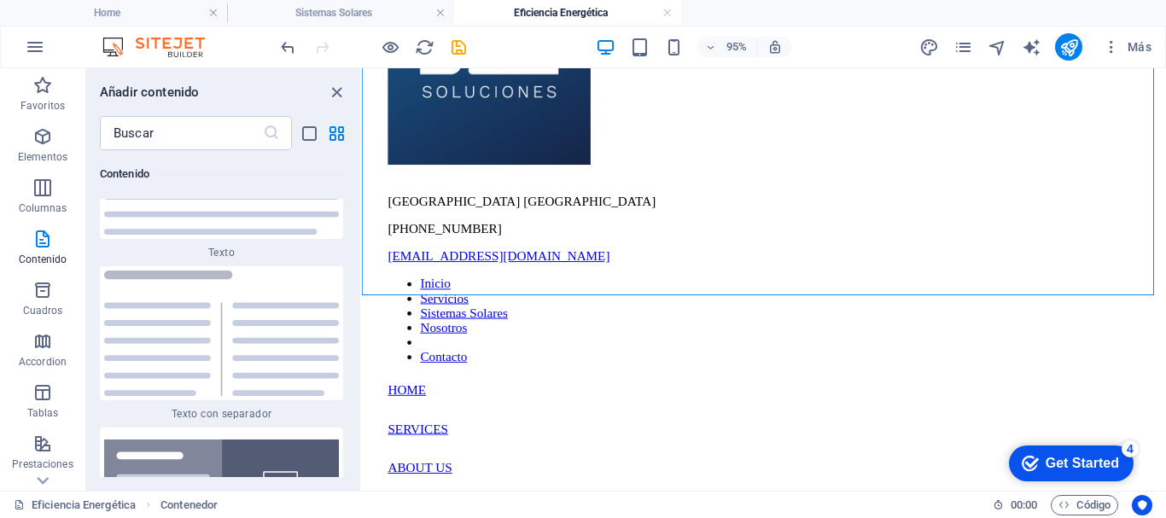
click at [1093, 469] on div "Get Started" at bounding box center [1081, 463] width 73 height 15
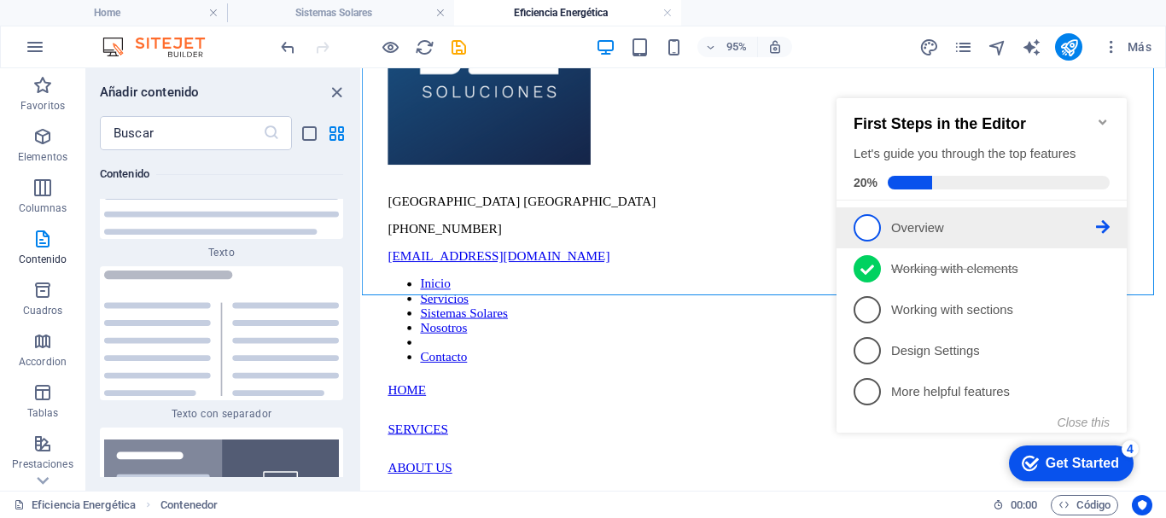
click at [874, 230] on span "1" at bounding box center [866, 227] width 27 height 27
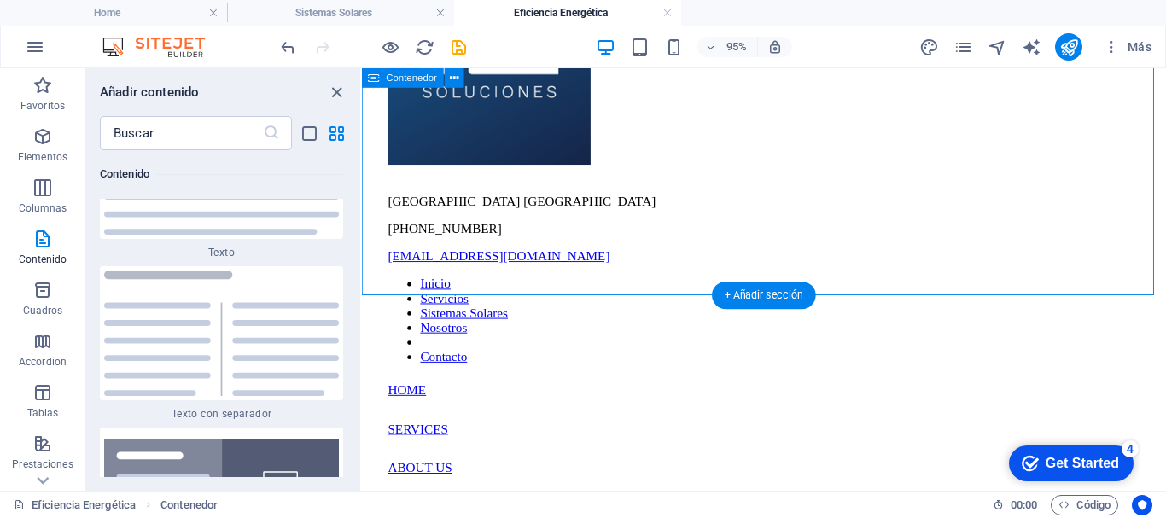
click at [1087, 468] on div "Get Started" at bounding box center [1081, 463] width 73 height 15
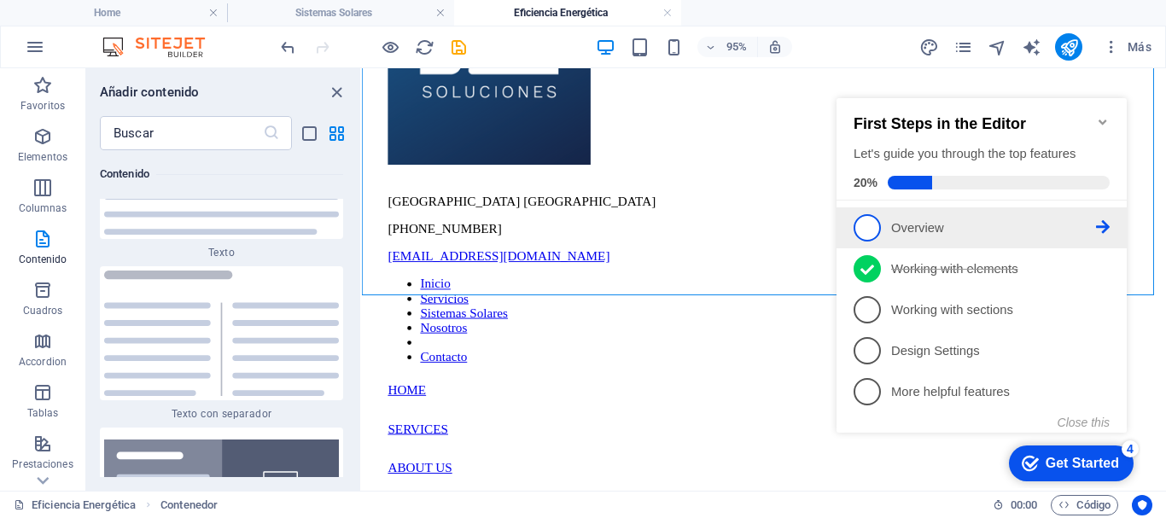
click at [940, 208] on li "1 Overview - incomplete" at bounding box center [981, 227] width 290 height 41
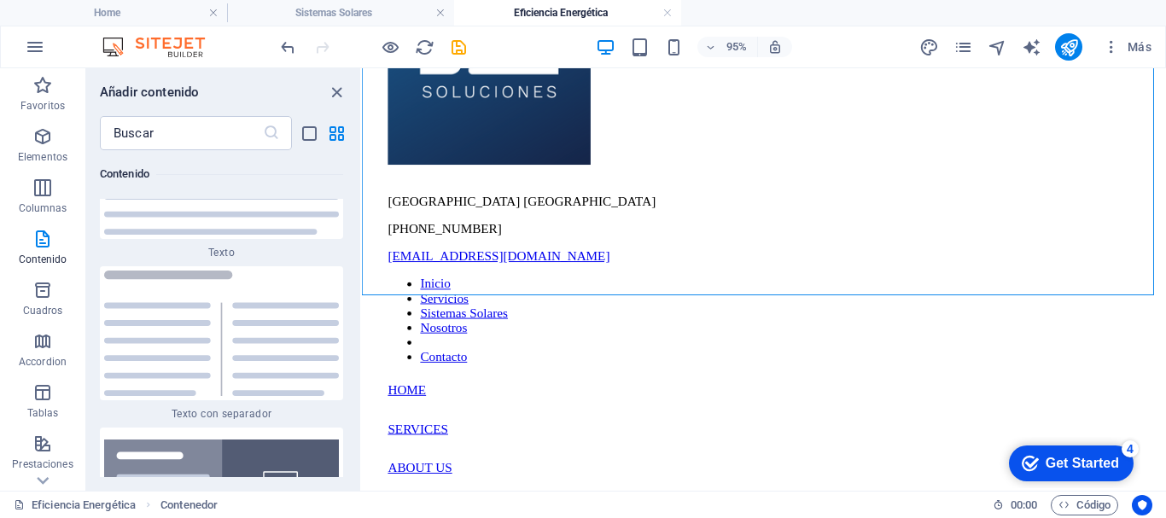
click at [1064, 475] on div "checkmark Get Started 4" at bounding box center [1071, 463] width 125 height 36
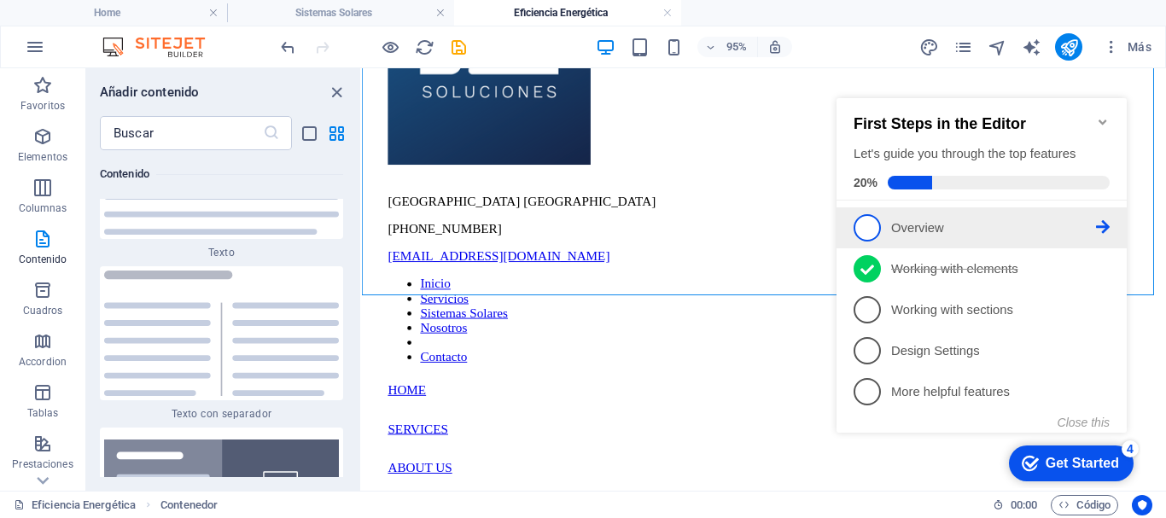
click at [1098, 223] on icon at bounding box center [1103, 227] width 14 height 14
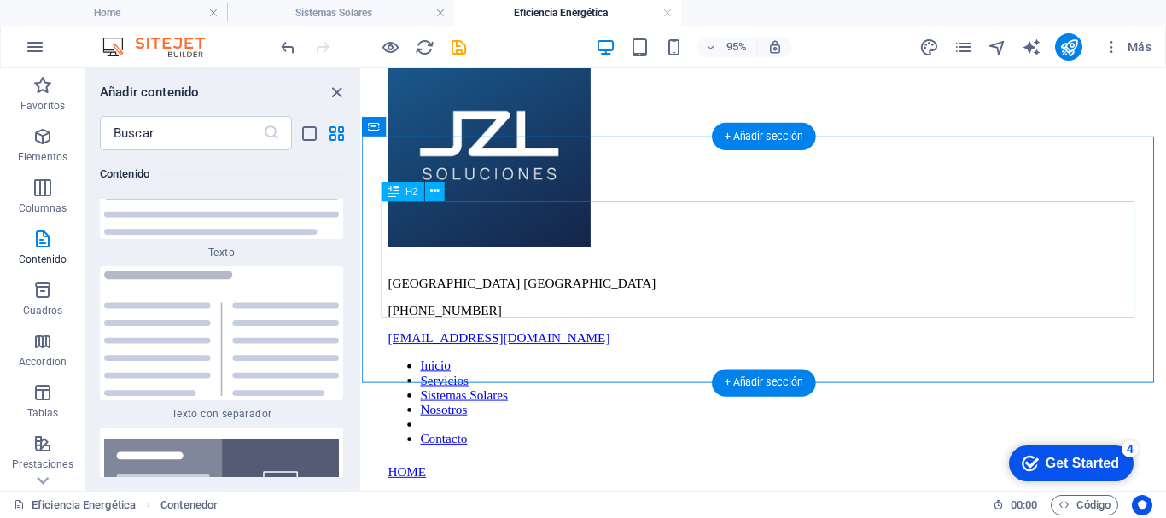
scroll to position [427, 0]
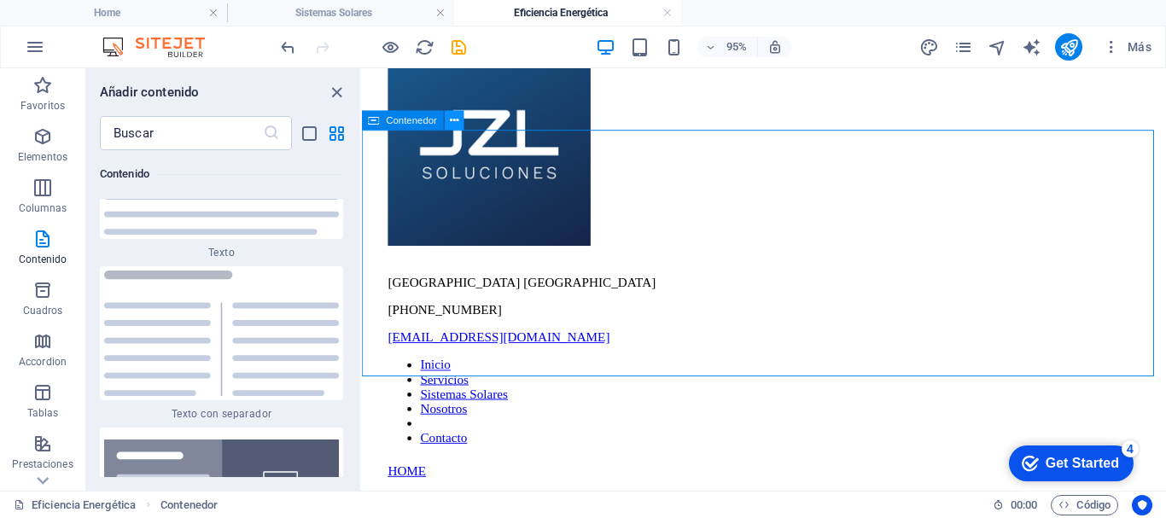
click at [451, 125] on icon at bounding box center [454, 120] width 9 height 17
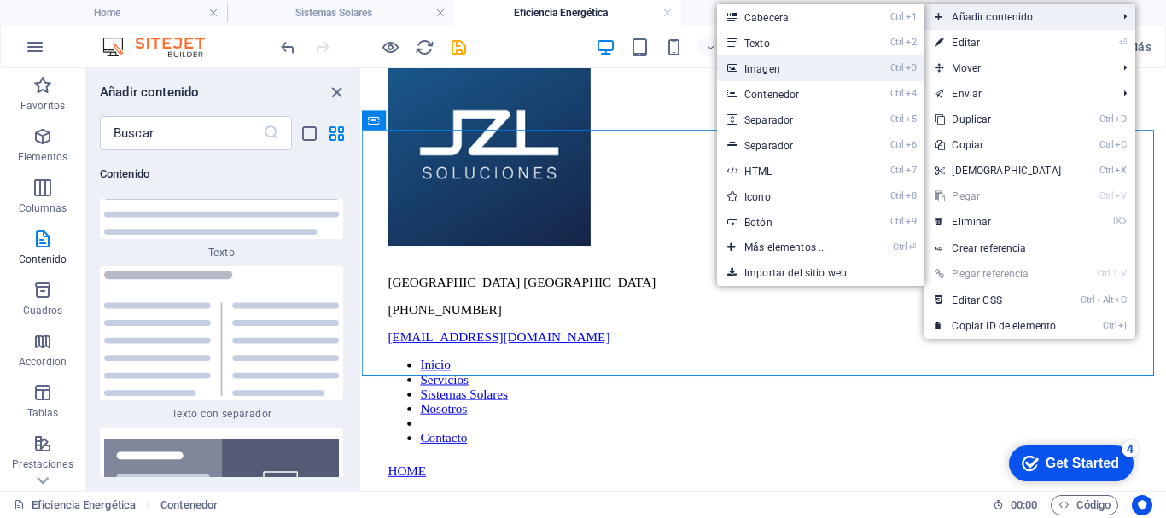
click at [824, 67] on link "Ctrl 3 Imagen" at bounding box center [788, 68] width 143 height 26
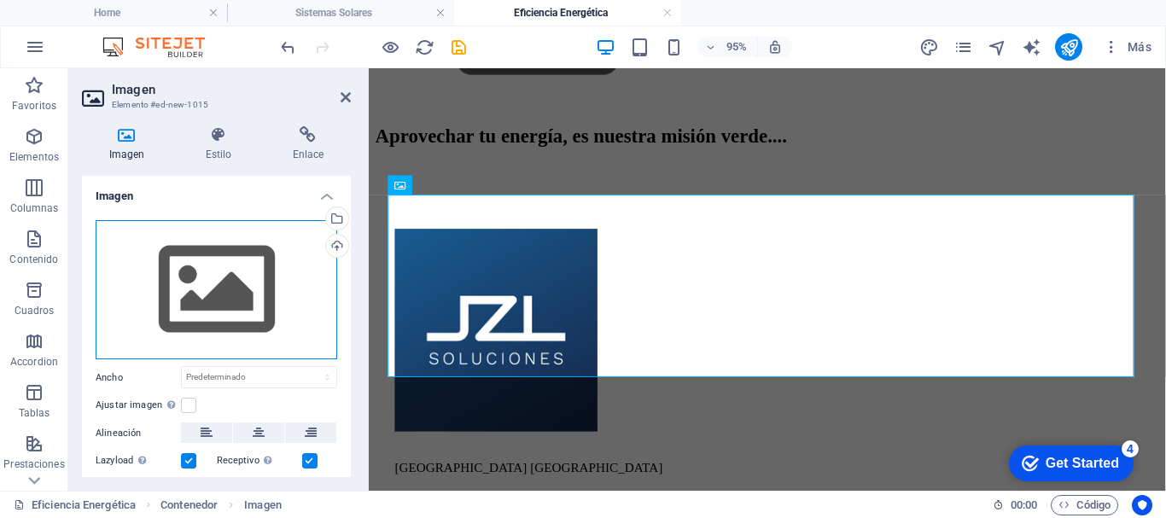
click at [193, 298] on div "Arrastra archivos aquí, haz clic para escoger archivos o selecciona archivos de…" at bounding box center [217, 290] width 242 height 140
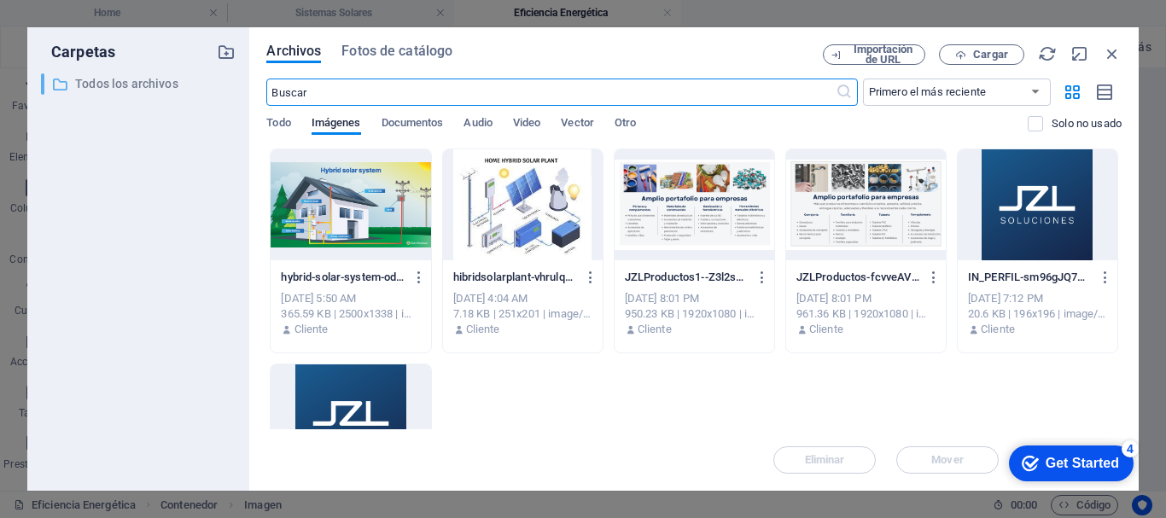
click at [122, 88] on p "Todos los archivos" at bounding box center [140, 84] width 130 height 20
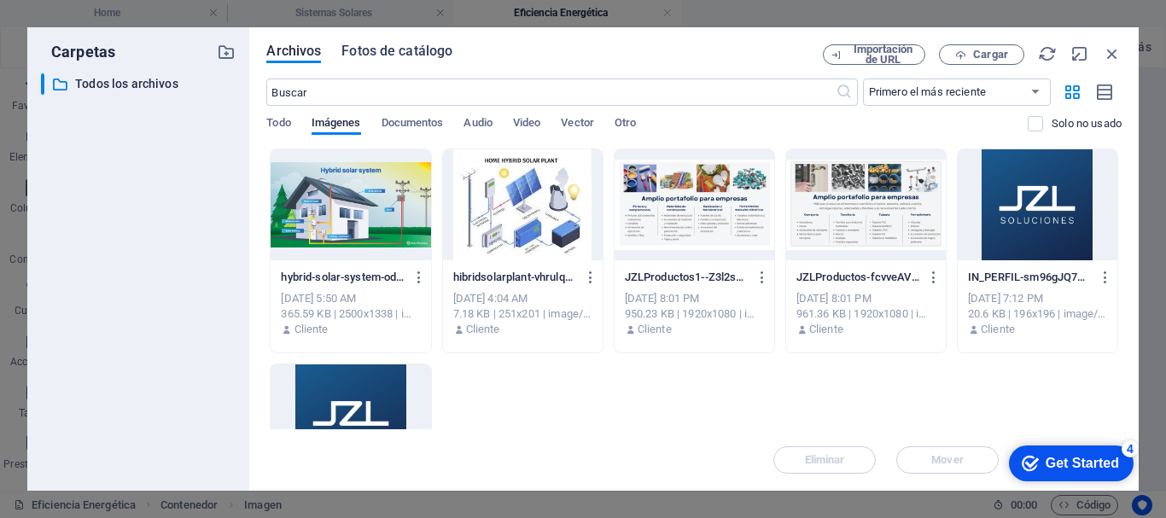
click at [410, 48] on span "Fotos de catálogo" at bounding box center [396, 51] width 111 height 20
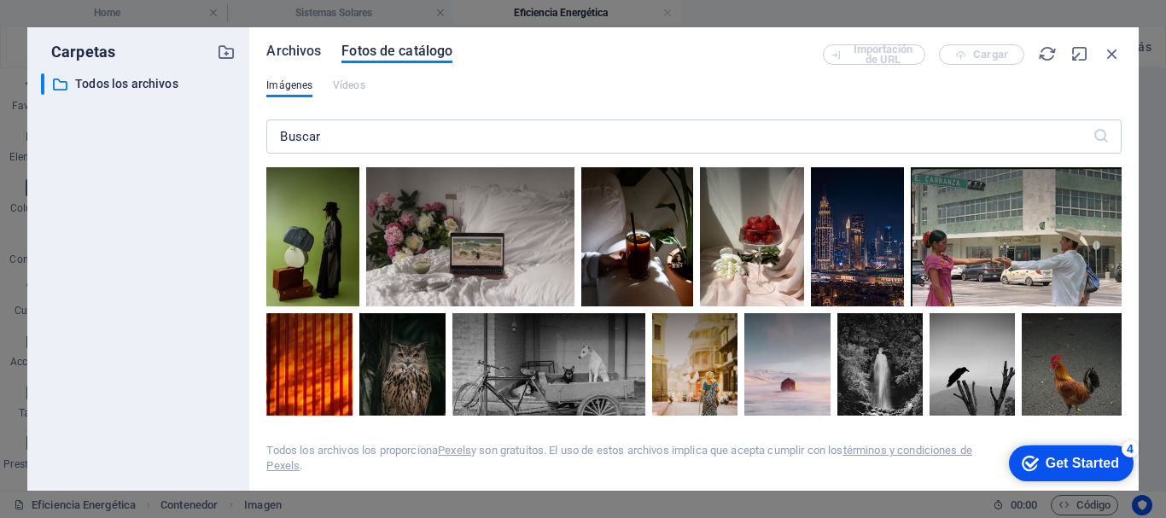
click at [294, 47] on span "Archivos" at bounding box center [293, 51] width 55 height 20
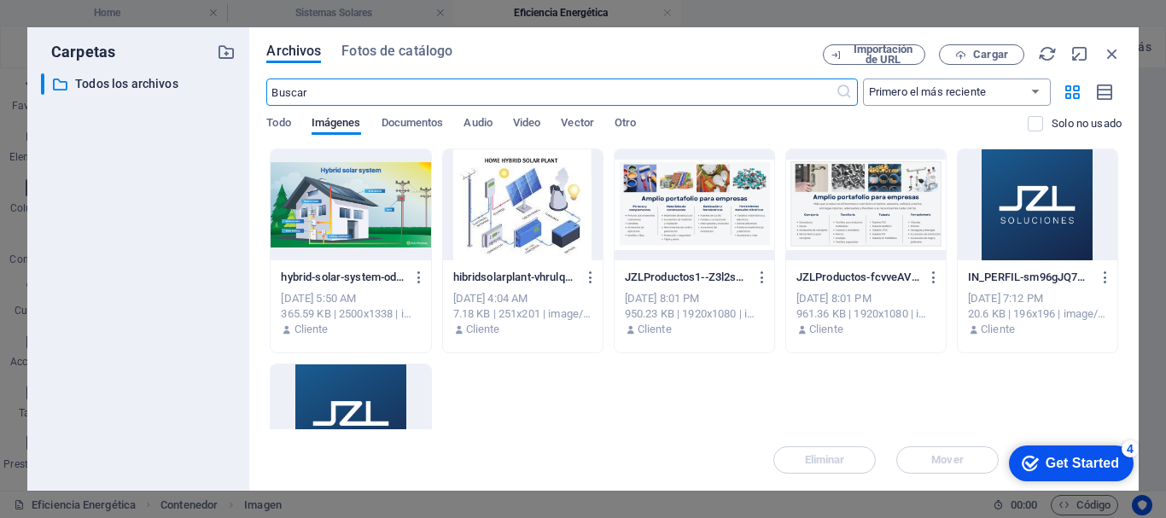
click at [969, 85] on select "Primero el más reciente Primero el más antiguo Nombre (A-Z) Nombre (Z-A) Tamaño…" at bounding box center [957, 92] width 188 height 27
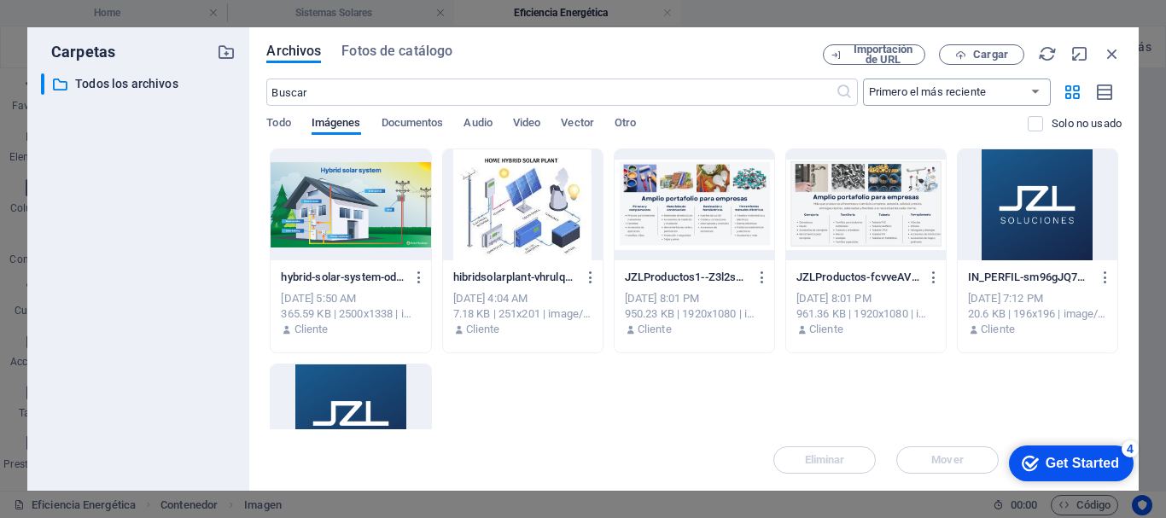
click at [969, 85] on select "Primero el más reciente Primero el más antiguo Nombre (A-Z) Nombre (Z-A) Tamaño…" at bounding box center [957, 92] width 188 height 27
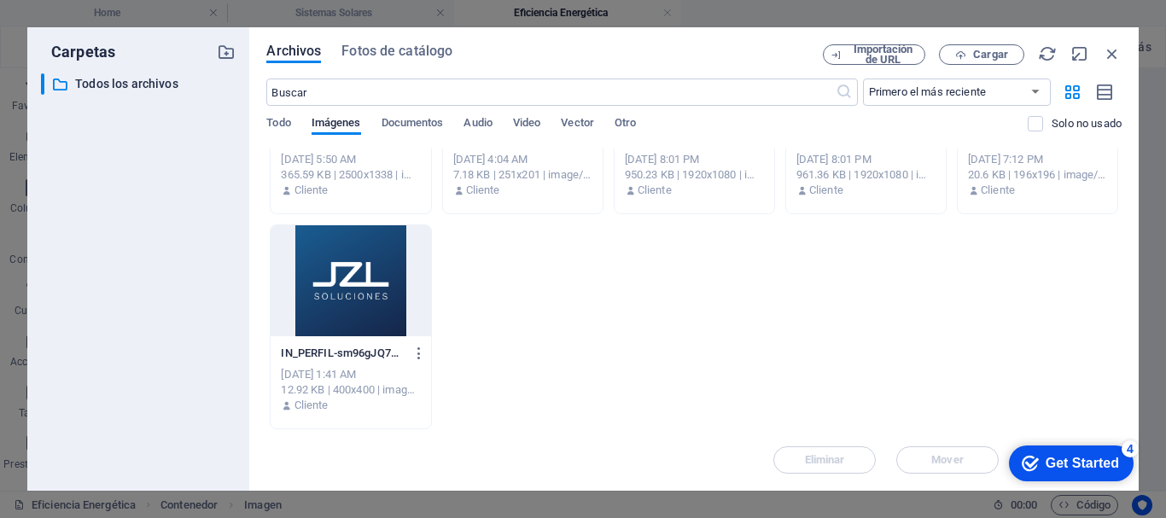
scroll to position [0, 0]
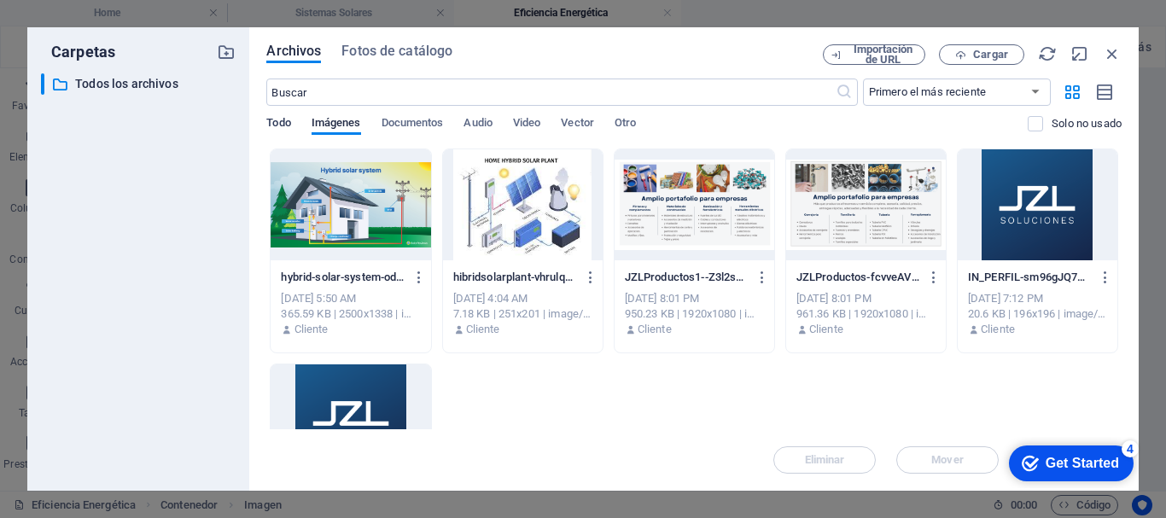
click at [285, 125] on span "Todo" at bounding box center [278, 125] width 24 height 24
click at [1118, 54] on icon "button" at bounding box center [1112, 53] width 19 height 19
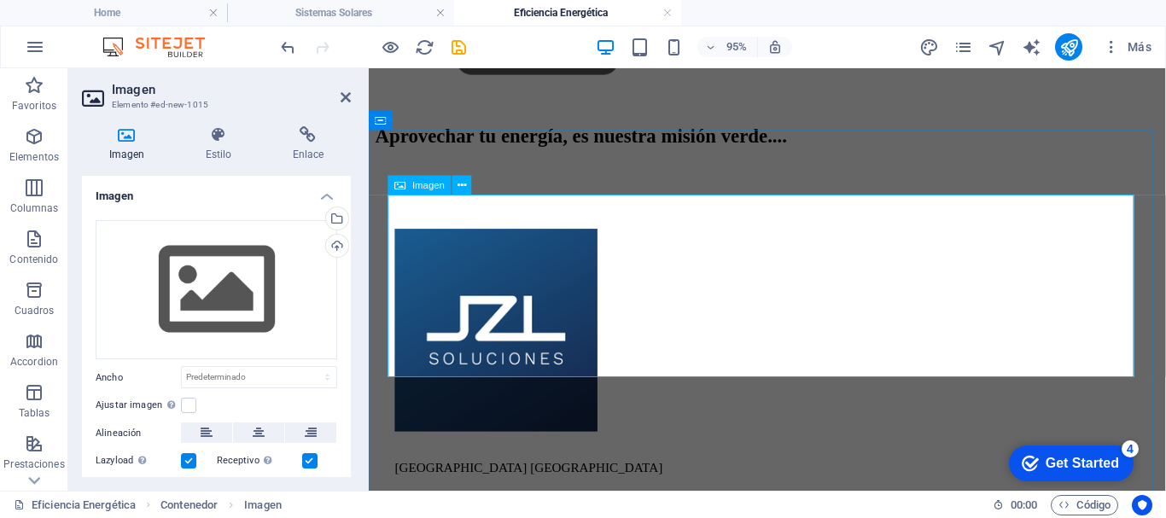
click at [1028, 112] on figure at bounding box center [788, 13] width 825 height 195
click at [547, 112] on figure at bounding box center [788, 13] width 825 height 195
click at [422, 184] on span "Imagen" at bounding box center [428, 184] width 32 height 9
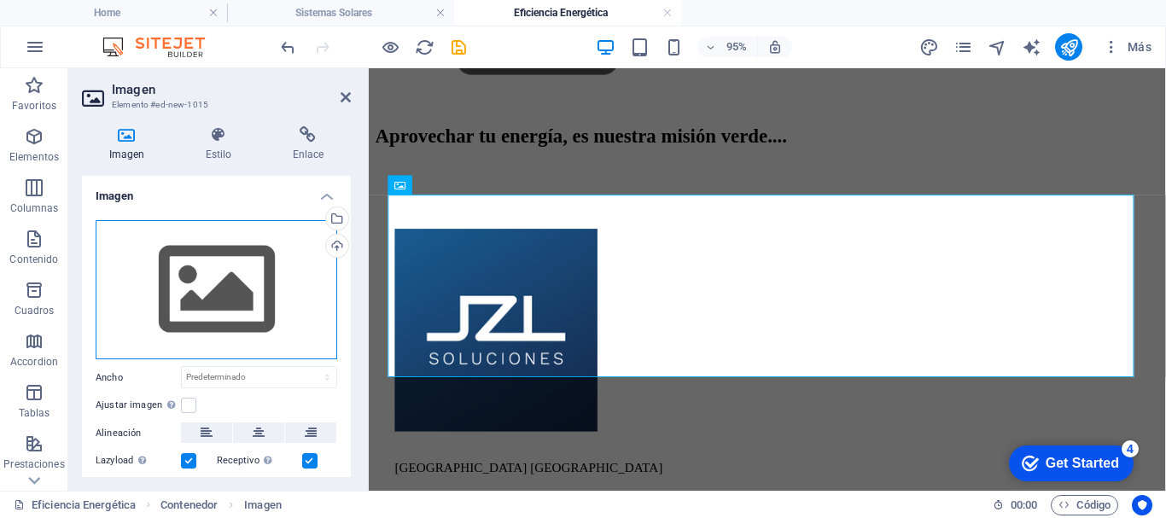
click at [217, 276] on div "Arrastra archivos aquí, haz clic para escoger archivos o selecciona archivos de…" at bounding box center [217, 290] width 242 height 140
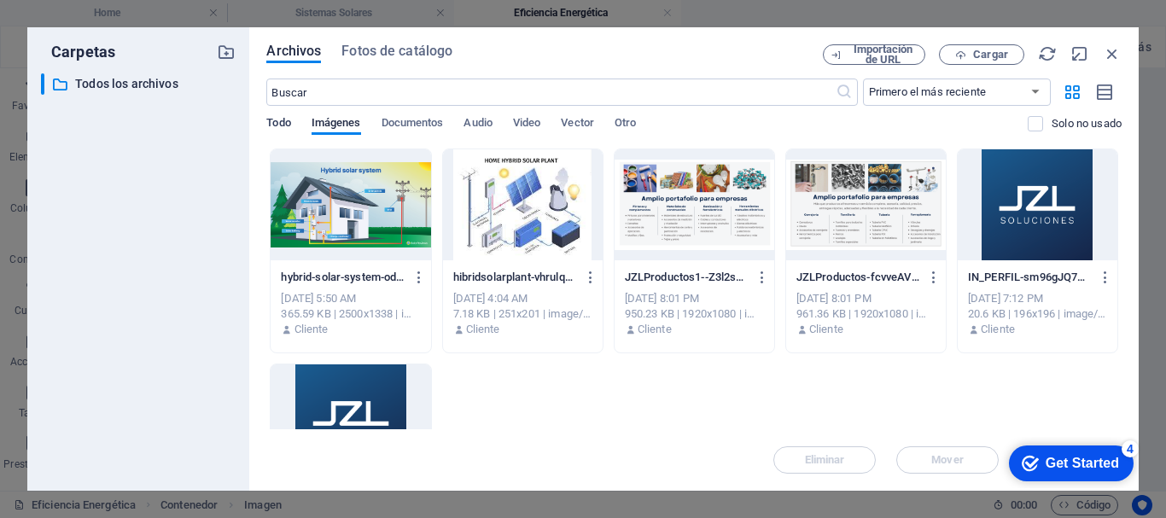
click at [284, 129] on span "Todo" at bounding box center [278, 125] width 24 height 24
click at [96, 84] on p "Todos los archivos" at bounding box center [140, 84] width 130 height 20
click at [985, 96] on select "Primero el más reciente Primero el más antiguo Nombre (A-Z) Nombre (Z-A) Tamaño…" at bounding box center [957, 92] width 188 height 27
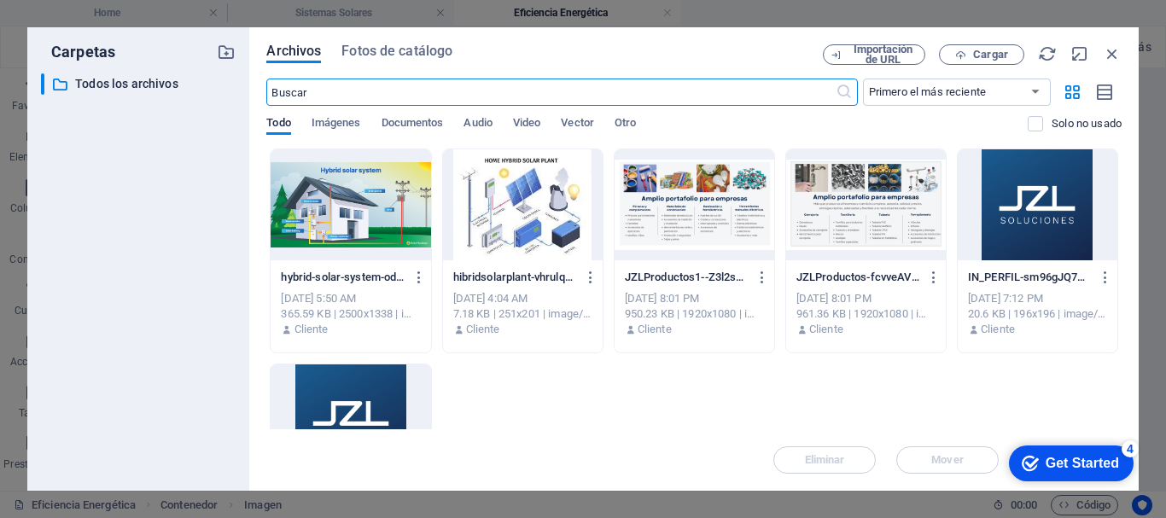
click at [713, 87] on input "text" at bounding box center [550, 92] width 568 height 27
click at [358, 118] on span "Imágenes" at bounding box center [335, 125] width 49 height 24
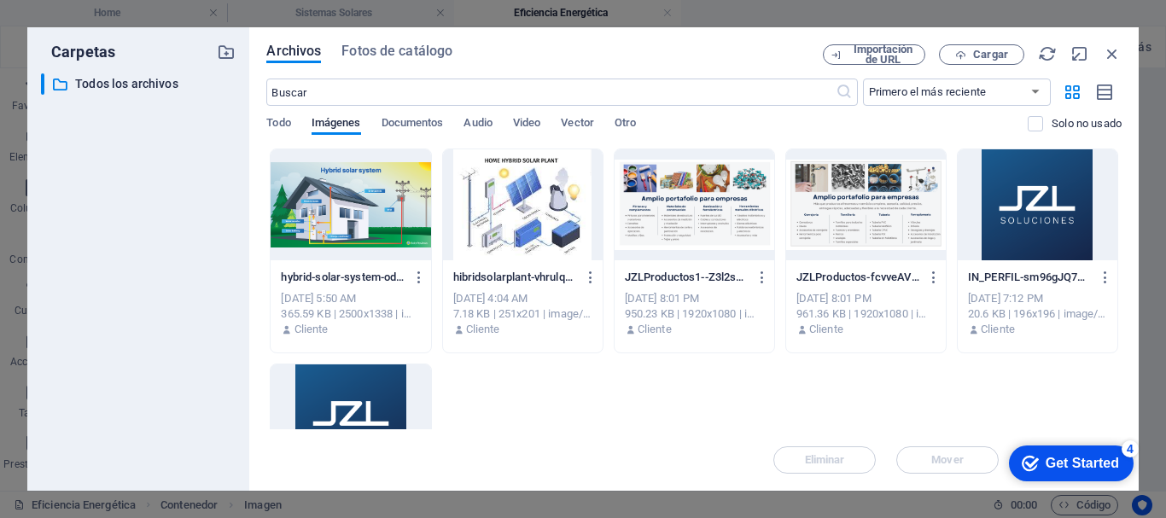
click at [1113, 457] on div "Get Started" at bounding box center [1081, 463] width 73 height 15
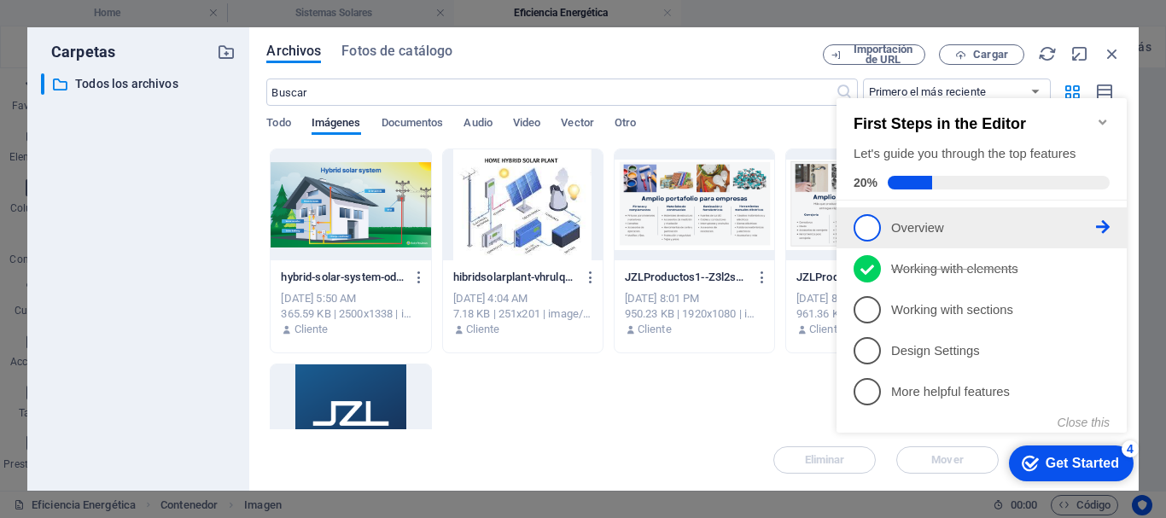
click at [1103, 222] on icon at bounding box center [1103, 227] width 14 height 14
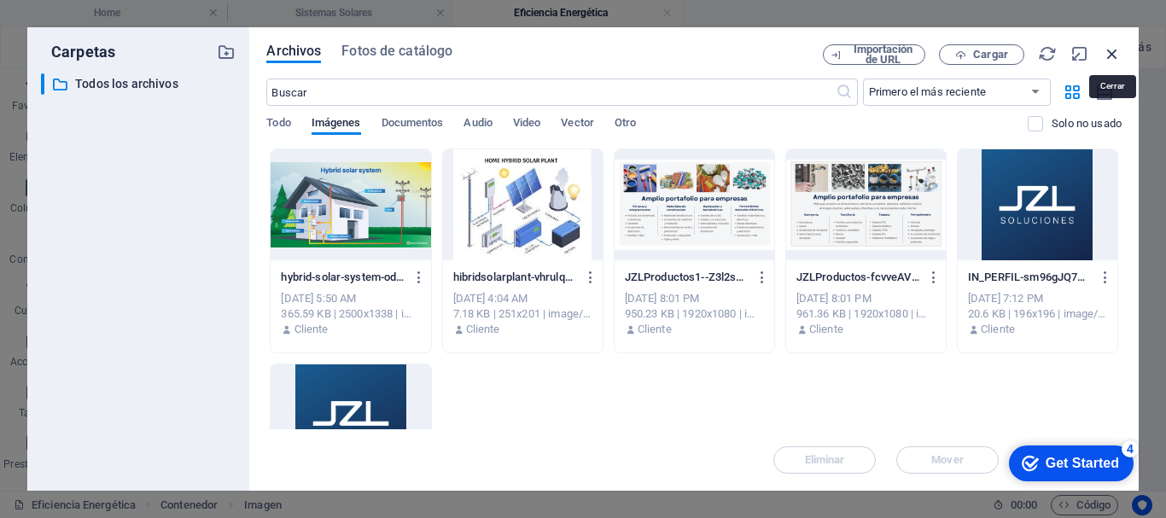
click at [1115, 51] on icon "button" at bounding box center [1112, 53] width 19 height 19
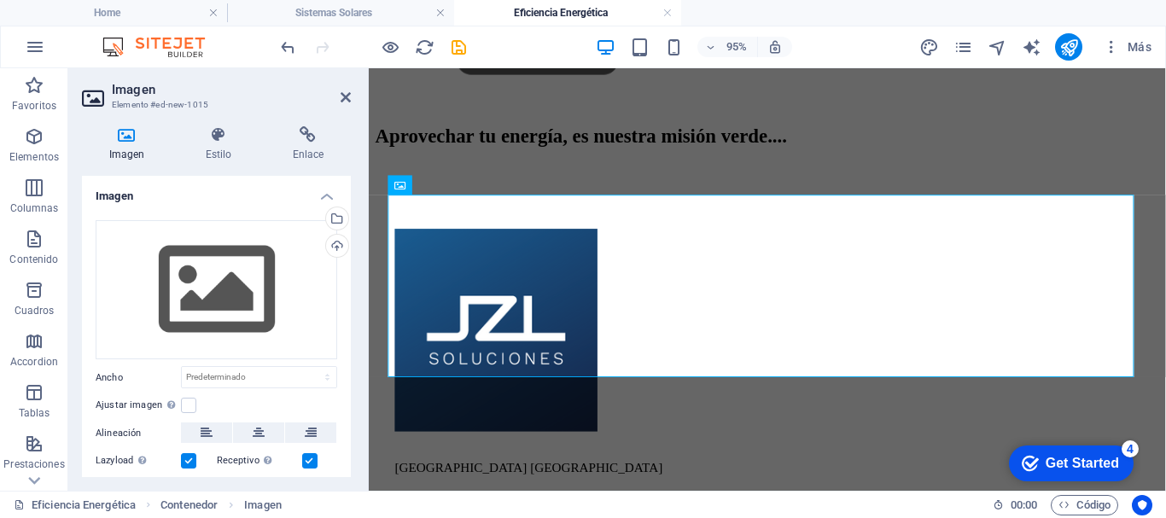
click at [1100, 456] on div "Get Started" at bounding box center [1081, 463] width 73 height 15
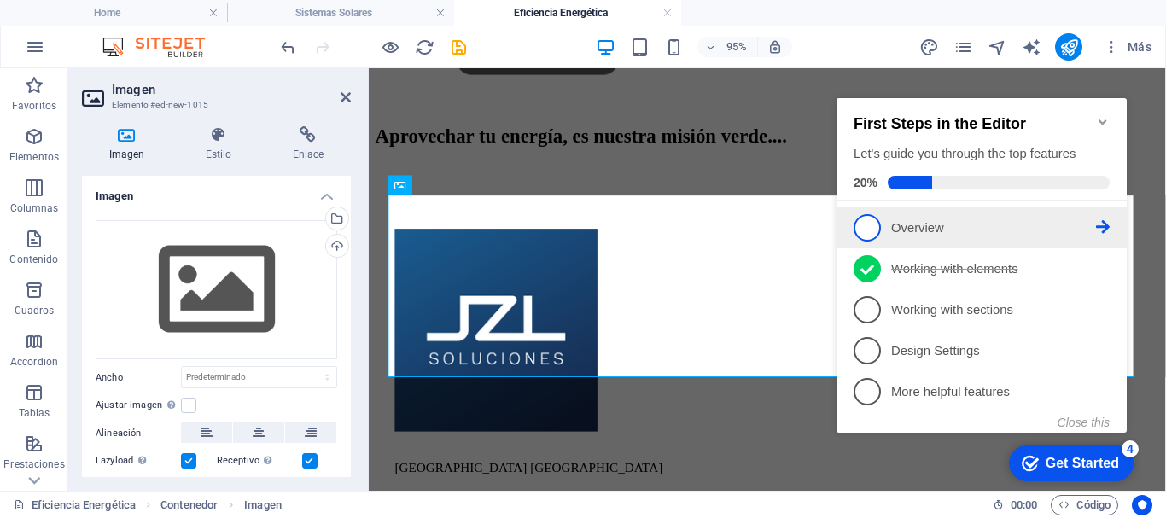
click at [1097, 224] on icon at bounding box center [1103, 227] width 14 height 14
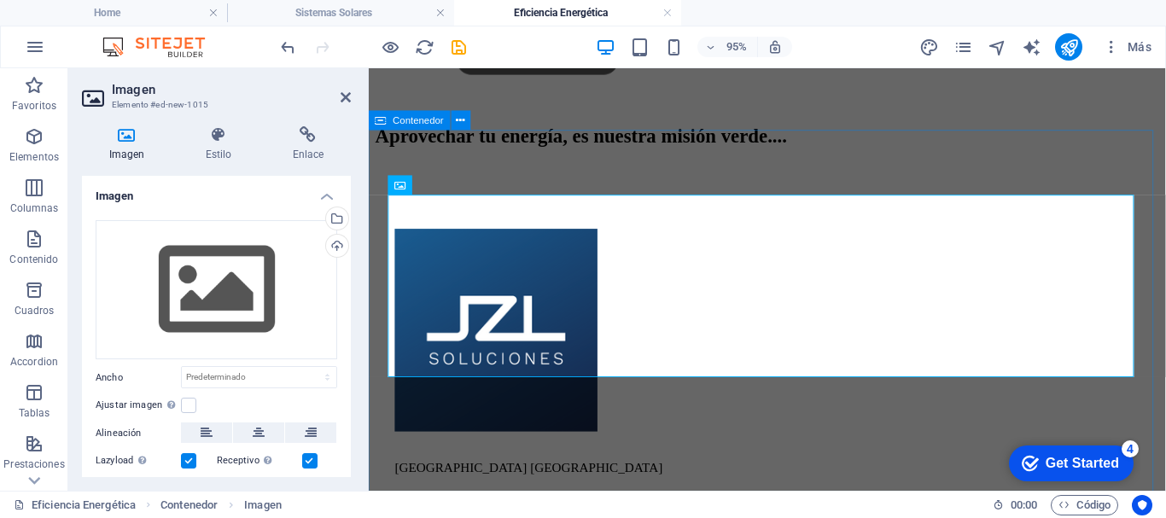
click at [860, 134] on div "Aprovechar tu energía, es nuestra misión verde...." at bounding box center [788, 34] width 825 height 236
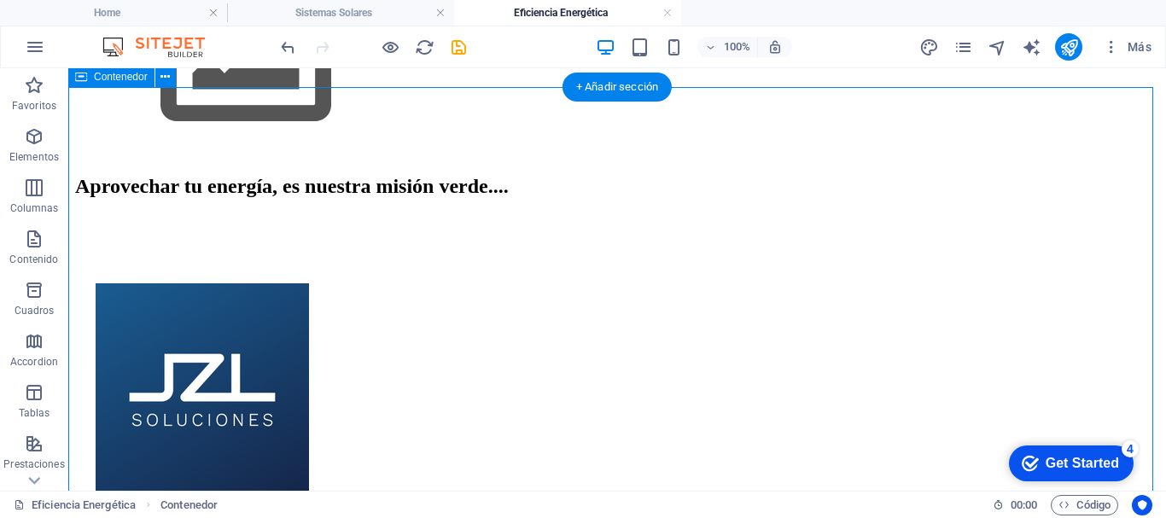
click at [739, 140] on div "Aprovechar tu energía, es nuestra misión verde...." at bounding box center [617, 80] width 1084 height 236
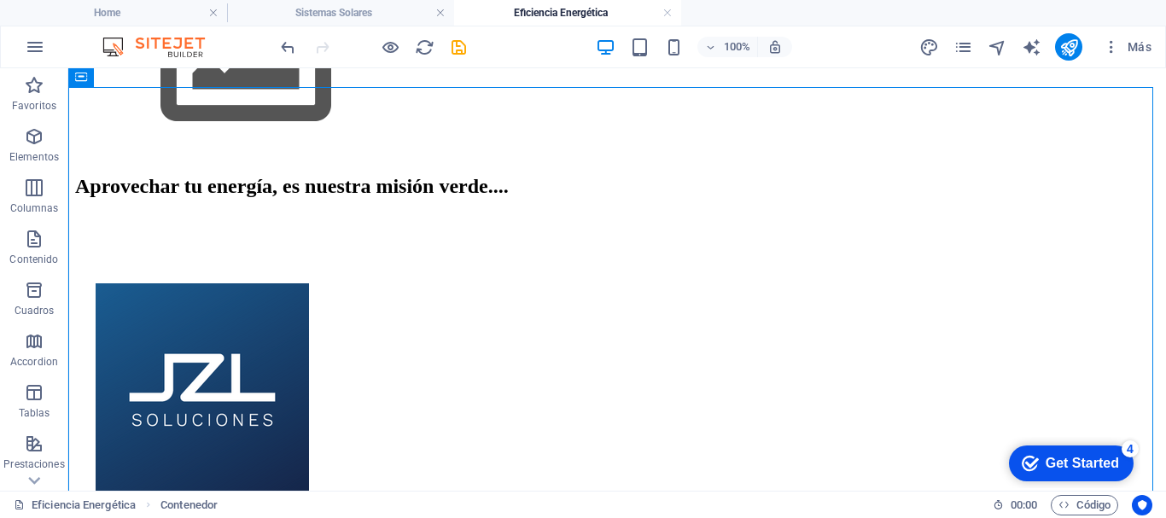
click at [1083, 456] on div "Get Started" at bounding box center [1081, 463] width 73 height 15
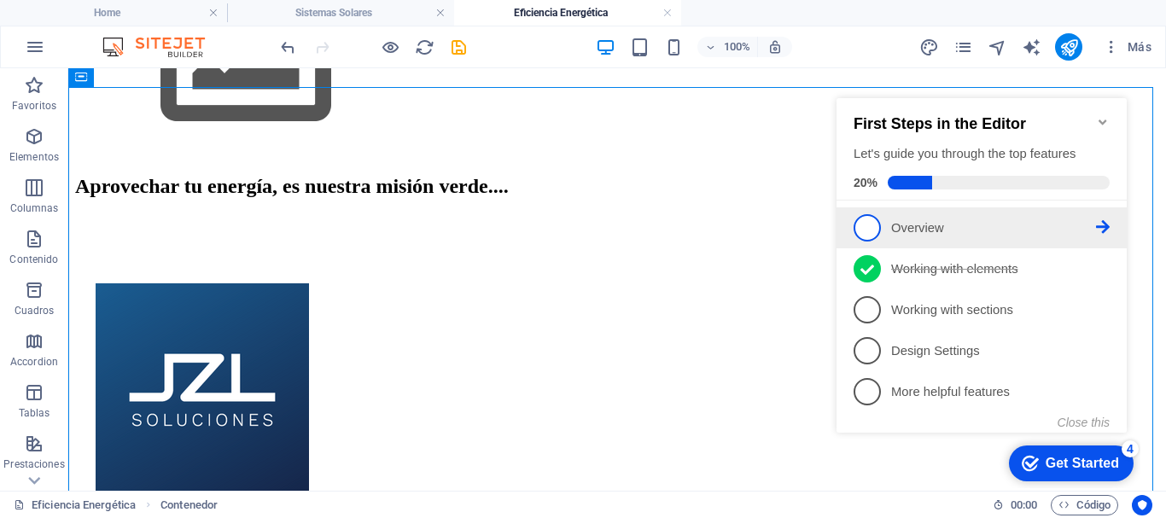
click at [1099, 227] on icon at bounding box center [1103, 227] width 14 height 14
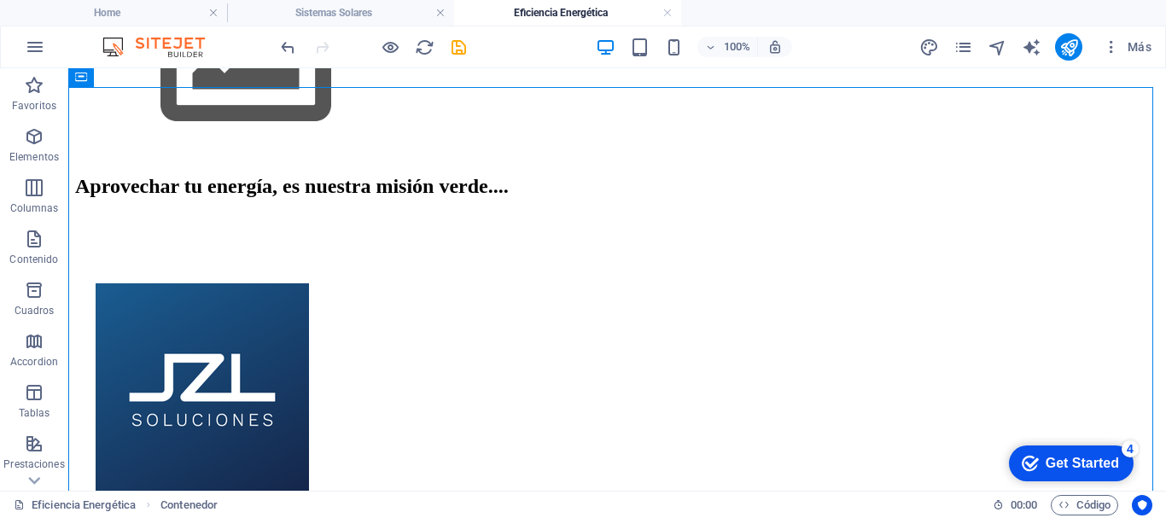
click at [1070, 456] on div "Get Started" at bounding box center [1081, 463] width 73 height 15
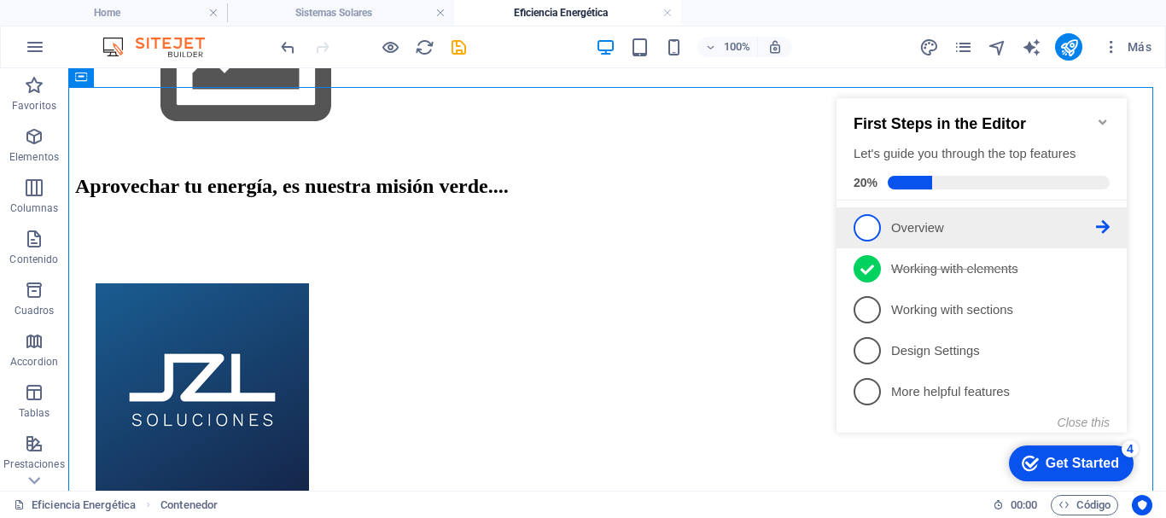
click at [1103, 227] on icon at bounding box center [1103, 227] width 14 height 14
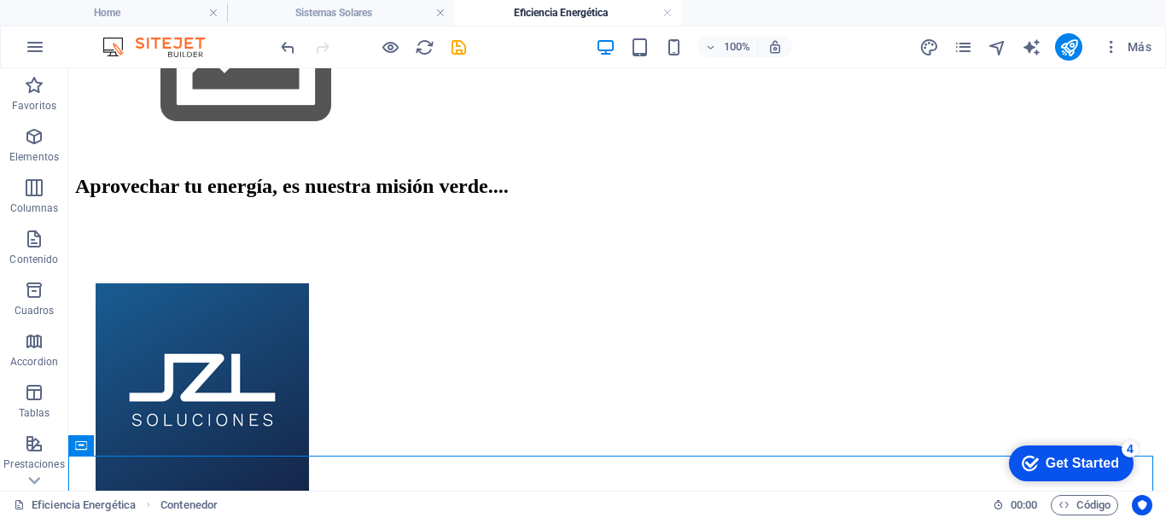
scroll to position [11, 0]
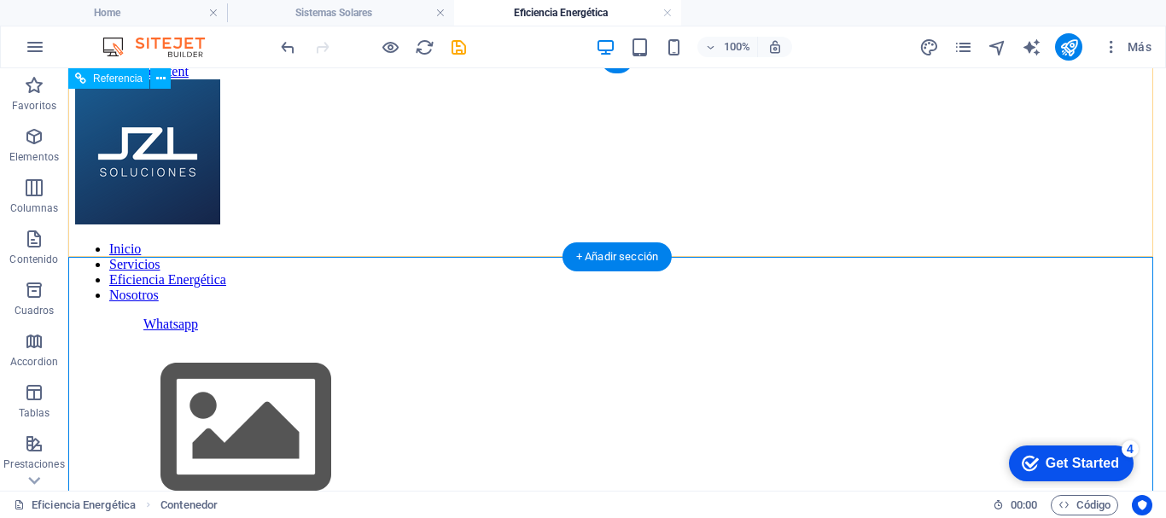
click at [882, 212] on div "Inicio Servicios Eficiencia Energética Nosotros Whatsapp" at bounding box center [617, 205] width 1084 height 253
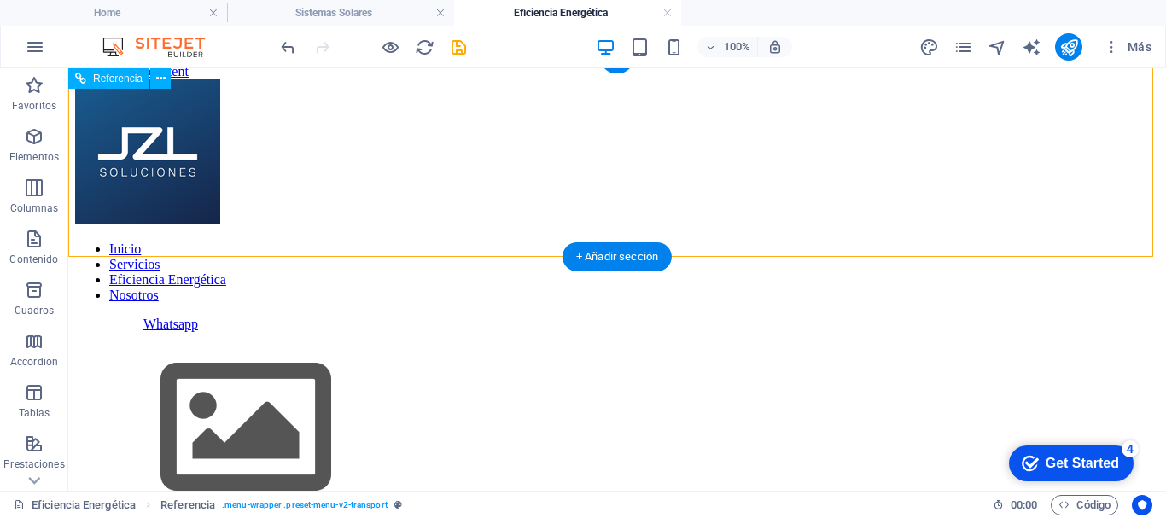
click at [887, 96] on div "Inicio Servicios Eficiencia Energética Nosotros Whatsapp" at bounding box center [617, 205] width 1084 height 253
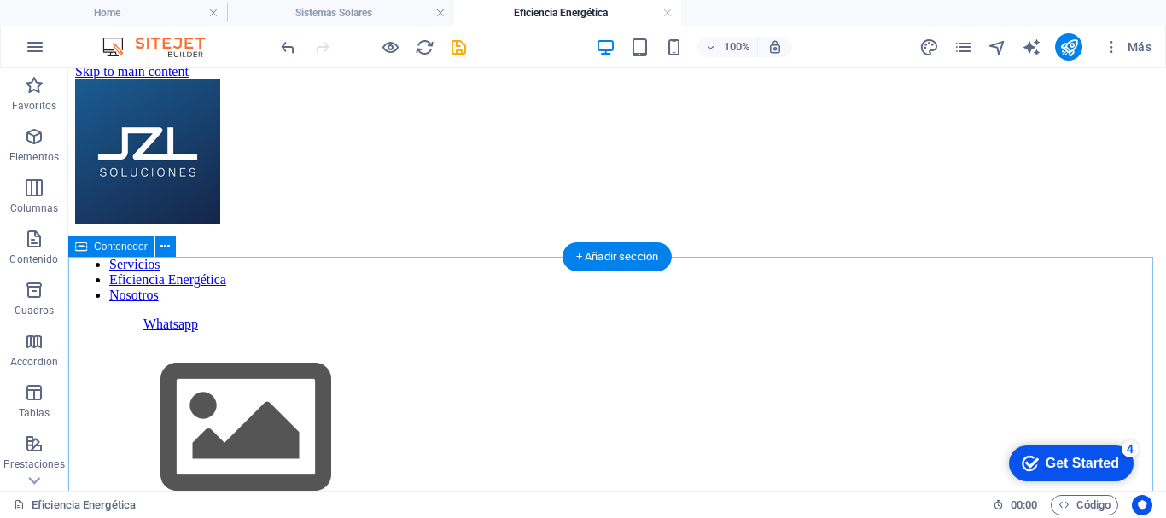
click at [754, 332] on div "Aprovechar tu energía, es nuestra misión verde...." at bounding box center [617, 450] width 1084 height 236
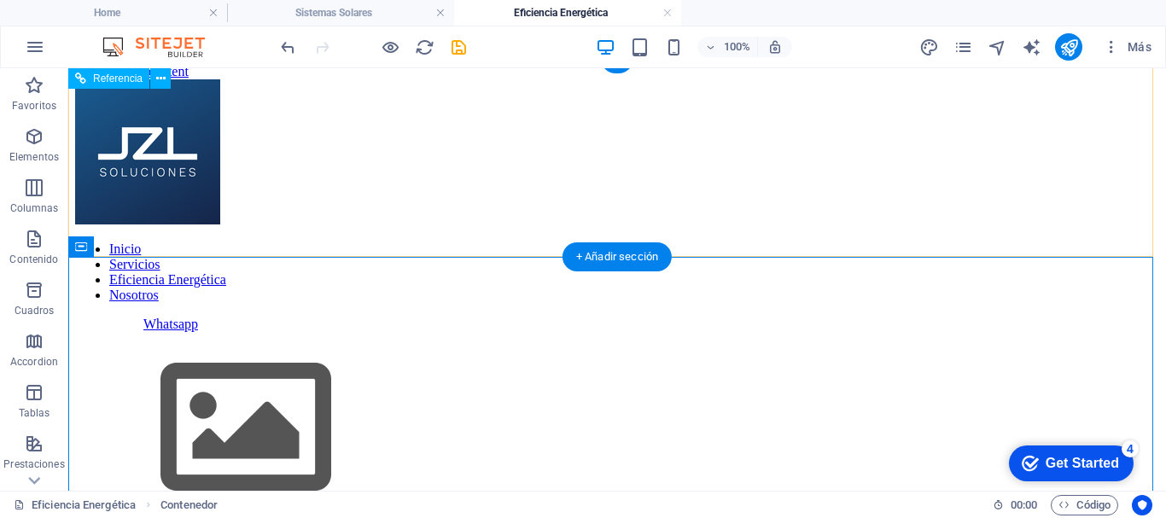
click at [511, 250] on div "Inicio Servicios Eficiencia Energética Nosotros Whatsapp" at bounding box center [617, 205] width 1084 height 253
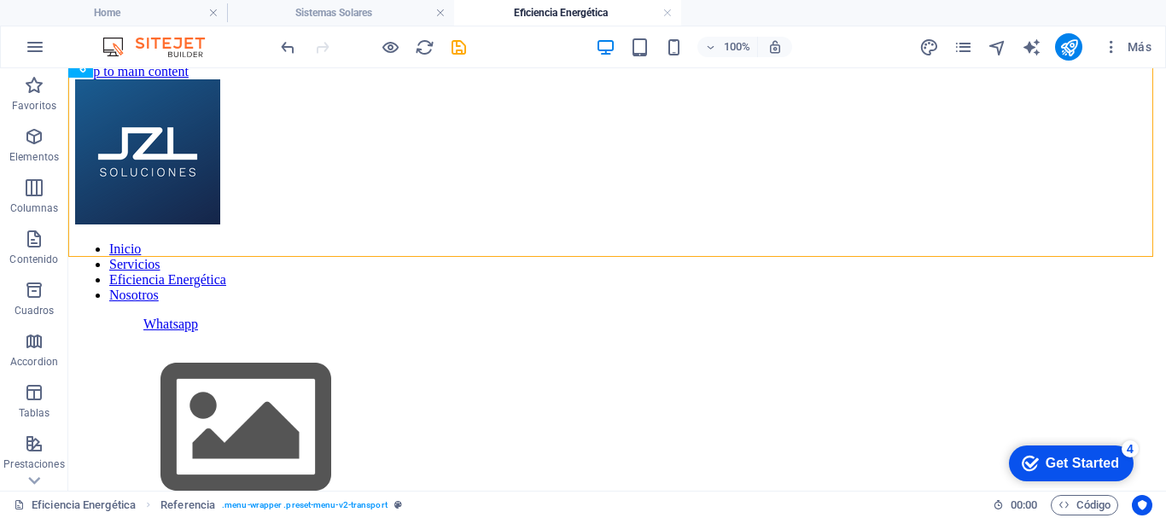
click at [1090, 467] on div "Get Started" at bounding box center [1081, 463] width 73 height 15
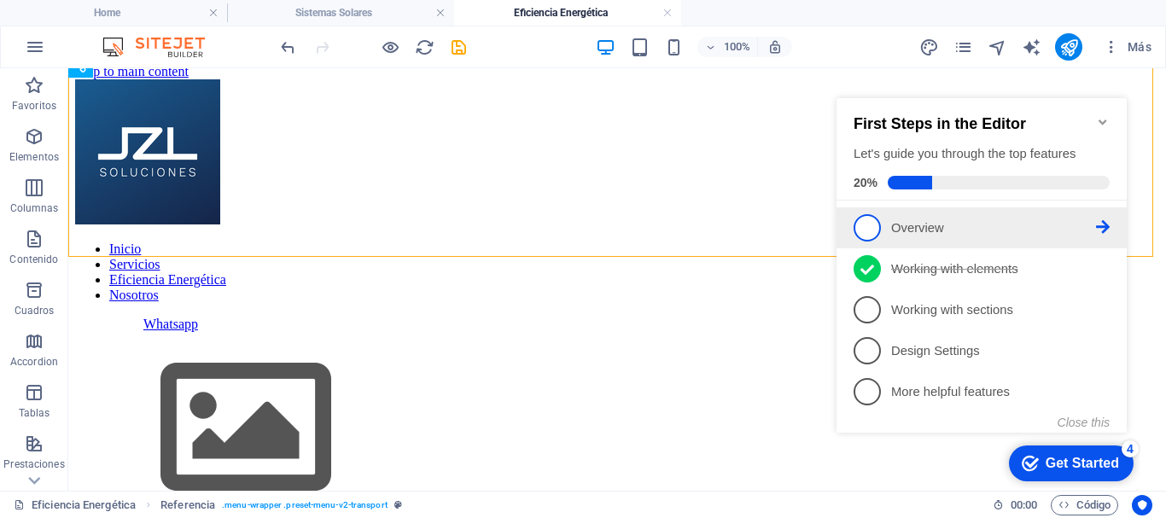
click at [1105, 226] on icon at bounding box center [1103, 227] width 14 height 14
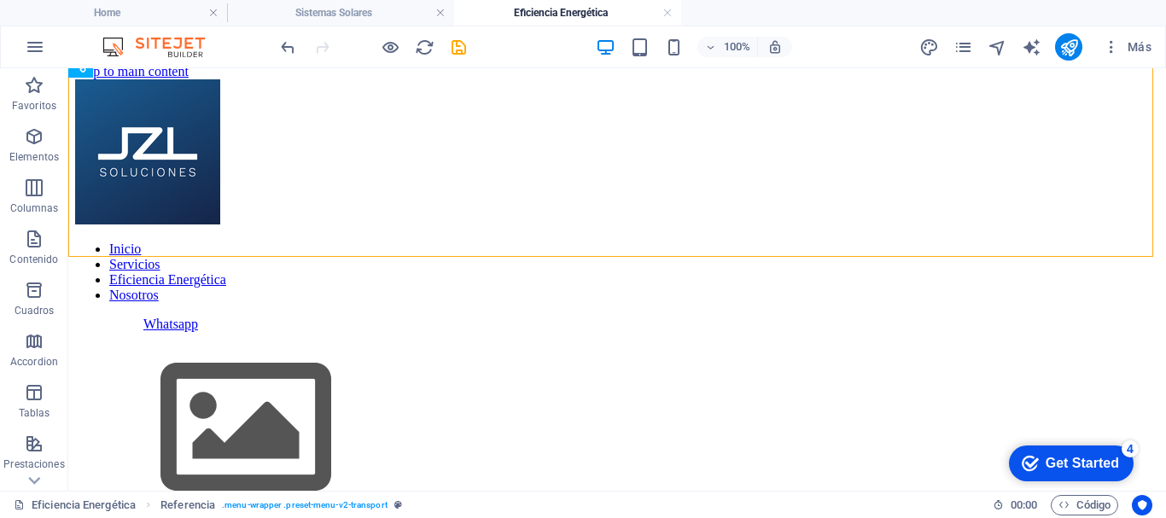
click at [1087, 450] on div "checkmark Get Started 4" at bounding box center [1071, 463] width 125 height 36
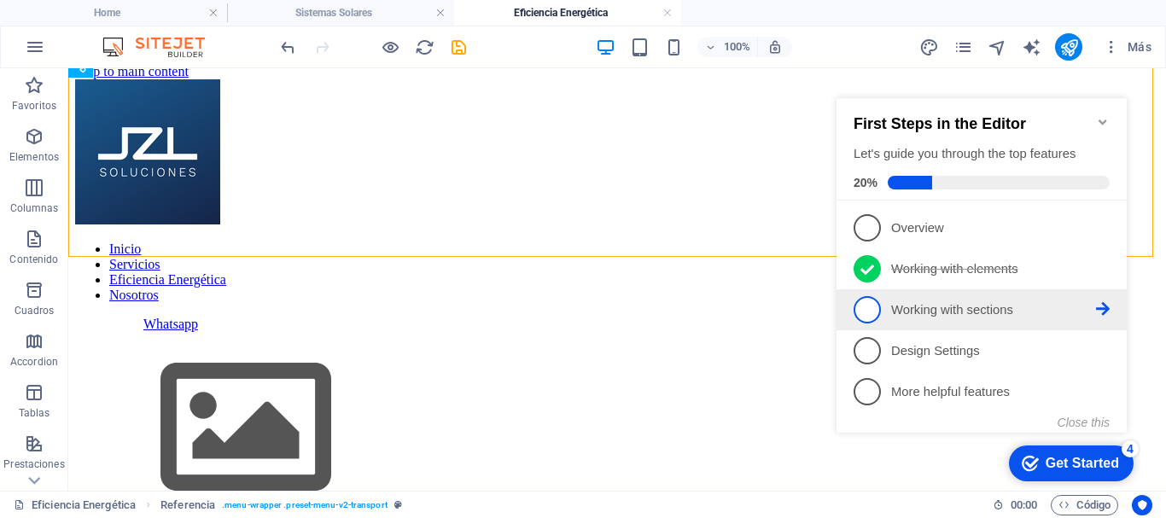
click at [1099, 305] on icon at bounding box center [1103, 309] width 14 height 14
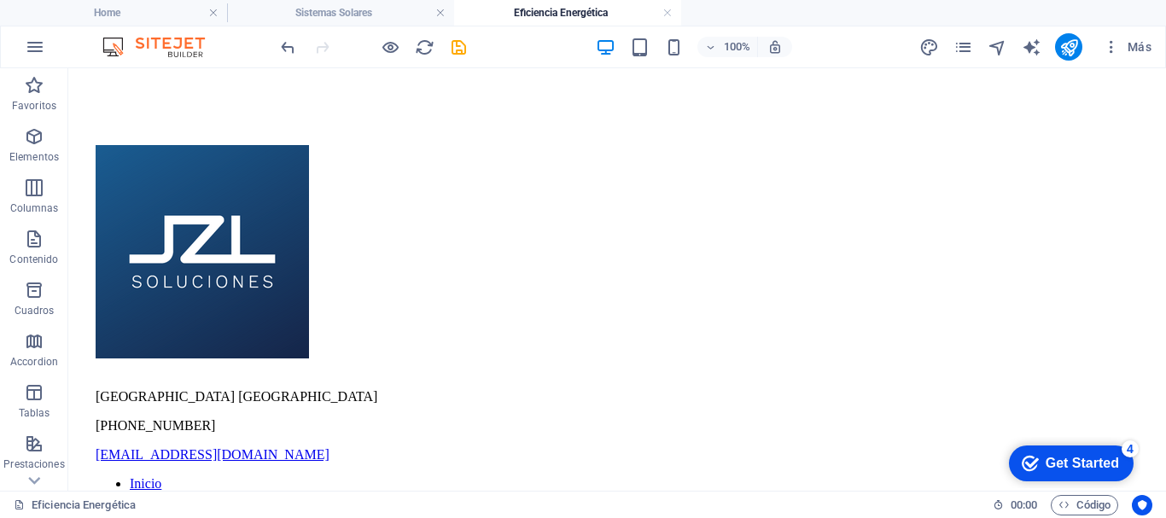
scroll to position [496, 0]
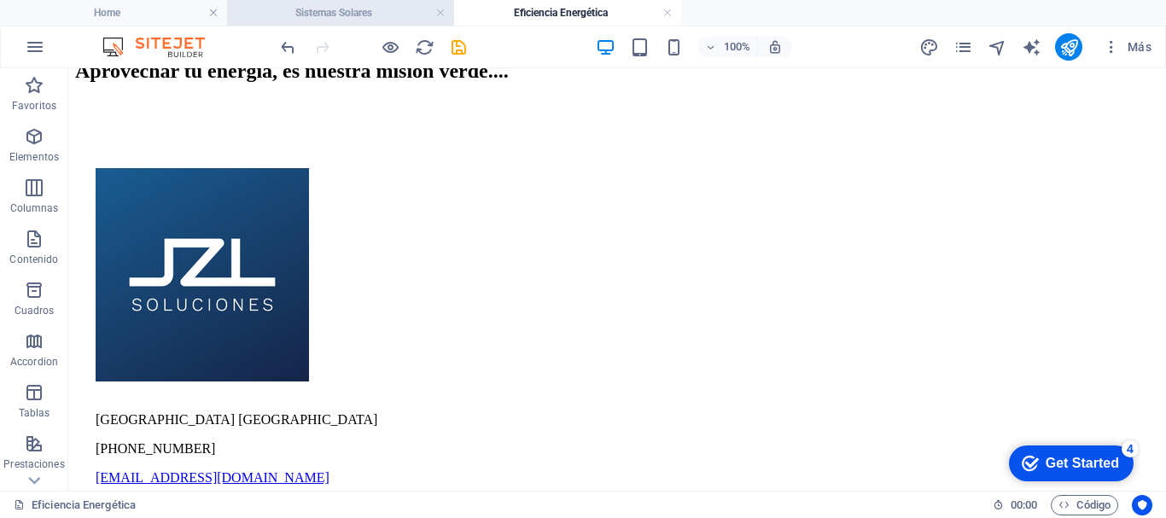
click at [374, 9] on h4 "Sistemas Solares" at bounding box center [340, 12] width 227 height 19
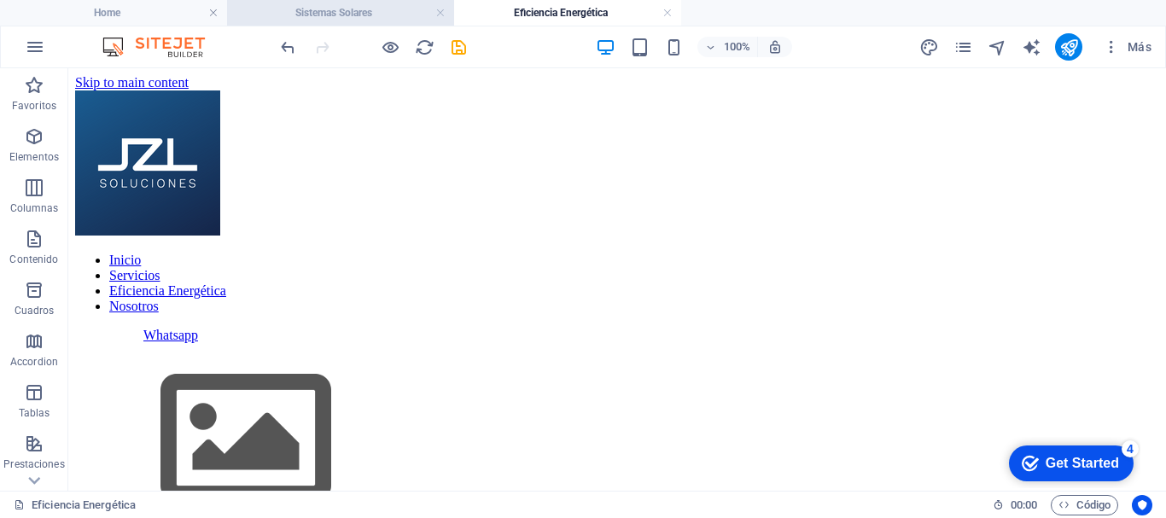
scroll to position [171, 0]
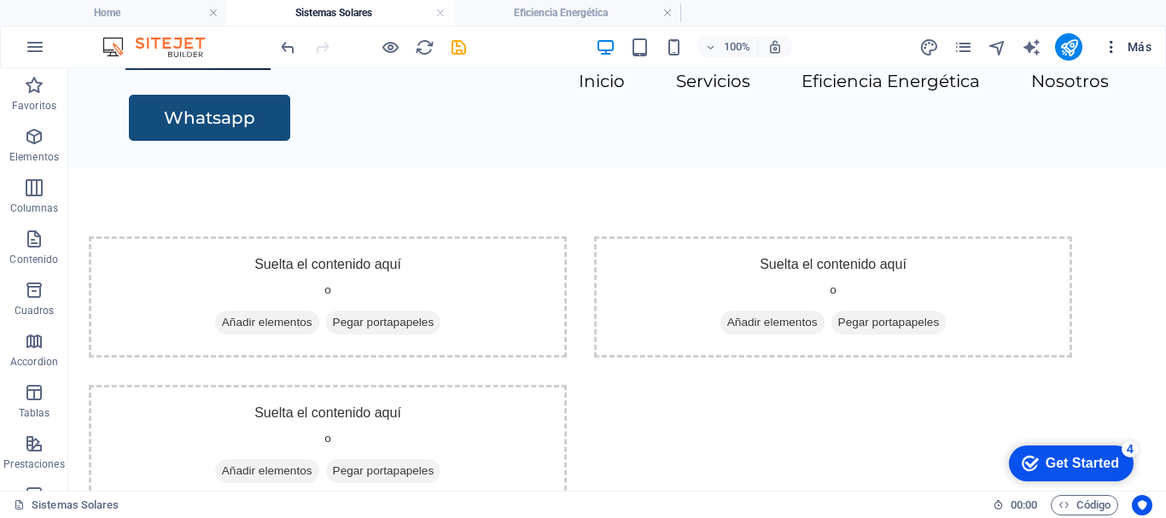
click at [1111, 49] on icon "button" at bounding box center [1111, 46] width 17 height 17
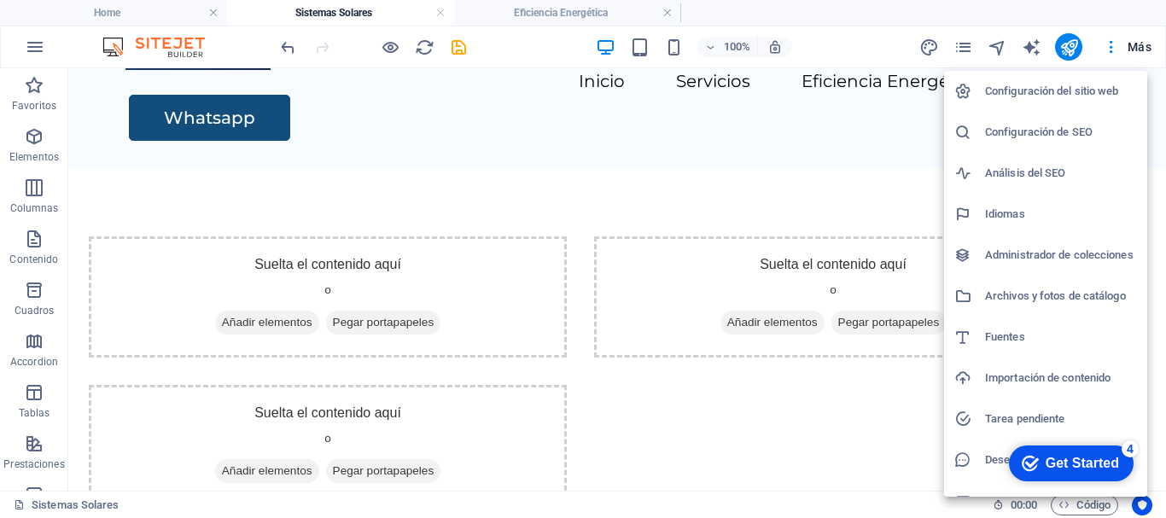
click at [164, 9] on div at bounding box center [583, 259] width 1166 height 518
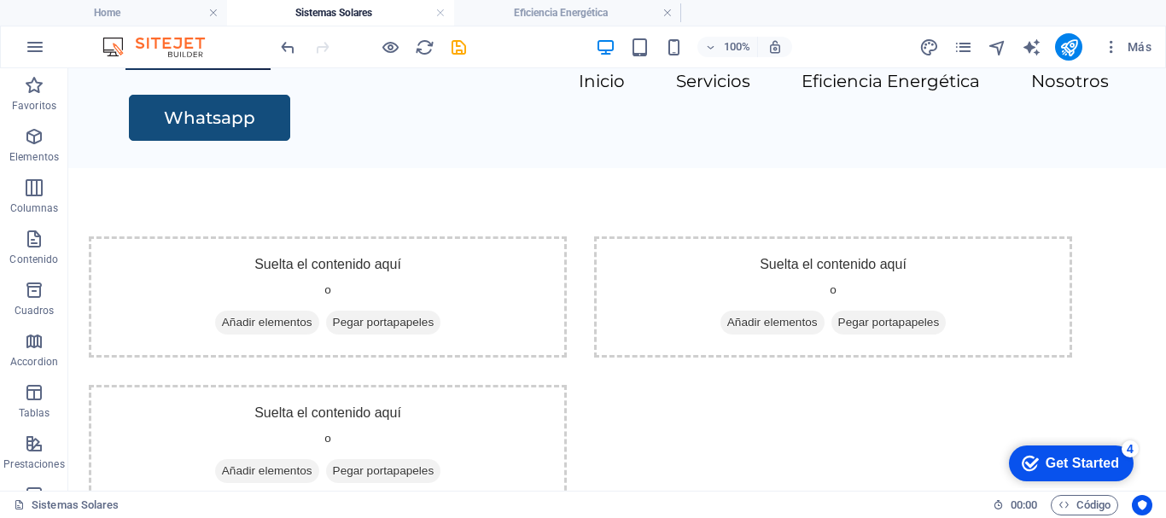
click at [164, 9] on h4 "Home" at bounding box center [113, 12] width 227 height 19
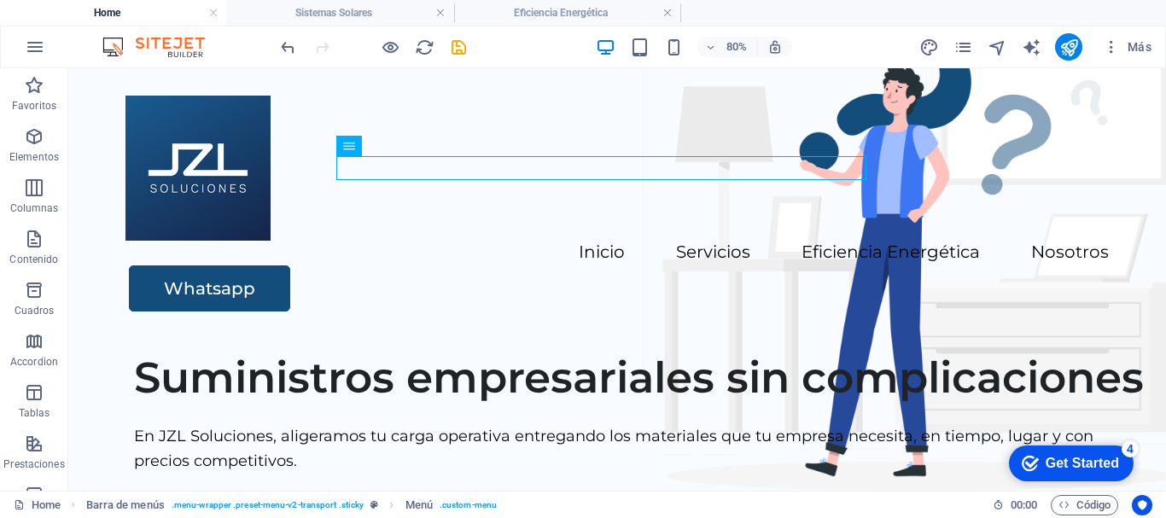
scroll to position [0, 0]
click at [1086, 459] on div "Get Started" at bounding box center [1081, 463] width 73 height 15
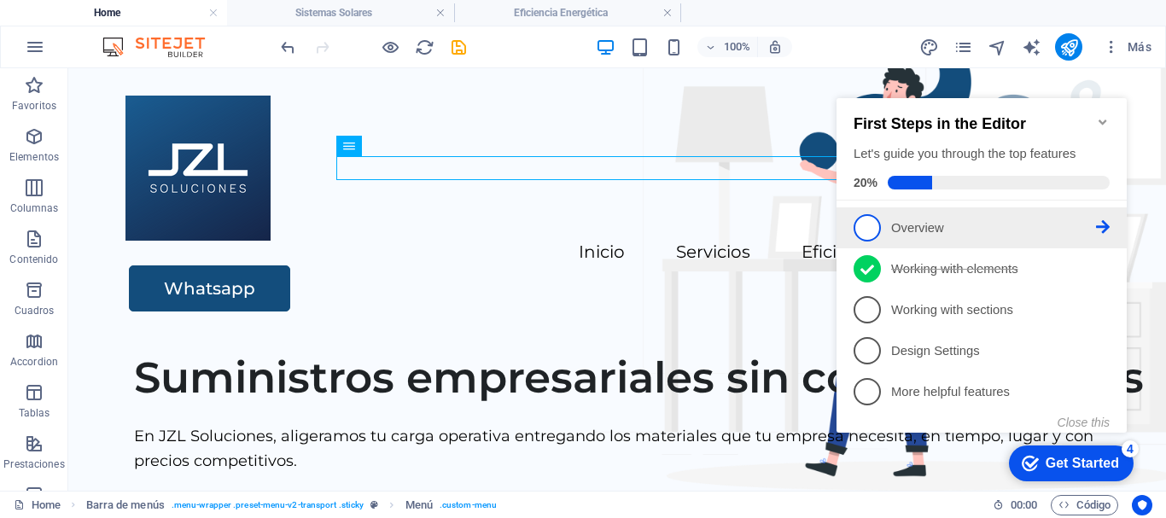
click at [1102, 224] on icon at bounding box center [1103, 227] width 14 height 14
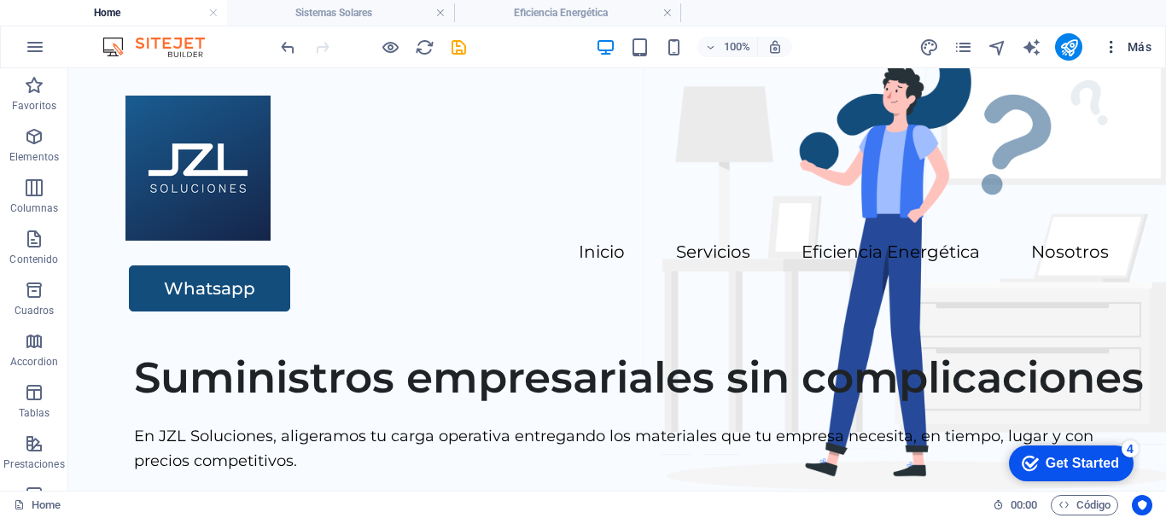
click at [1110, 46] on icon "button" at bounding box center [1111, 46] width 17 height 17
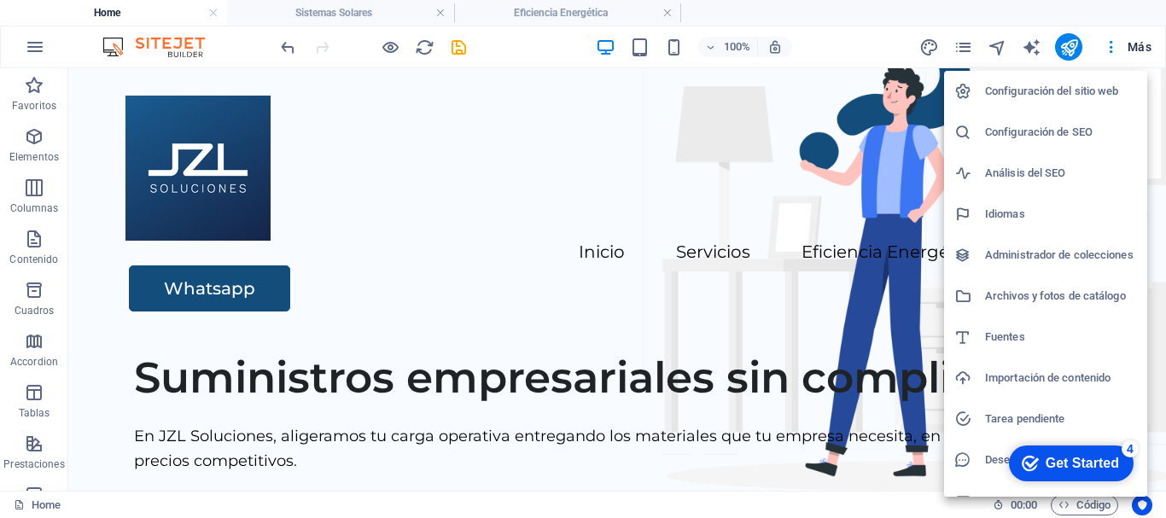
click at [1082, 125] on h6 "Configuración de SEO" at bounding box center [1061, 132] width 152 height 20
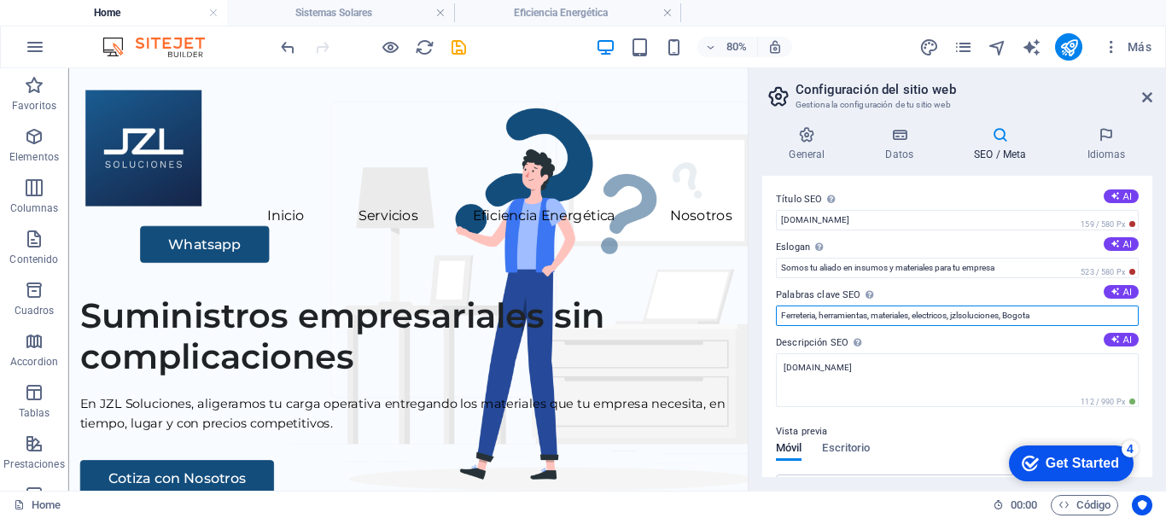
click at [1007, 317] on input "Ferreteria, herramientas, materiales, electricos, jzlsoluciones, Bogota" at bounding box center [957, 316] width 363 height 20
type input "Ferreteria, herramientas, materiales, electricos, Bogota"
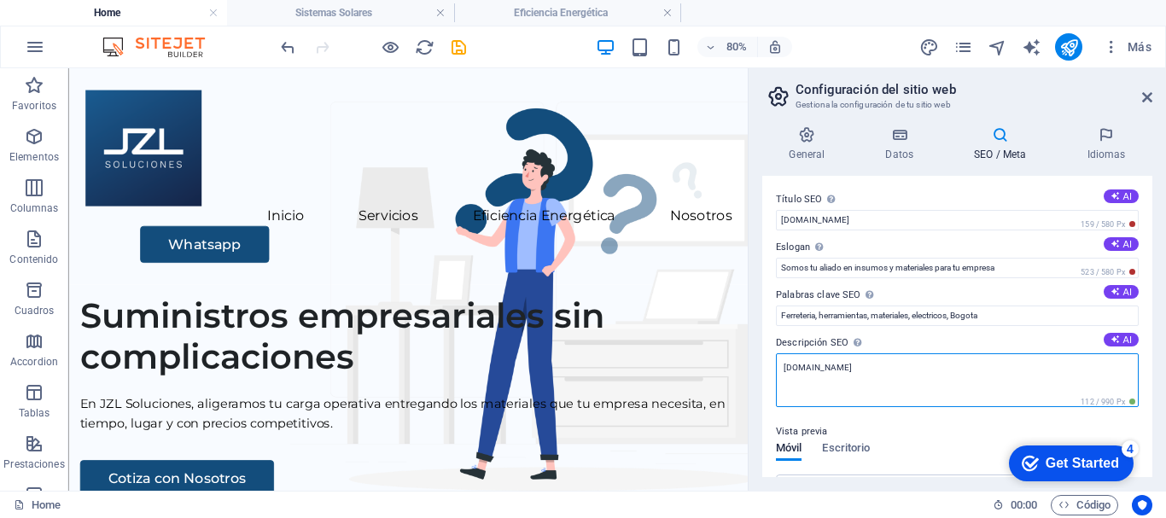
click at [1000, 362] on textarea "[DOMAIN_NAME]" at bounding box center [957, 380] width 363 height 54
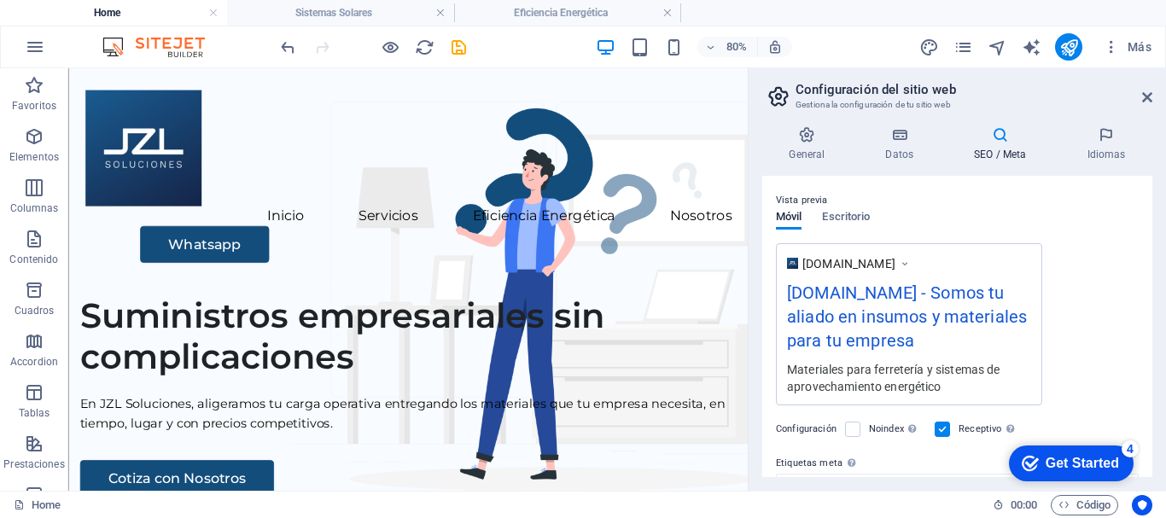
scroll to position [253, 0]
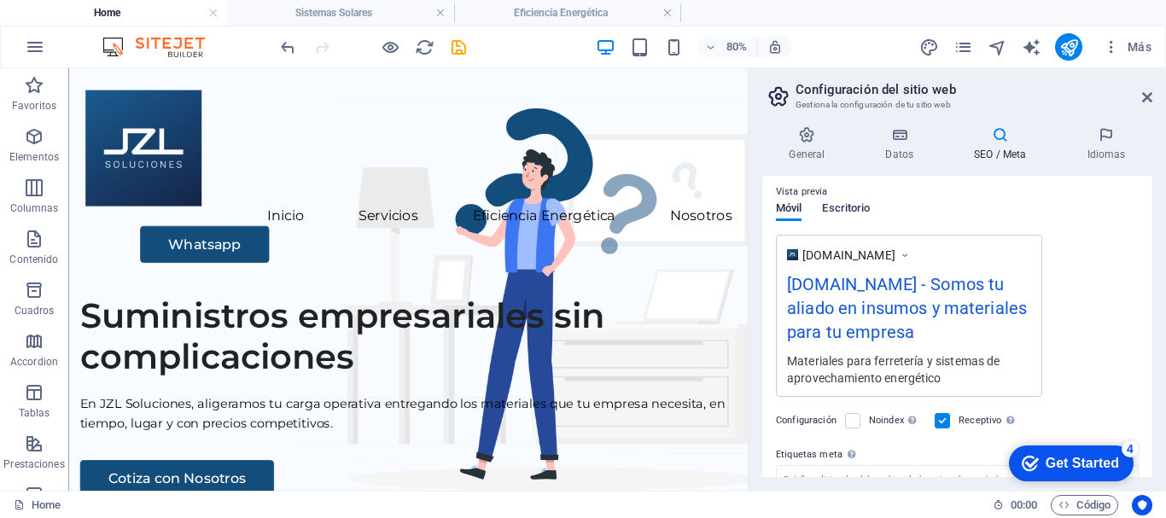
type textarea "Materiales para ferretería y sistemas de aprovechamiento energético"
click at [854, 209] on span "Escritorio" at bounding box center [846, 210] width 48 height 24
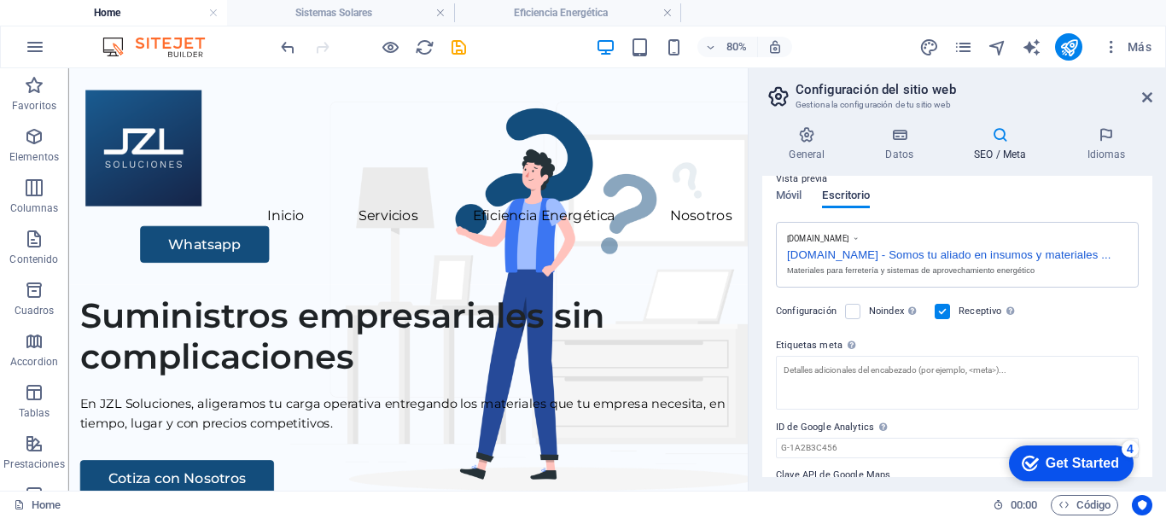
scroll to position [240, 0]
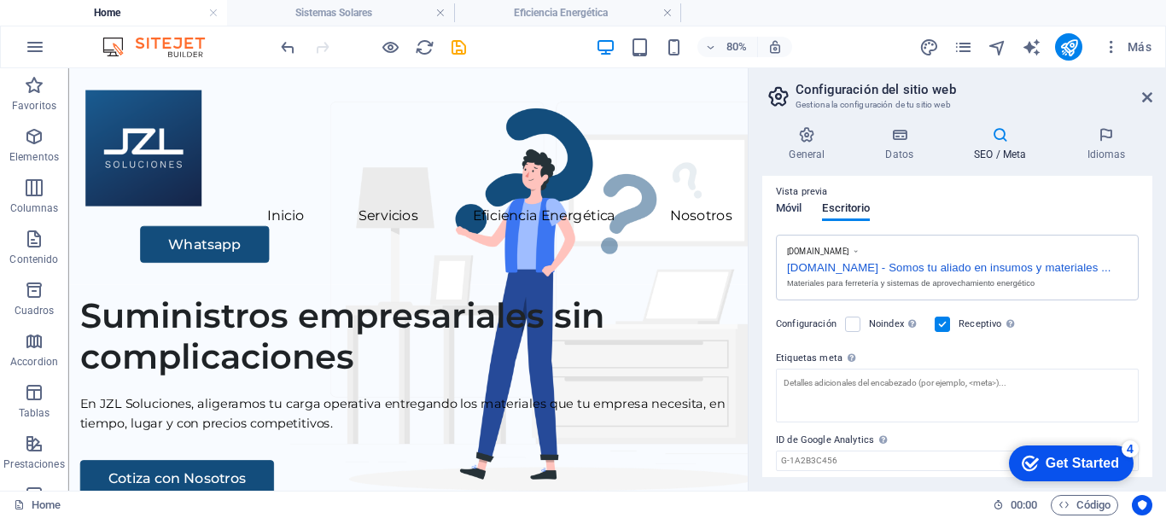
click at [801, 211] on span "Móvil" at bounding box center [789, 210] width 26 height 24
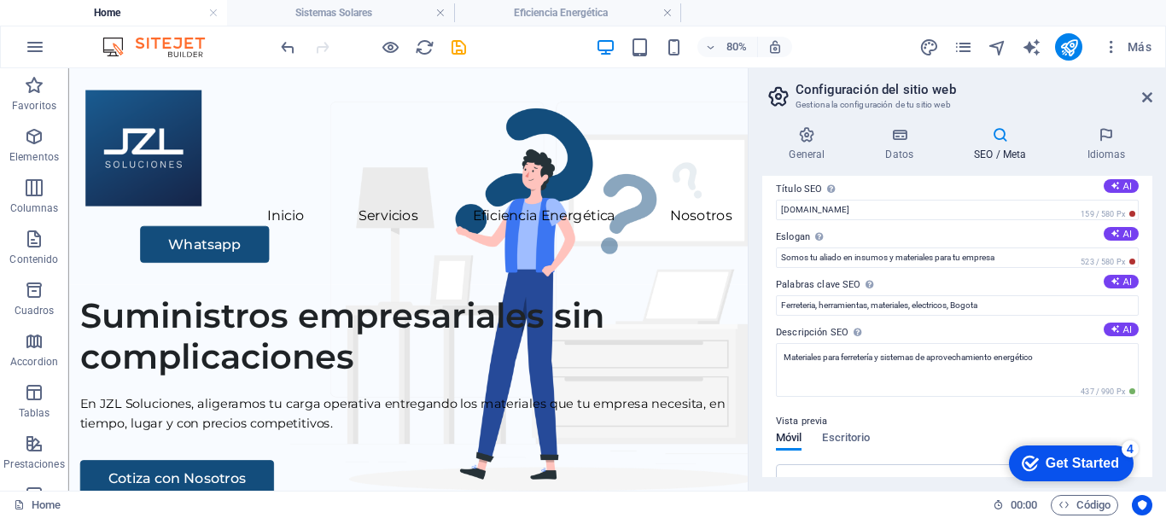
scroll to position [0, 0]
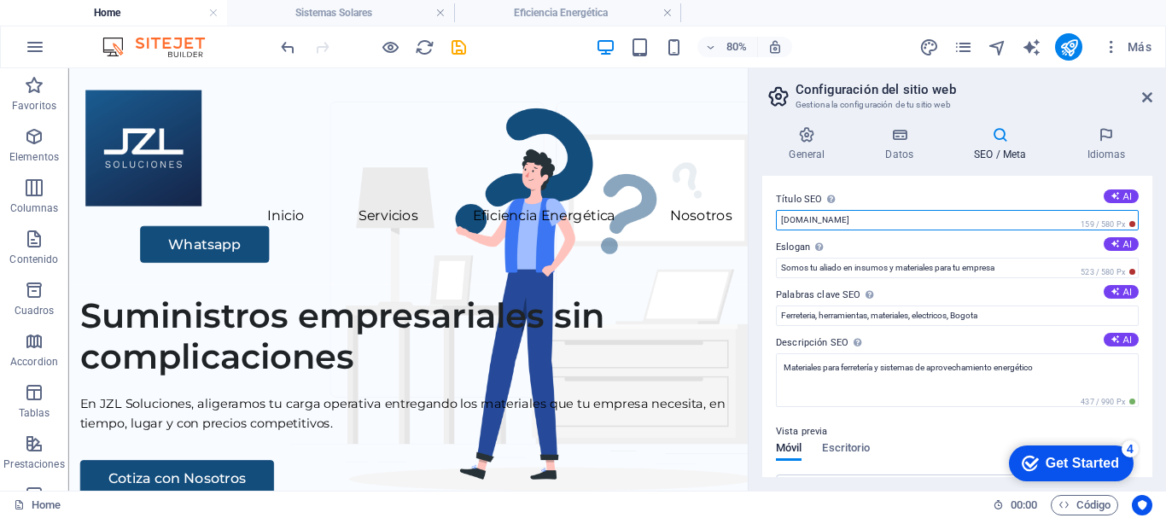
click at [914, 222] on input "[DOMAIN_NAME]" at bounding box center [957, 220] width 363 height 20
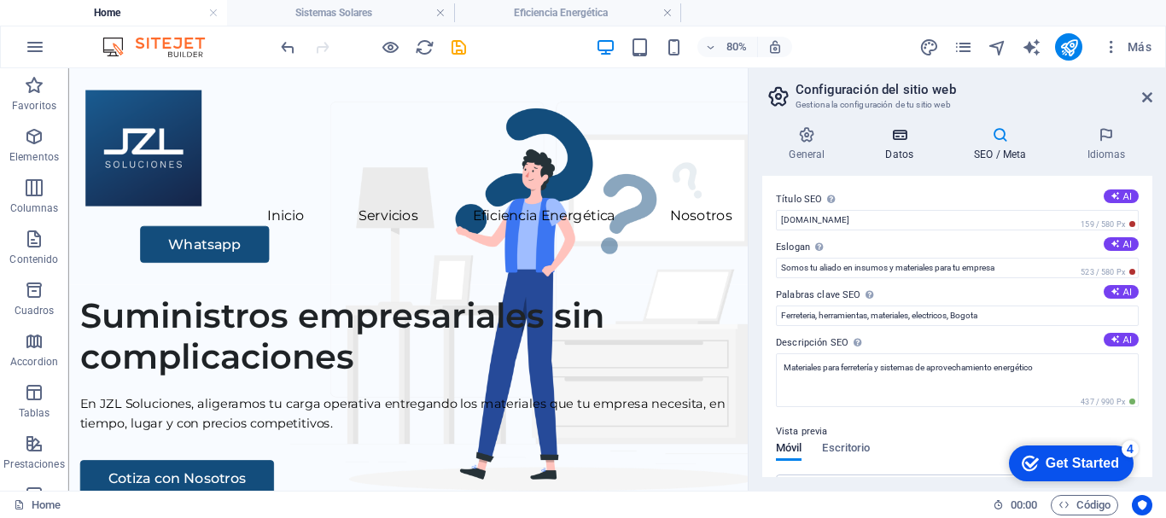
click at [893, 135] on icon at bounding box center [900, 134] width 82 height 17
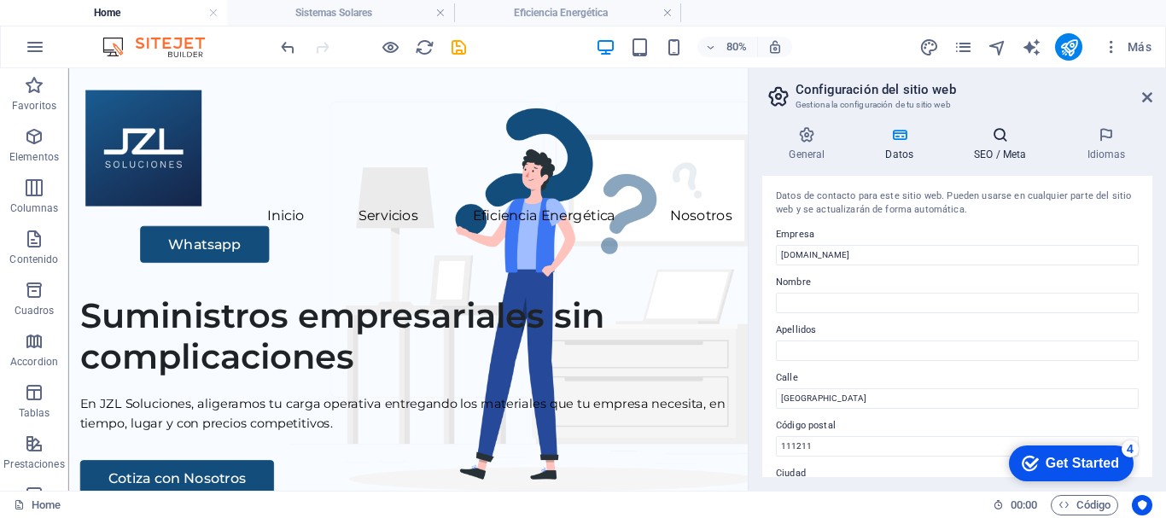
click at [995, 136] on icon at bounding box center [1000, 134] width 106 height 17
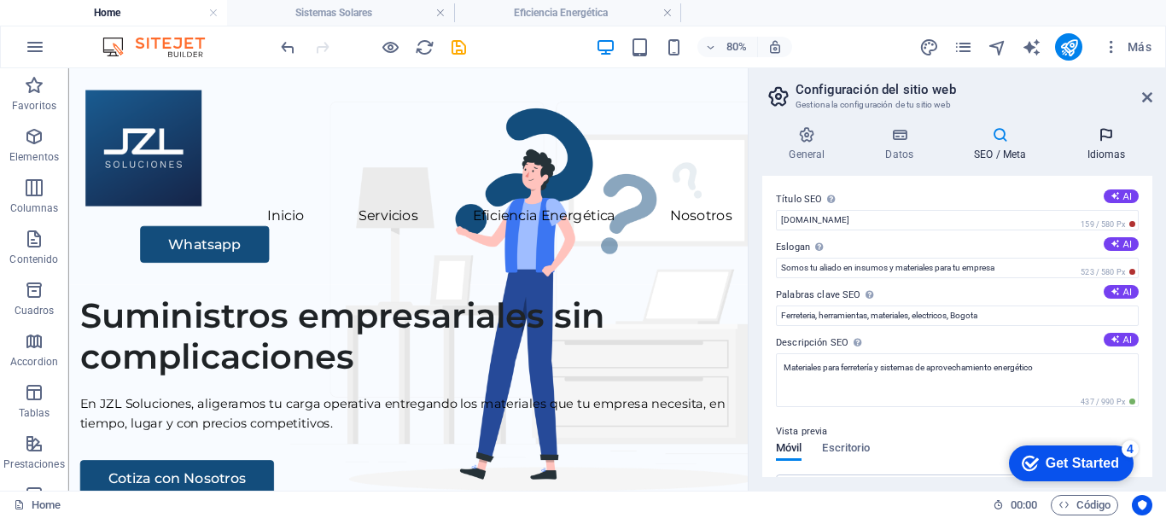
click at [1104, 137] on icon at bounding box center [1106, 134] width 92 height 17
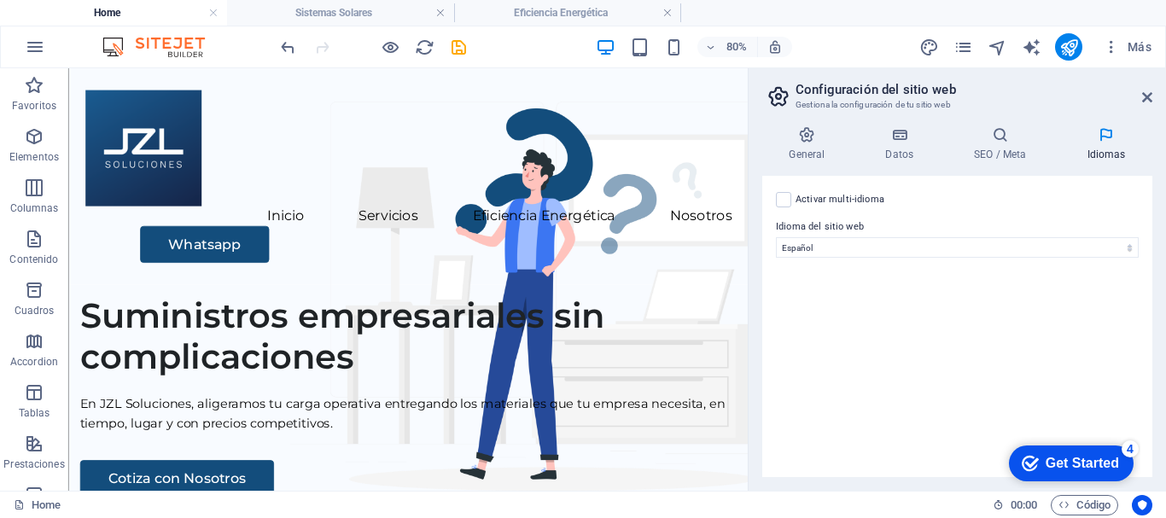
click at [1016, 93] on h2 "Configuración del sitio web" at bounding box center [973, 89] width 357 height 15
click at [1144, 100] on icon at bounding box center [1147, 97] width 10 height 14
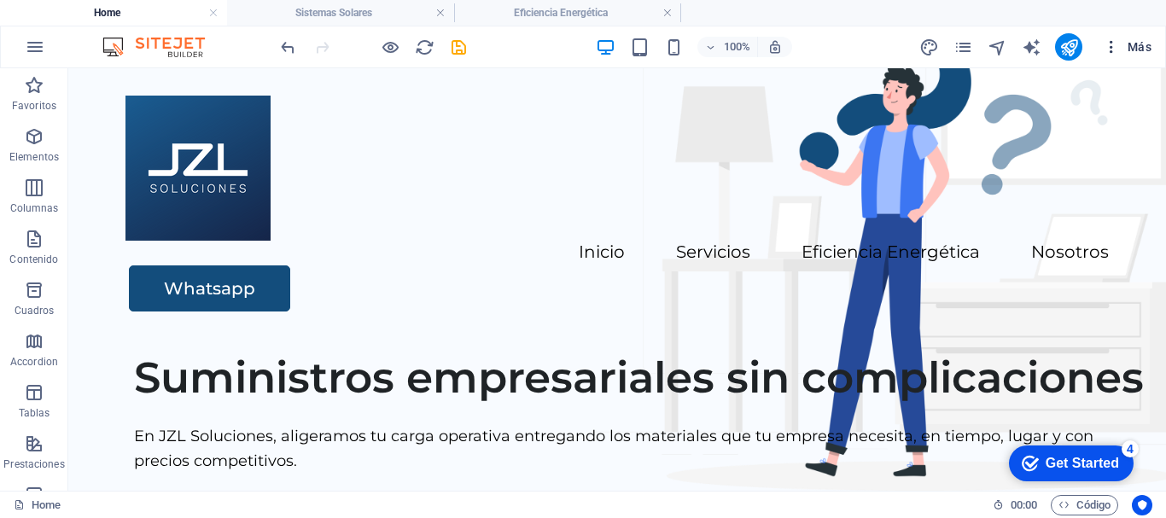
click at [1108, 44] on icon "button" at bounding box center [1111, 46] width 17 height 17
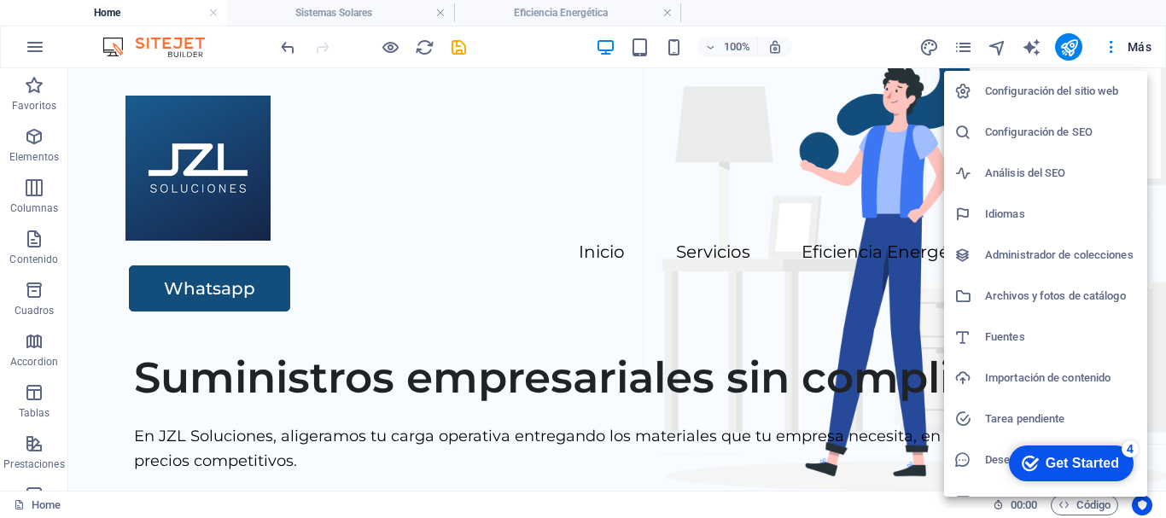
click at [1023, 300] on h6 "Archivos y fotos de catálogo" at bounding box center [1061, 296] width 152 height 20
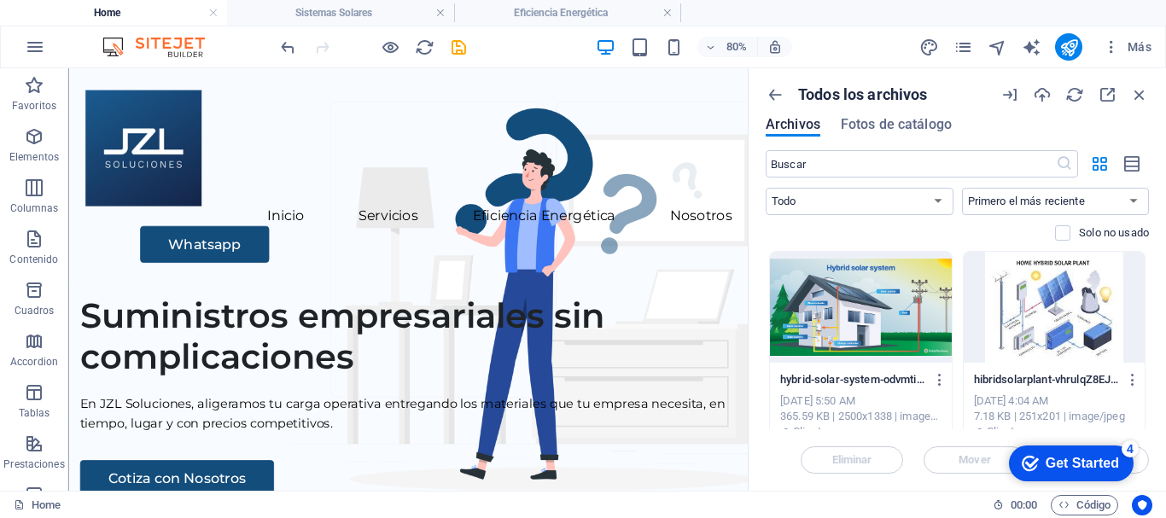
click at [878, 12] on ul "Home Sistemas Solares Eficiencia Energética" at bounding box center [583, 13] width 1166 height 26
click at [1044, 90] on icon "button" at bounding box center [1042, 94] width 19 height 19
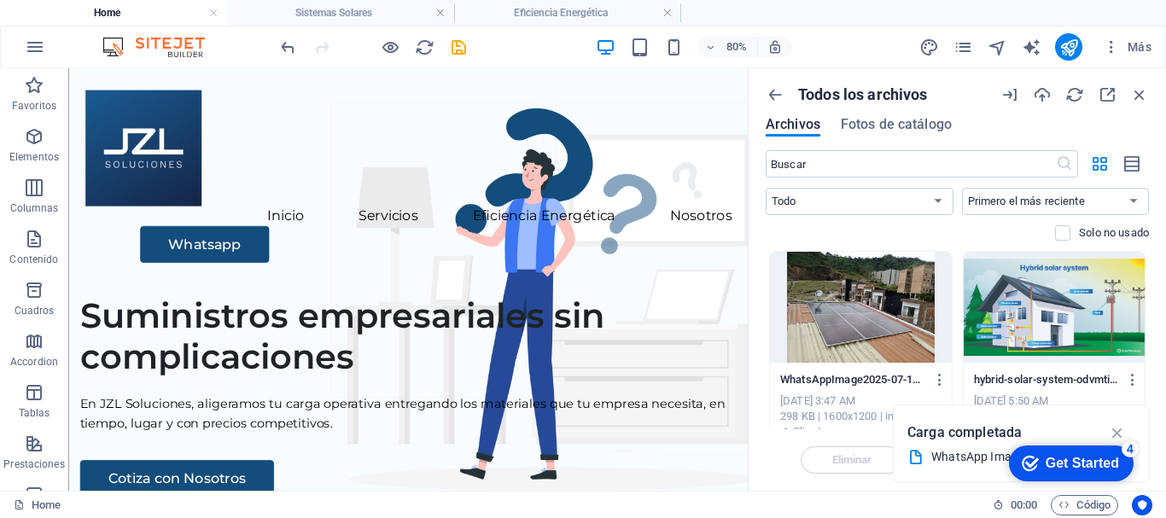
click at [829, 48] on div "80% Más" at bounding box center [717, 46] width 881 height 27
click at [855, 323] on div at bounding box center [861, 307] width 182 height 111
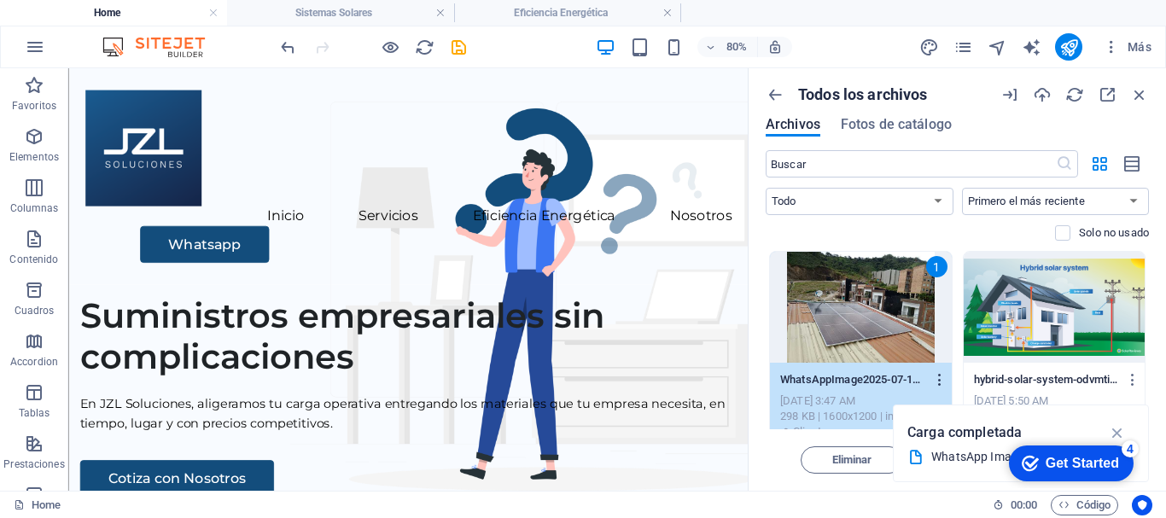
click at [934, 377] on icon "button" at bounding box center [940, 379] width 16 height 15
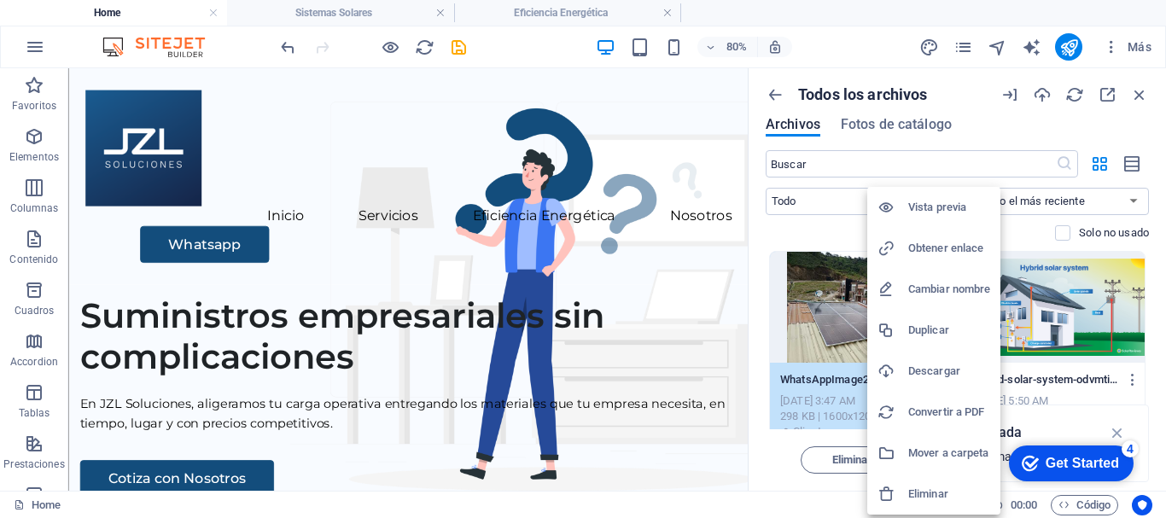
click at [929, 496] on h6 "Eliminar" at bounding box center [949, 494] width 82 height 20
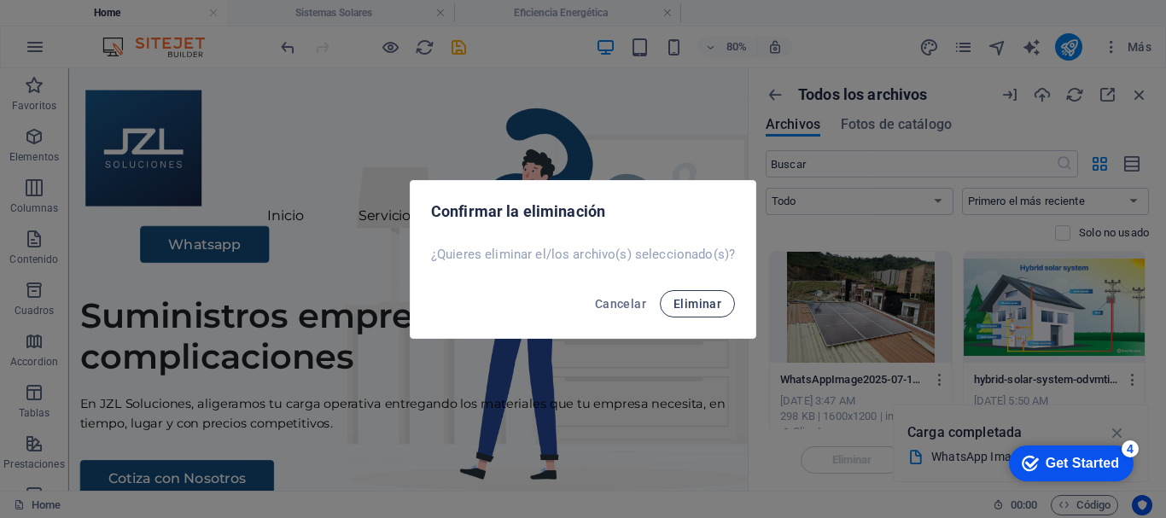
click at [702, 306] on span "Eliminar" at bounding box center [697, 304] width 48 height 14
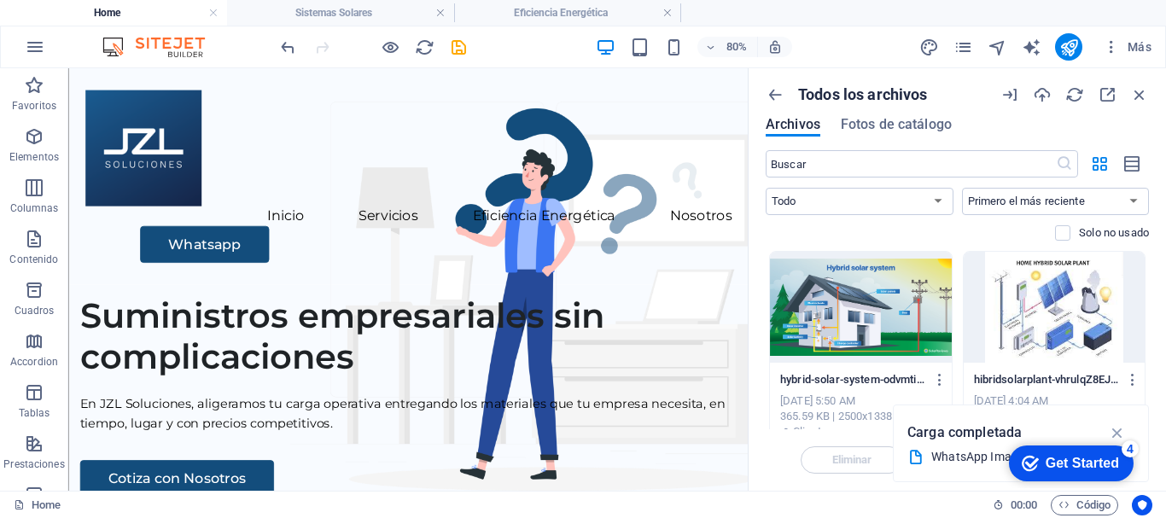
drag, startPoint x: 1150, startPoint y: 275, endPoint x: 1148, endPoint y: 294, distance: 18.9
click at [1148, 294] on div "Todos los archivos Archivos Fotos de catálogo ​ Todo Imágenes Documentos Audio …" at bounding box center [956, 279] width 417 height 422
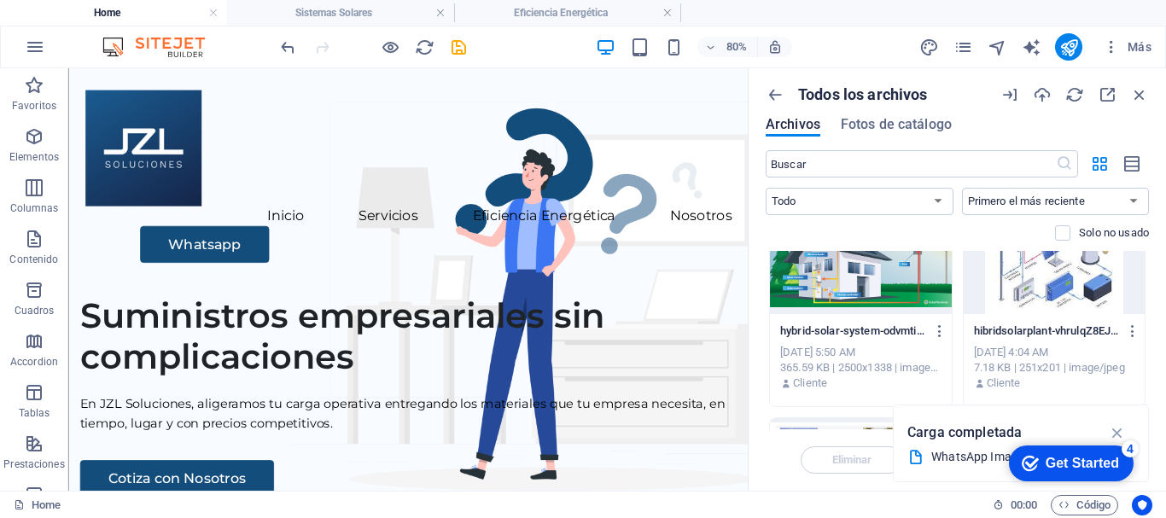
scroll to position [39, 0]
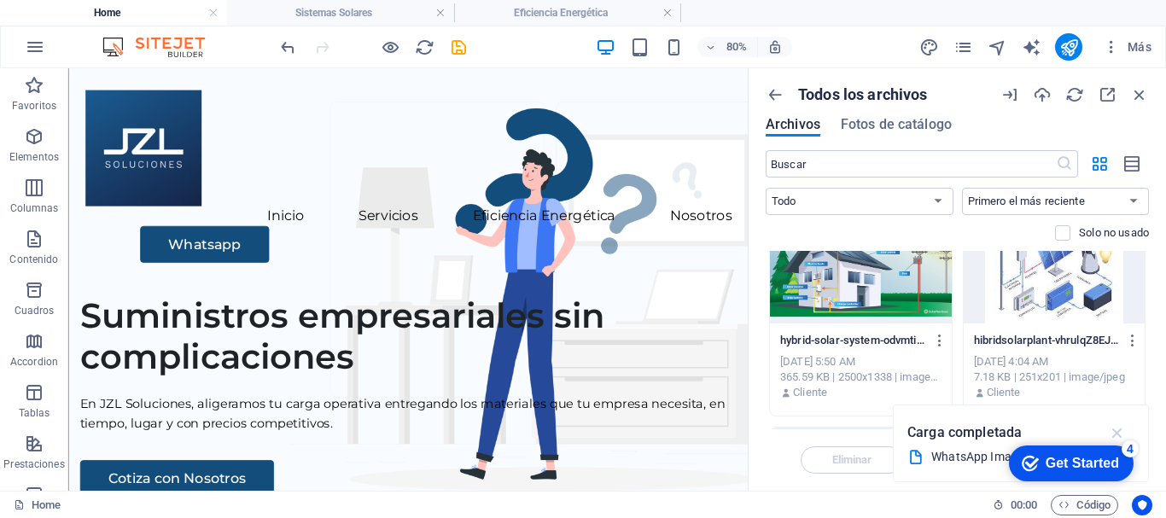
click at [1119, 433] on icon "button" at bounding box center [1118, 432] width 20 height 19
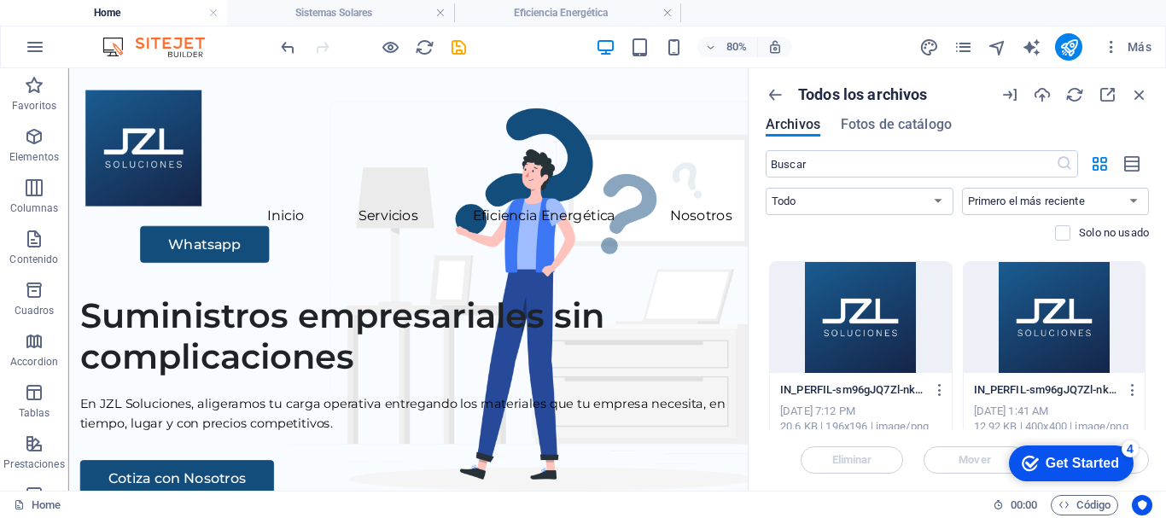
scroll to position [0, 0]
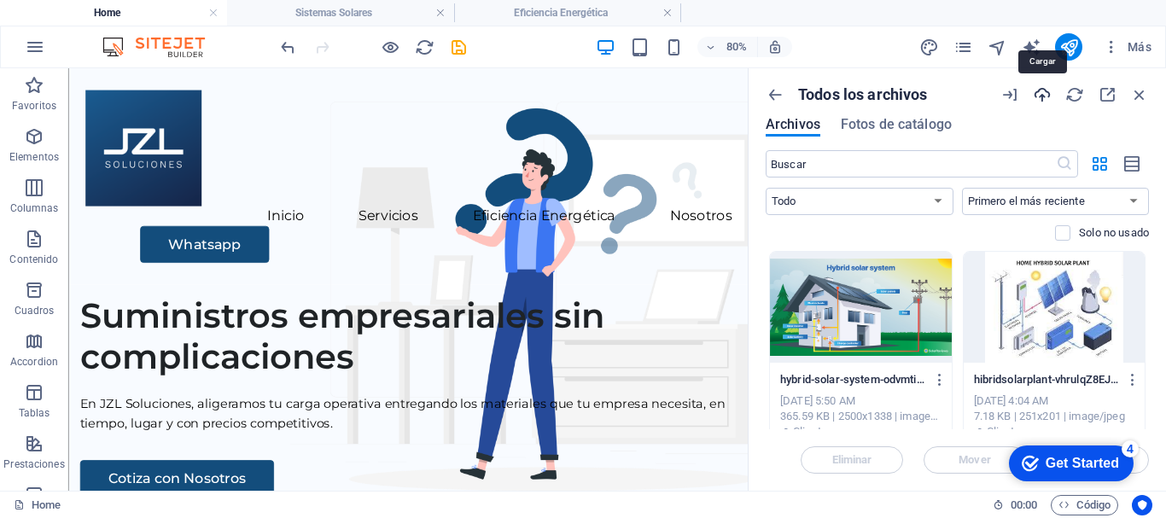
click at [1037, 93] on icon "button" at bounding box center [1042, 94] width 19 height 19
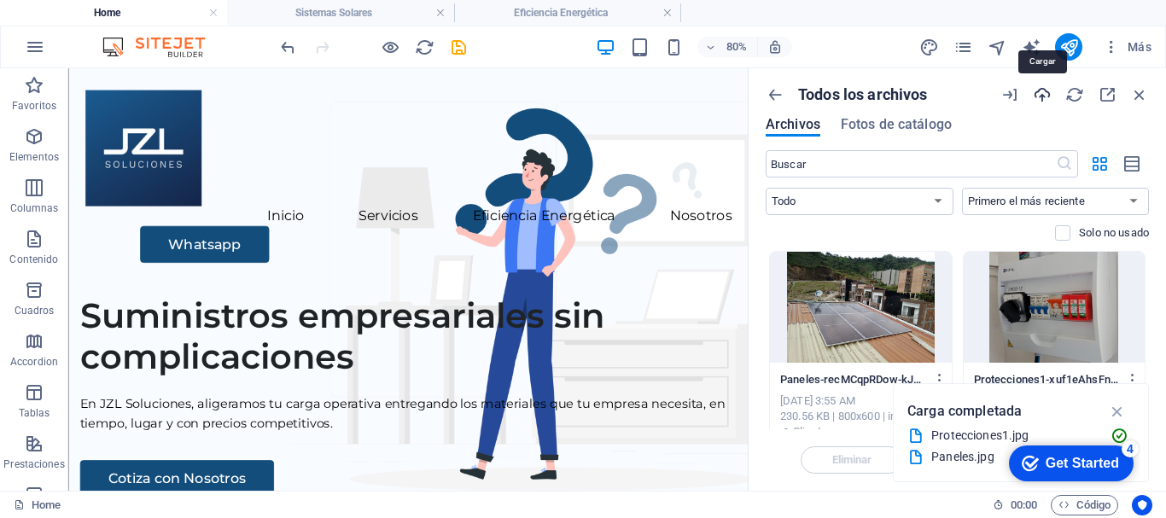
click at [1039, 98] on icon "button" at bounding box center [1042, 94] width 19 height 19
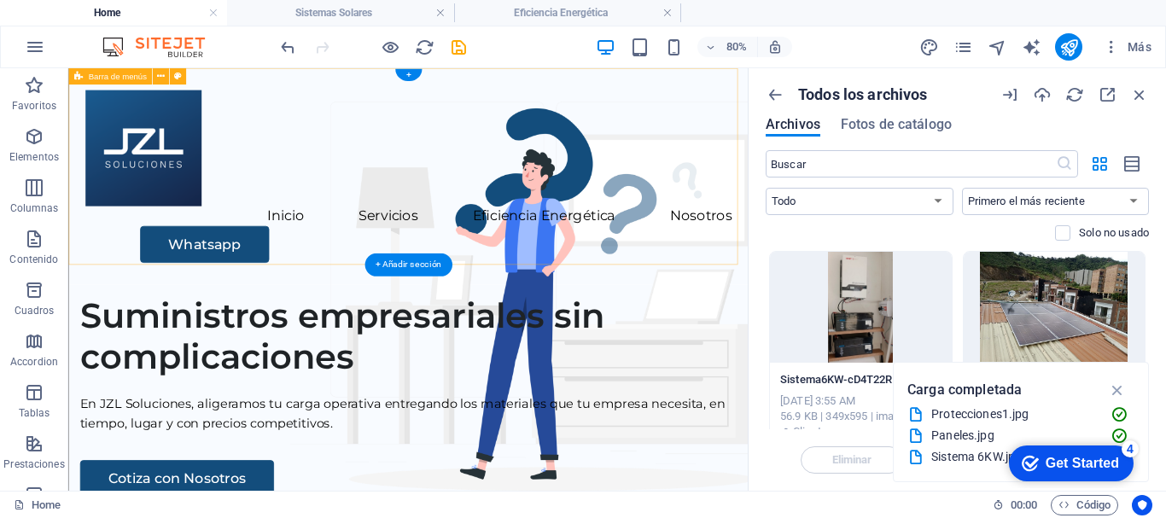
click at [808, 244] on div "Inicio Servicios Eficiencia Energética Nosotros Whatsapp" at bounding box center [492, 203] width 849 height 271
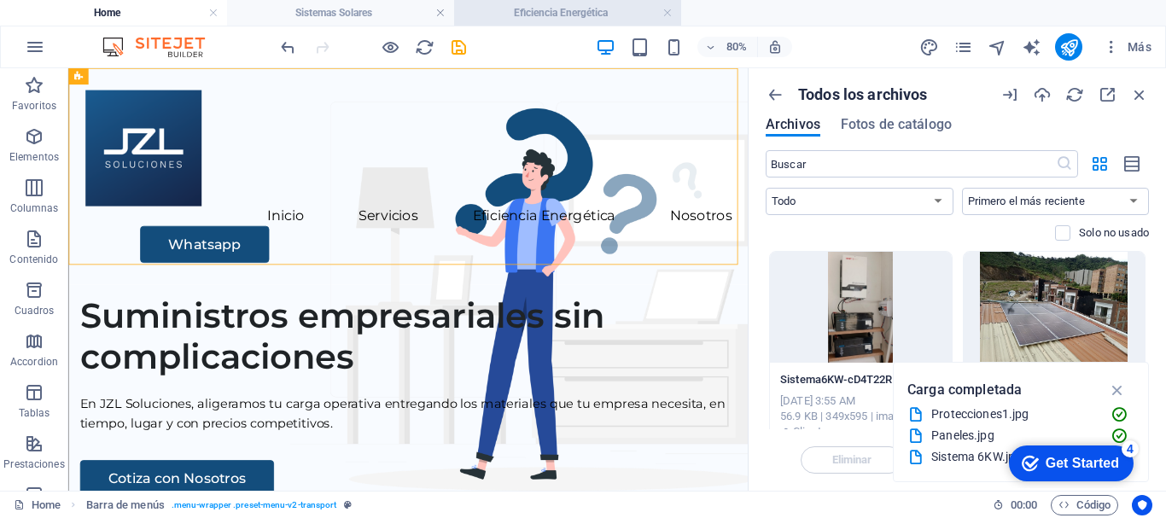
click at [534, 18] on h4 "Eficiencia Energética" at bounding box center [567, 12] width 227 height 19
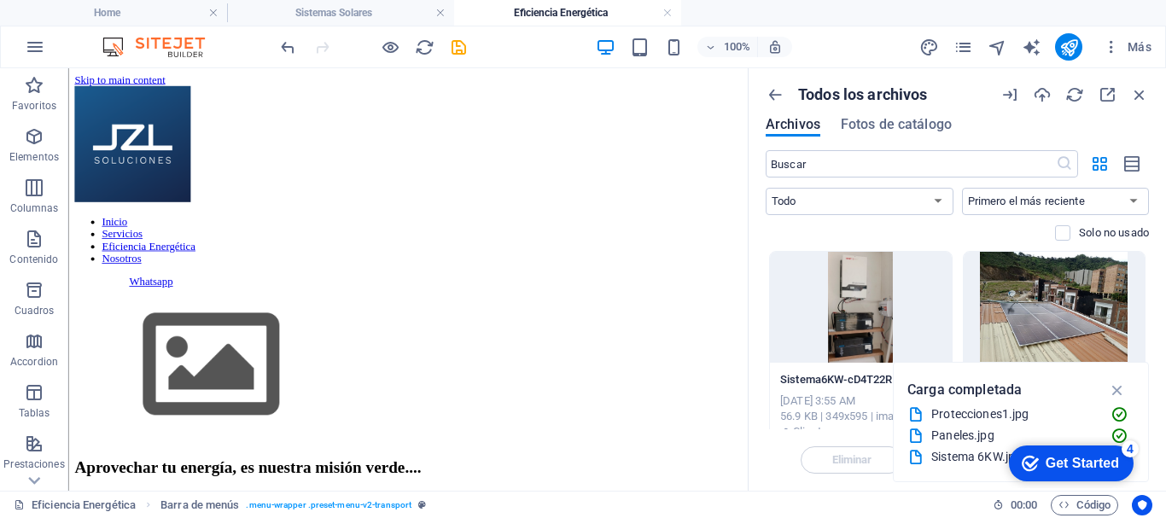
scroll to position [496, 0]
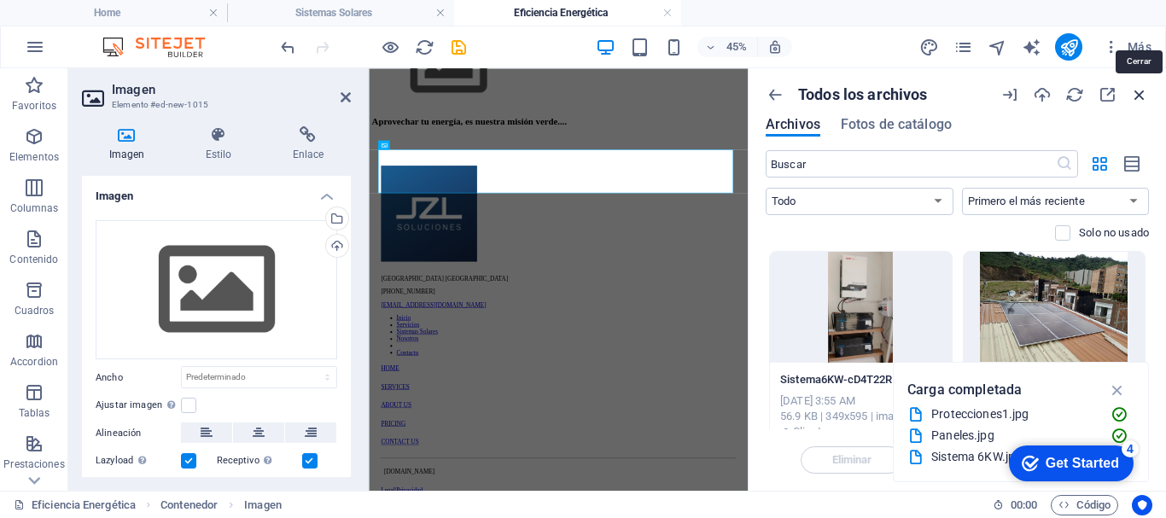
click at [1138, 97] on icon "button" at bounding box center [1139, 94] width 19 height 19
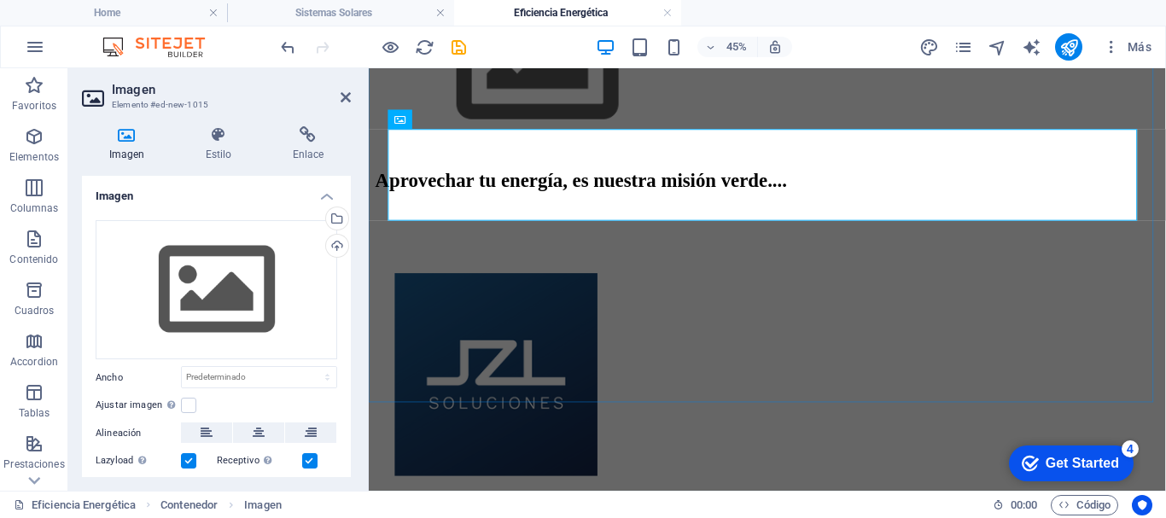
scroll to position [496, 0]
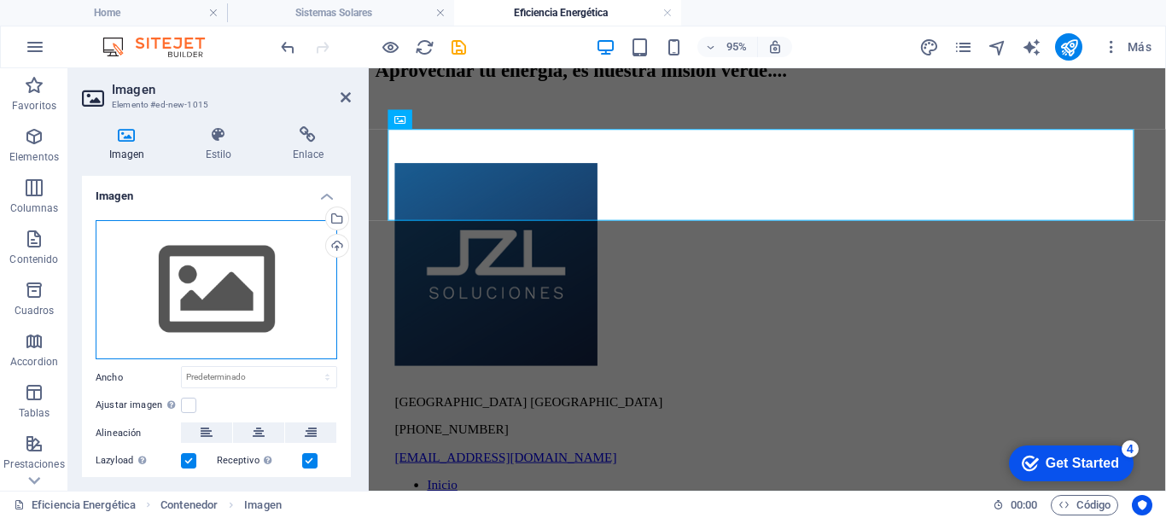
click at [194, 283] on div "Arrastra archivos aquí, haz clic para escoger archivos o selecciona archivos de…" at bounding box center [217, 290] width 242 height 140
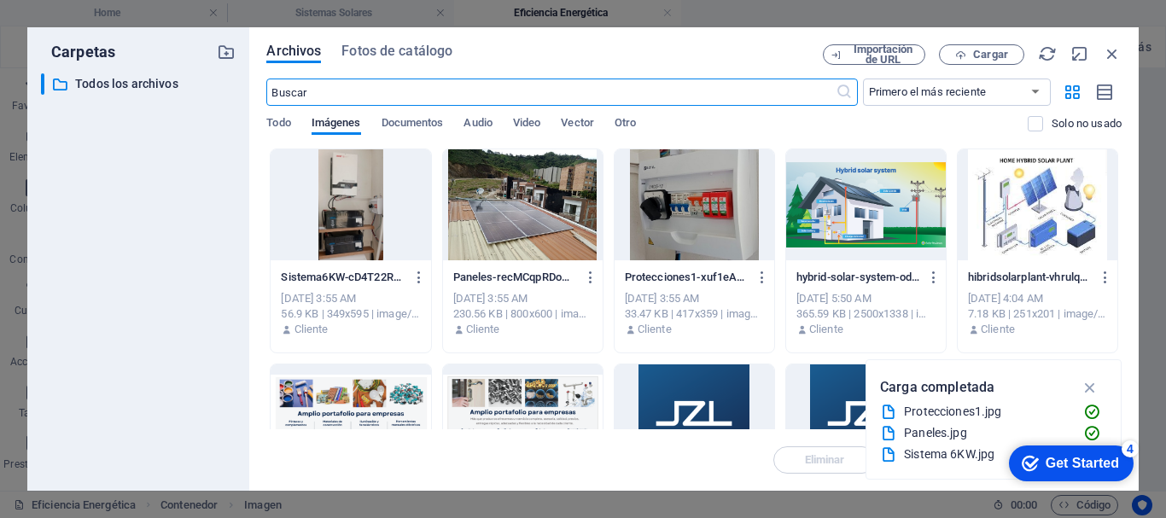
click at [551, 211] on div at bounding box center [523, 204] width 160 height 111
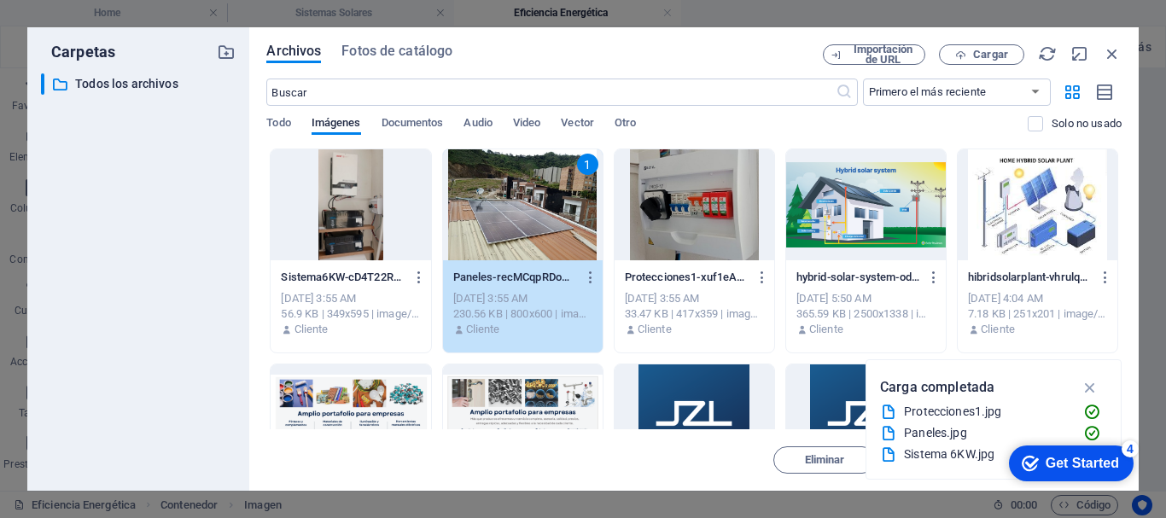
click at [551, 211] on div "1" at bounding box center [523, 204] width 160 height 111
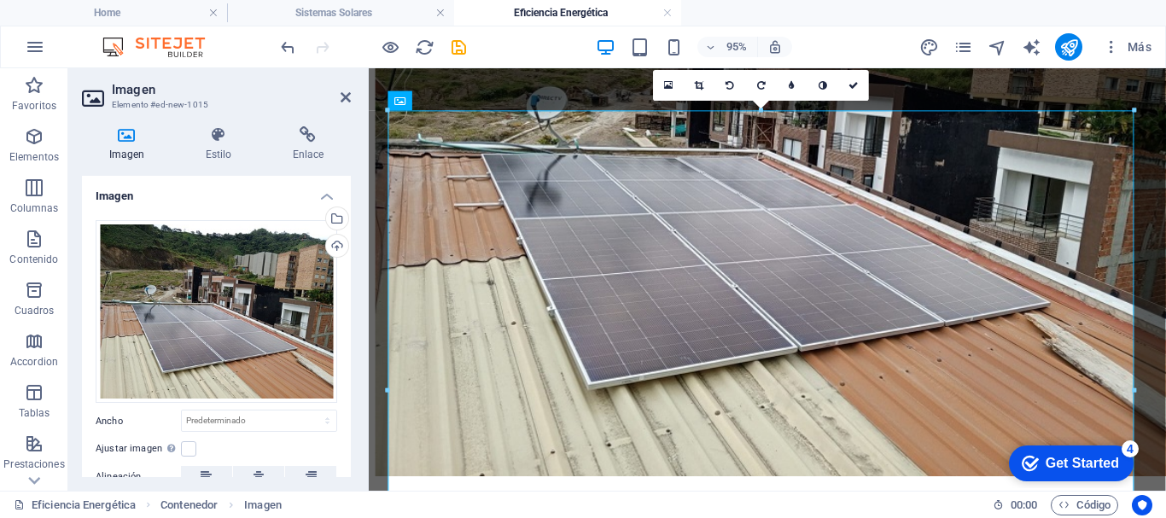
scroll to position [470, 0]
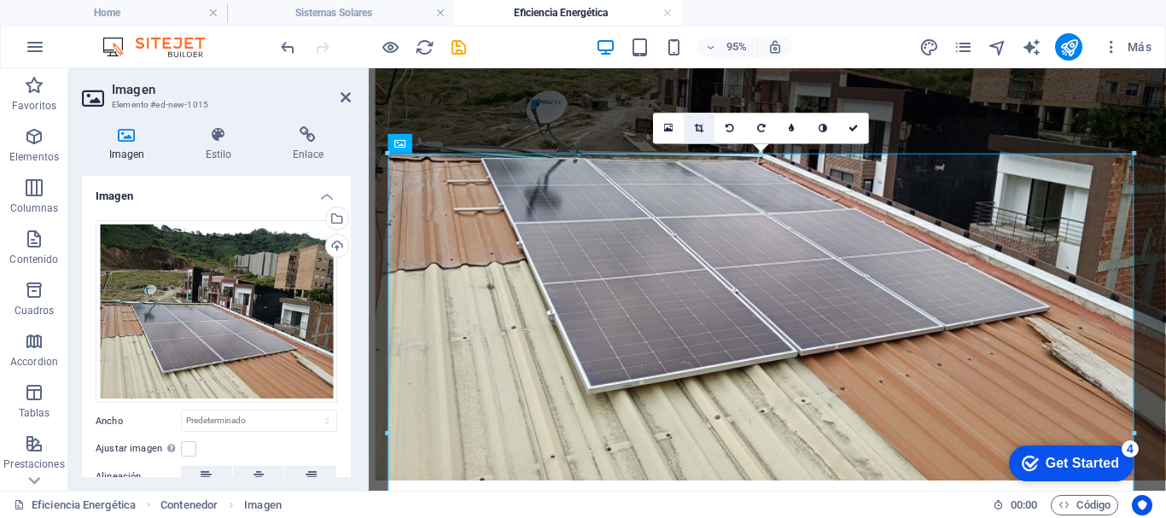
click at [696, 124] on icon at bounding box center [699, 128] width 9 height 9
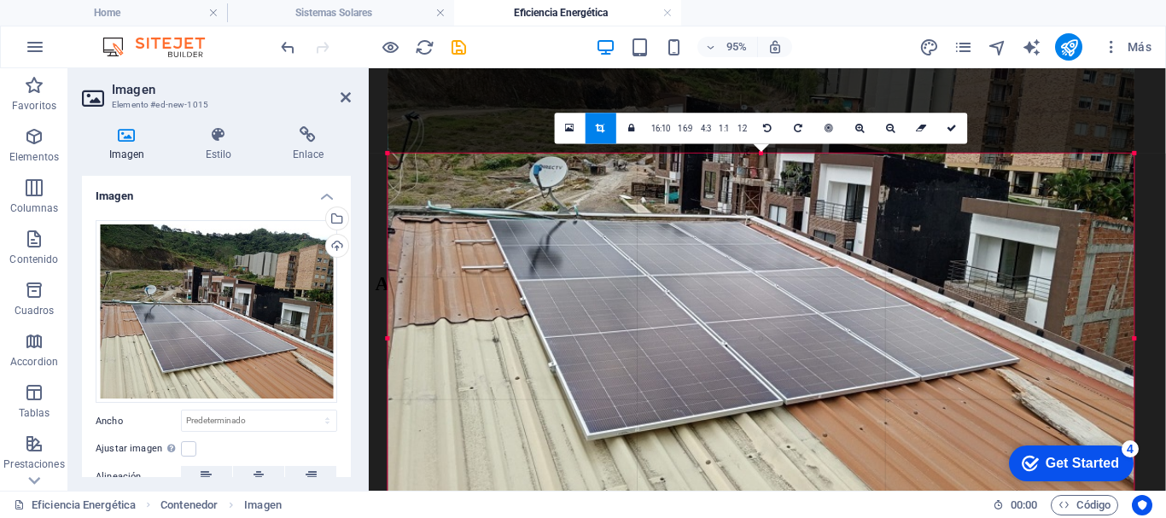
drag, startPoint x: 760, startPoint y: 154, endPoint x: 762, endPoint y: 355, distance: 201.4
click at [762, 355] on div "180 170 160 150 140 130 120 110 100 90 80 70 60 50 40 30 20 10 0 -10 -20 -30 -4…" at bounding box center [761, 338] width 746 height 369
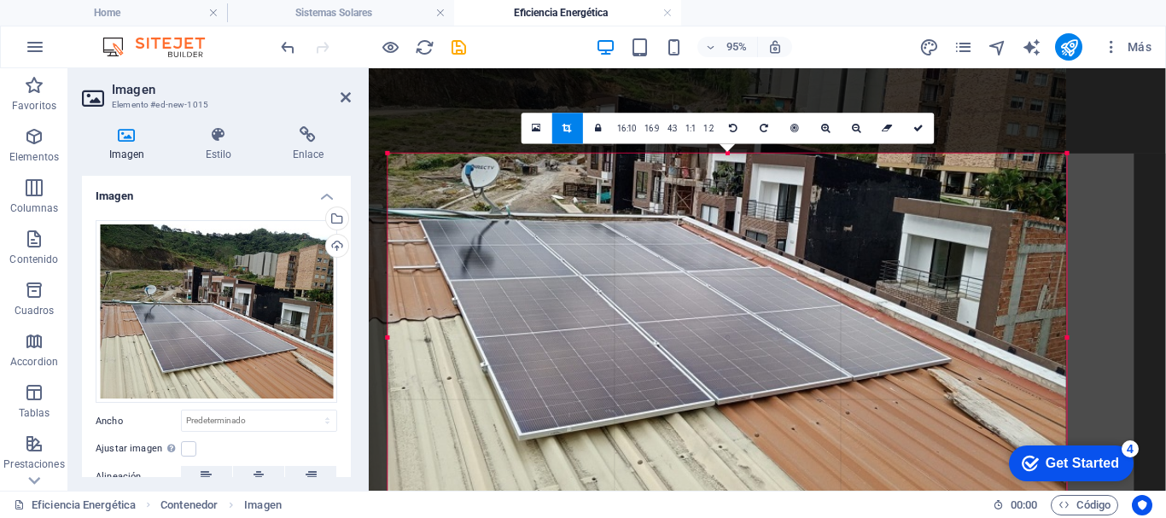
drag, startPoint x: 387, startPoint y: 337, endPoint x: 460, endPoint y: 344, distance: 72.9
click at [460, 344] on div "180 170 160 150 140 130 120 110 100 90 80 70 60 50 40 30 20 10 0 -10 -20 -30 -4…" at bounding box center [727, 338] width 678 height 368
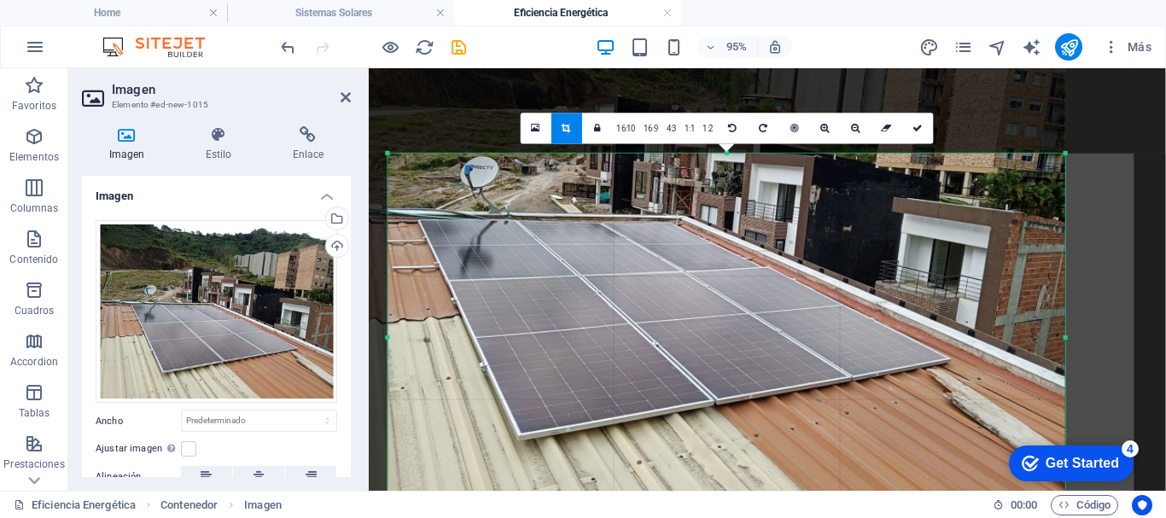
click at [1069, 337] on div at bounding box center [692, 242] width 778 height 592
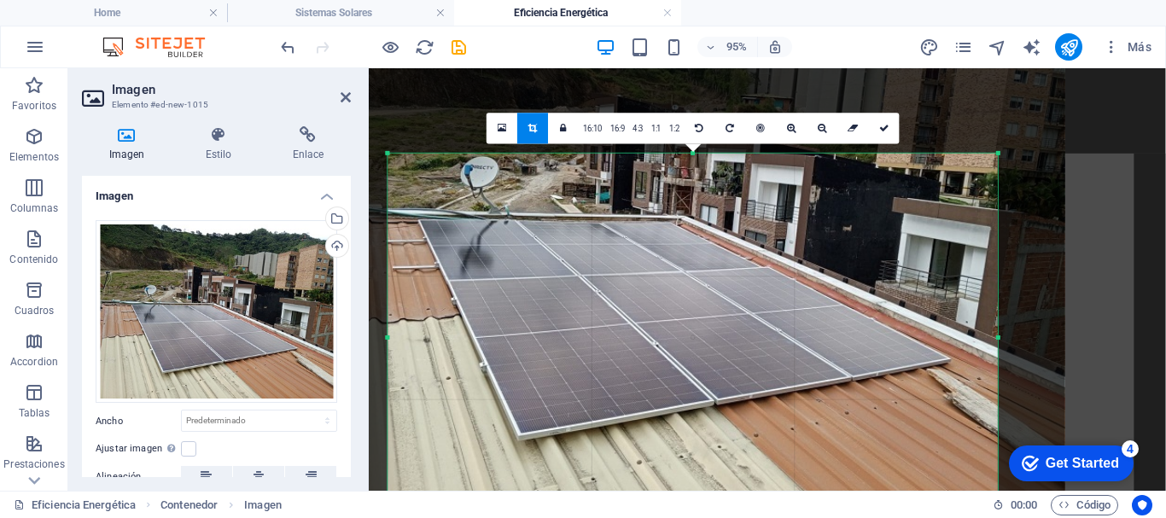
drag, startPoint x: 1066, startPoint y: 337, endPoint x: 993, endPoint y: 341, distance: 72.7
click at [995, 341] on div at bounding box center [998, 338] width 6 height 368
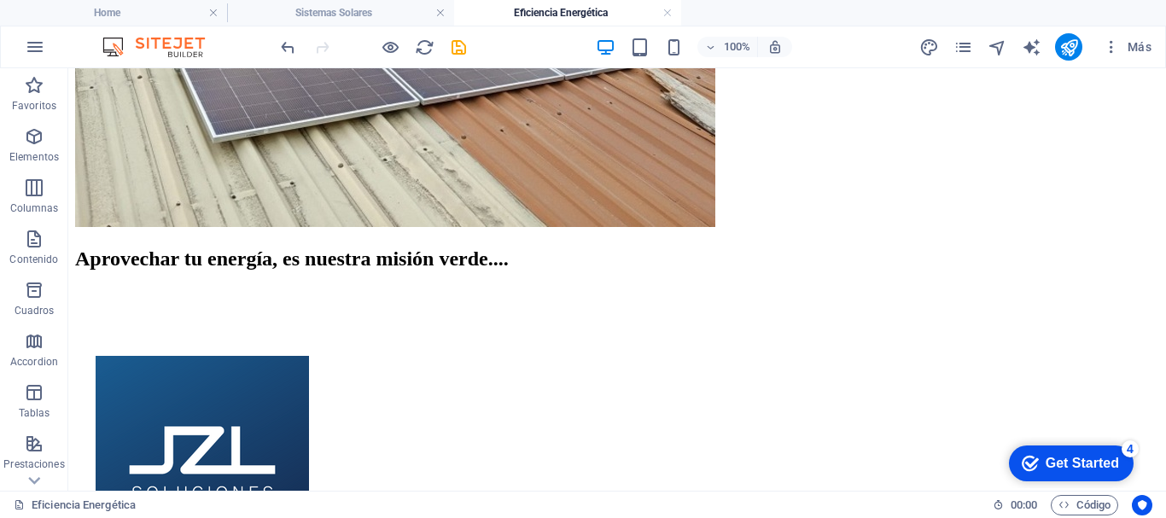
scroll to position [506, 0]
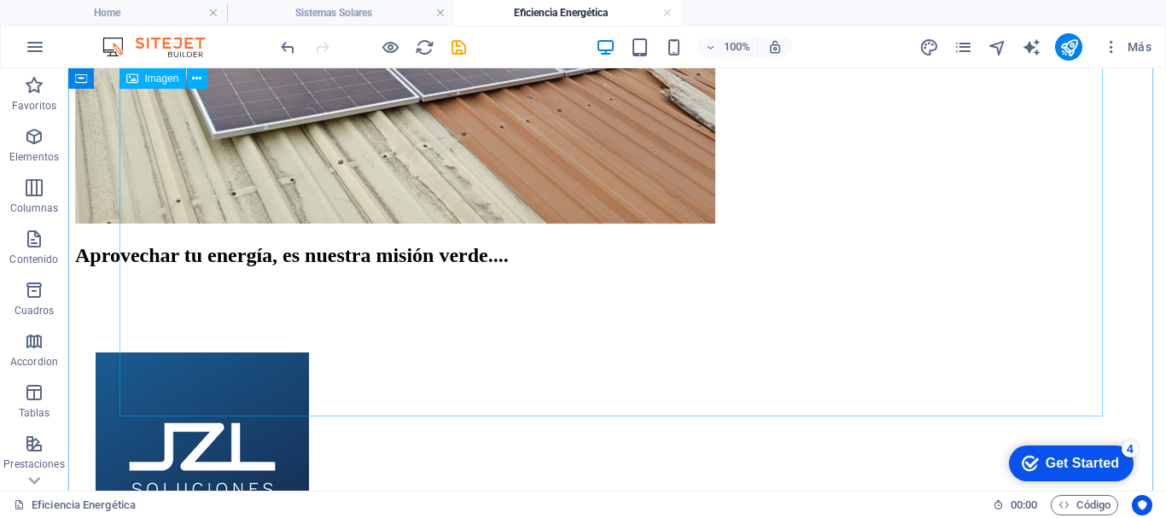
click at [666, 227] on figure at bounding box center [617, 32] width 1084 height 390
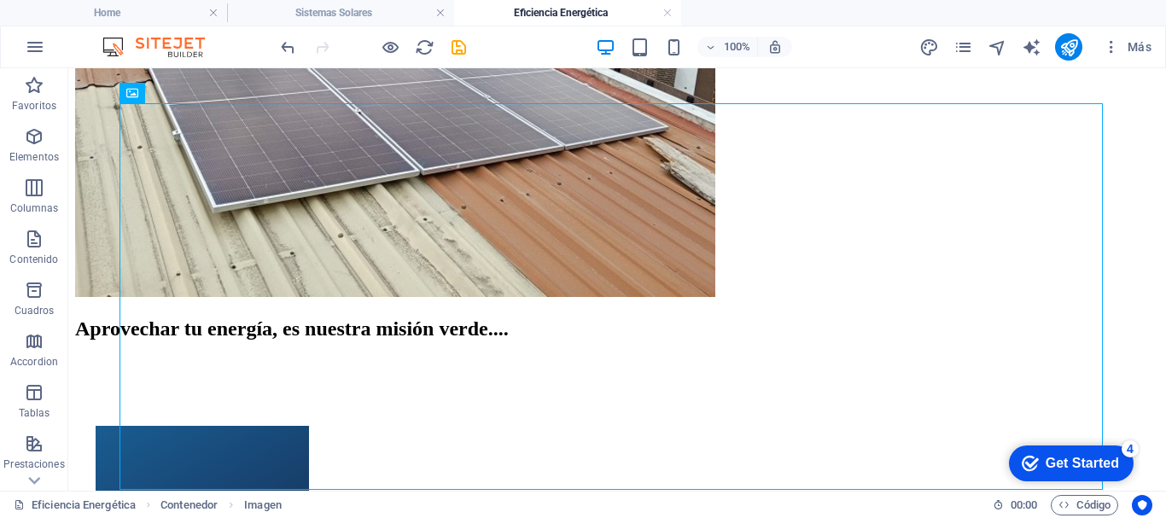
scroll to position [436, 0]
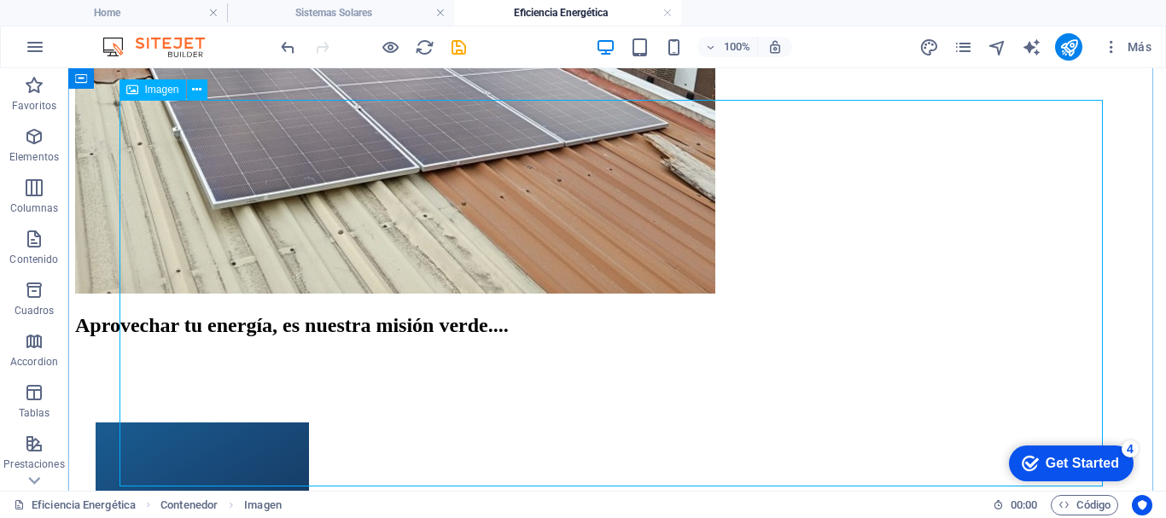
click at [640, 259] on figure at bounding box center [617, 102] width 1084 height 390
select select "px"
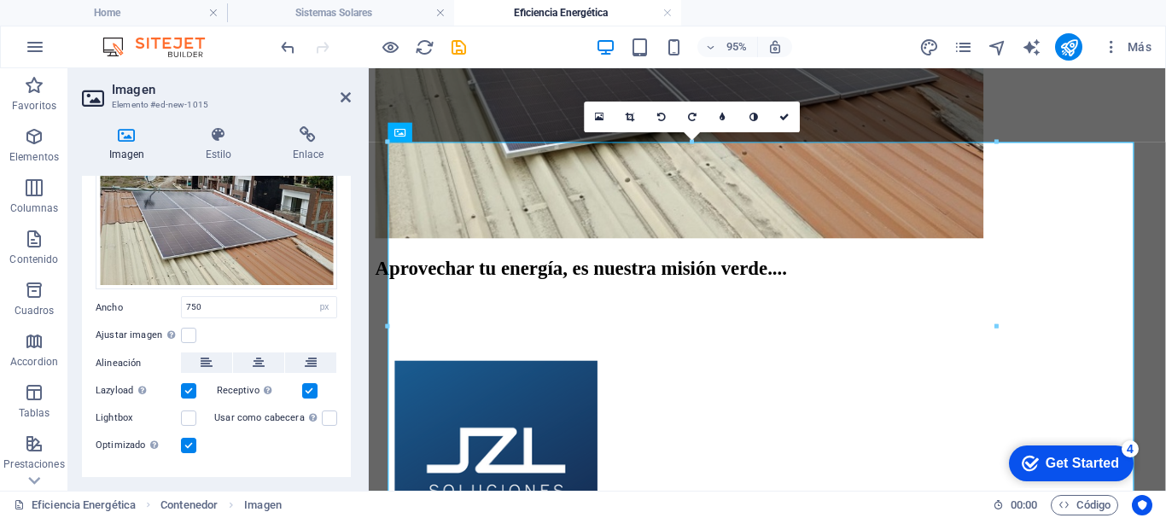
scroll to position [144, 0]
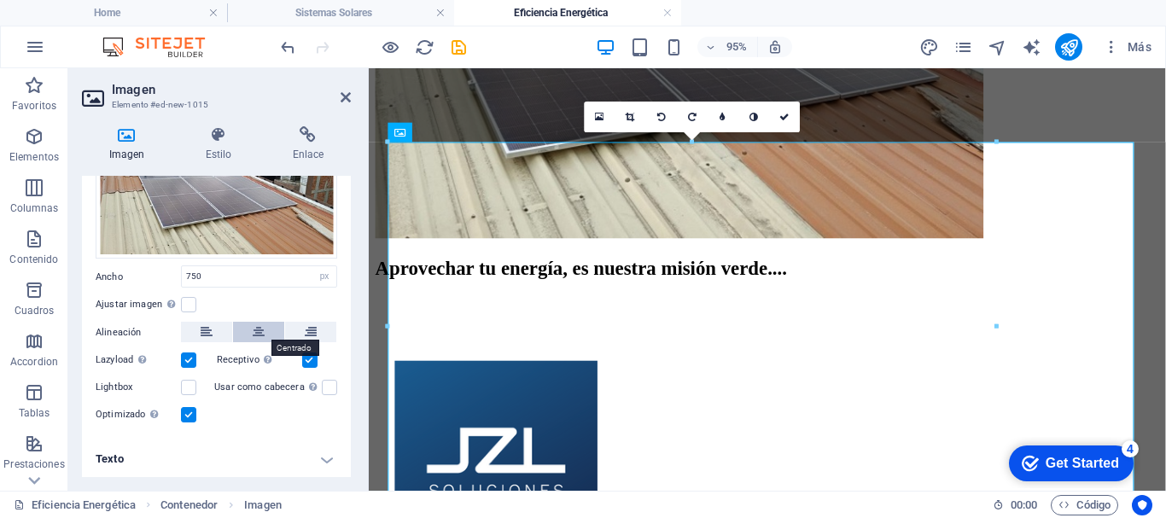
click at [254, 328] on icon at bounding box center [259, 332] width 12 height 20
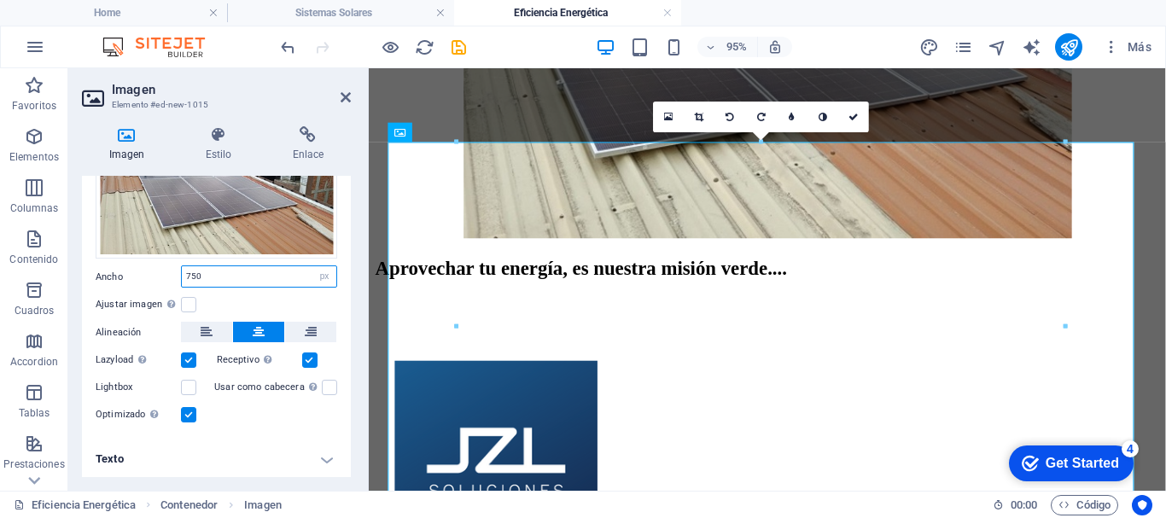
click at [273, 273] on input "750" at bounding box center [259, 276] width 154 height 20
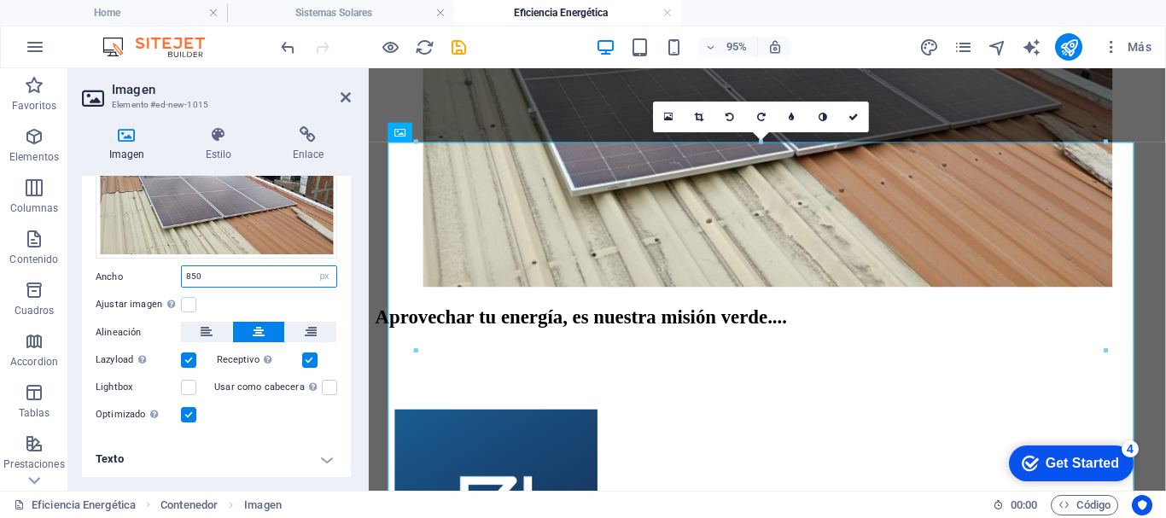
click at [271, 279] on input "850" at bounding box center [259, 276] width 154 height 20
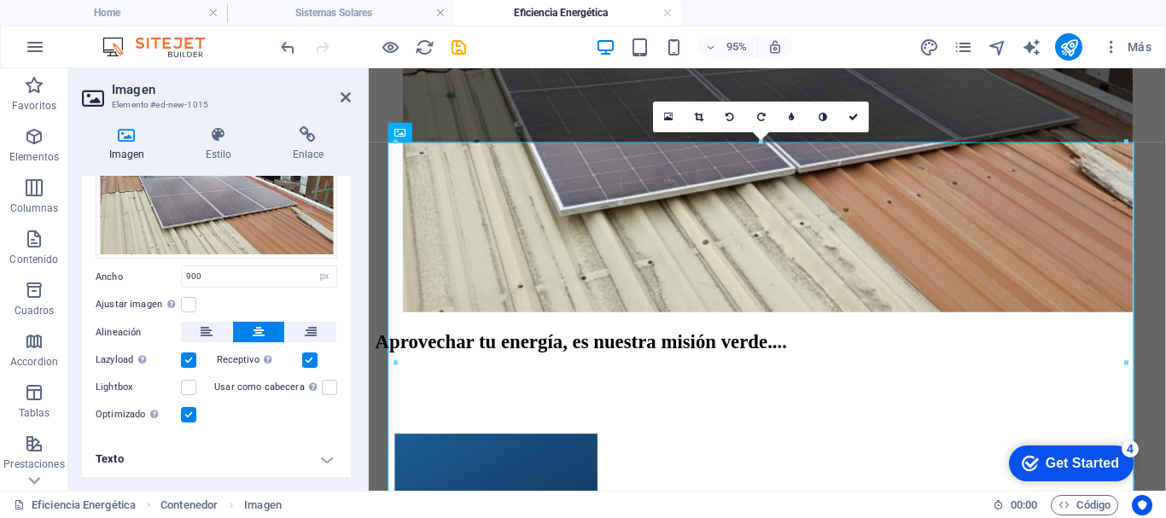
click at [265, 294] on div "Ajustar imagen Ajustar imagen automáticamente a un ancho y alto fijo" at bounding box center [217, 304] width 242 height 20
click at [232, 279] on input "900" at bounding box center [259, 276] width 154 height 20
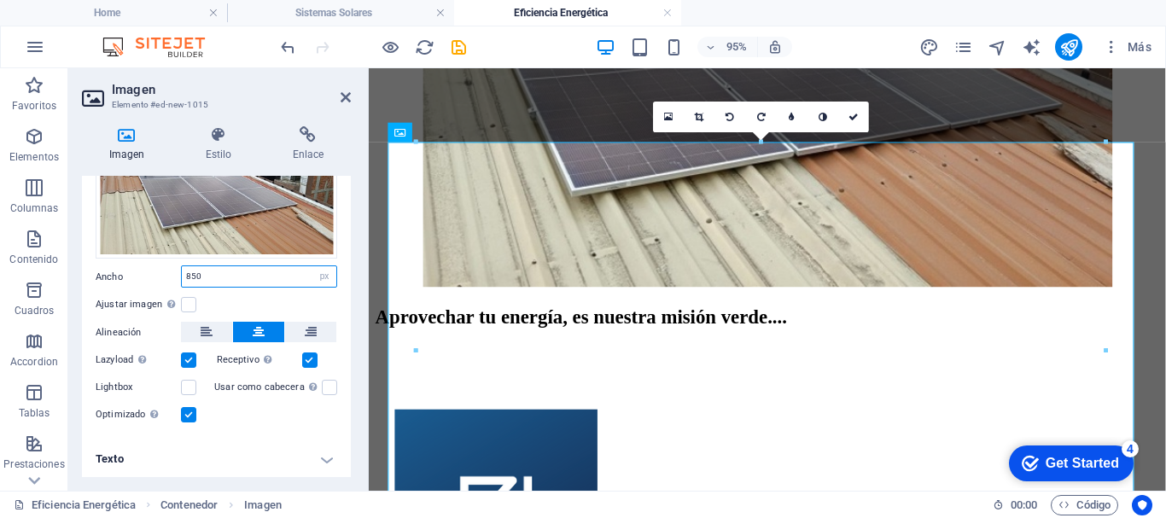
click at [213, 266] on input "850" at bounding box center [259, 276] width 154 height 20
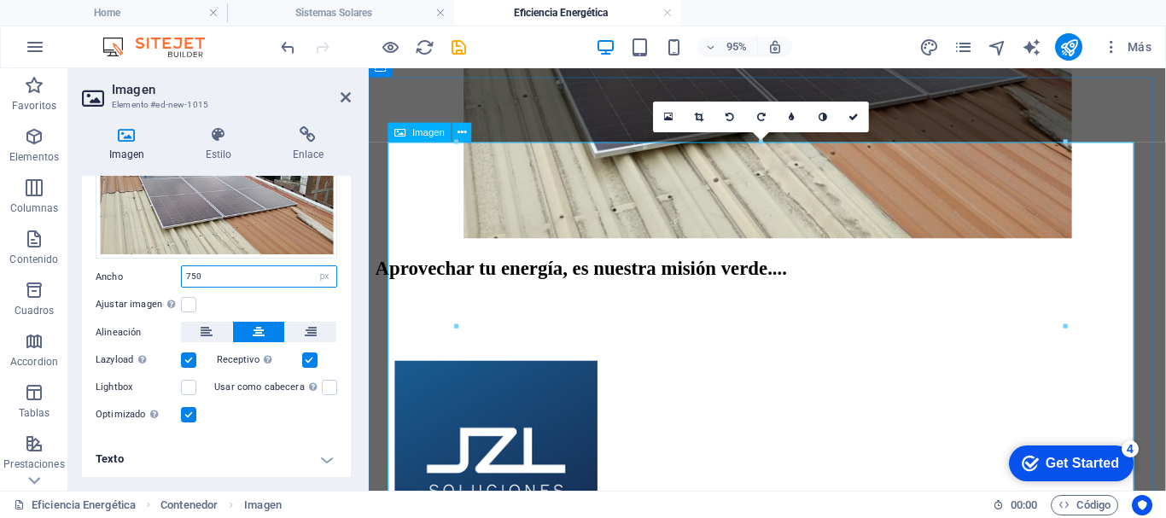
type input "750"
click at [428, 237] on figure at bounding box center [788, 56] width 825 height 390
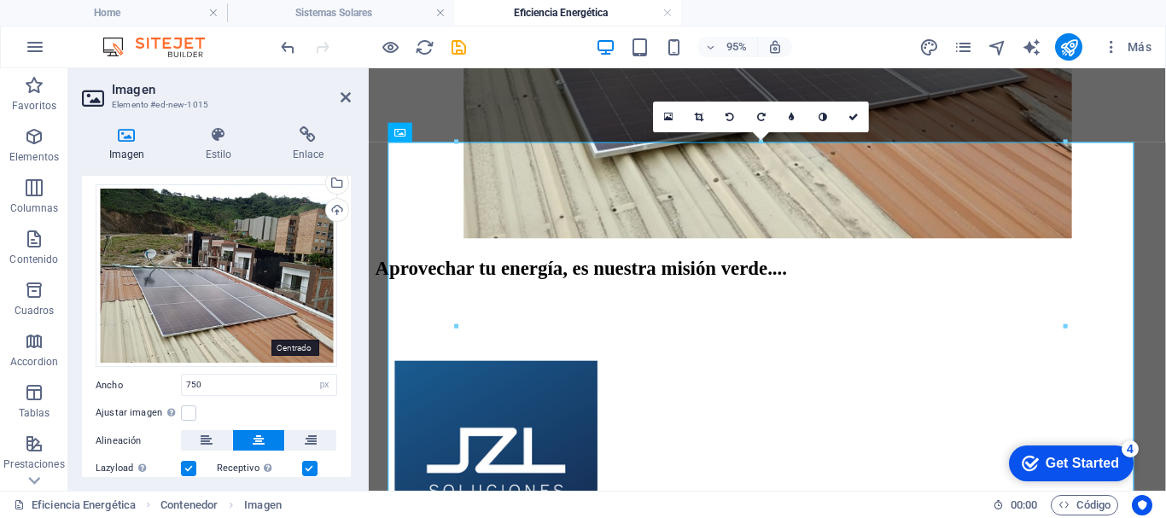
scroll to position [0, 0]
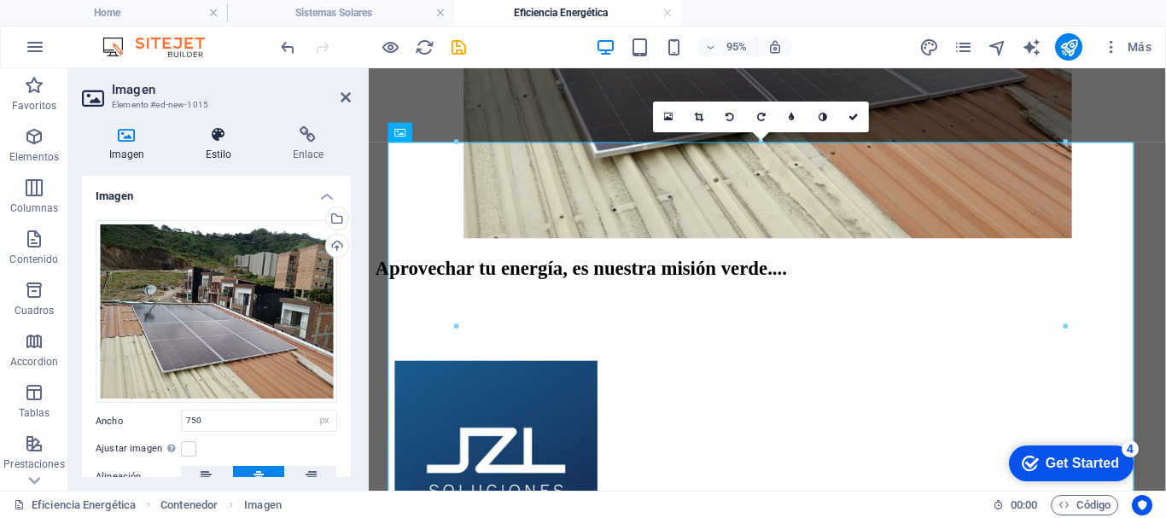
click at [211, 138] on icon at bounding box center [218, 134] width 80 height 17
